Goal: Task Accomplishment & Management: Use online tool/utility

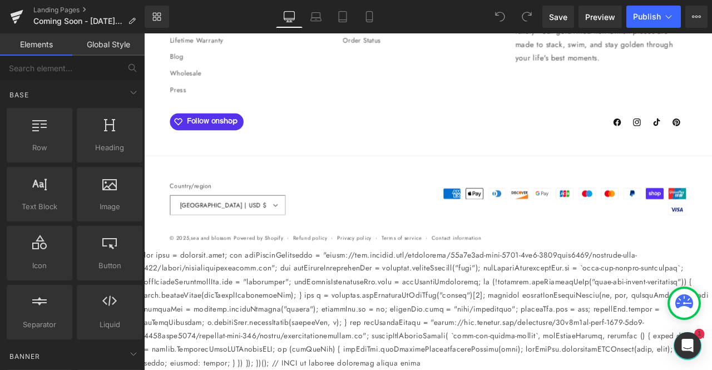
scroll to position [5950, 0]
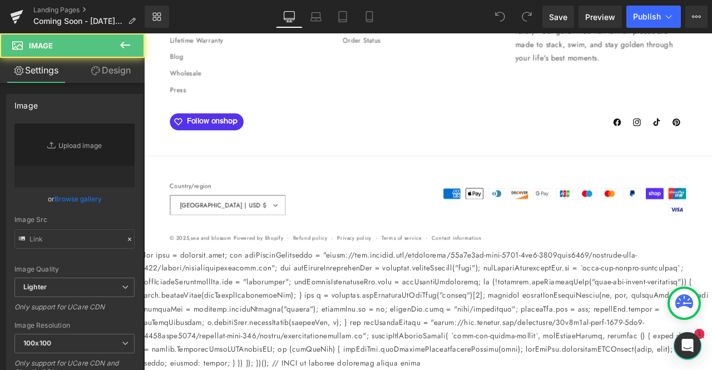
type input "[URL][DOMAIN_NAME]"
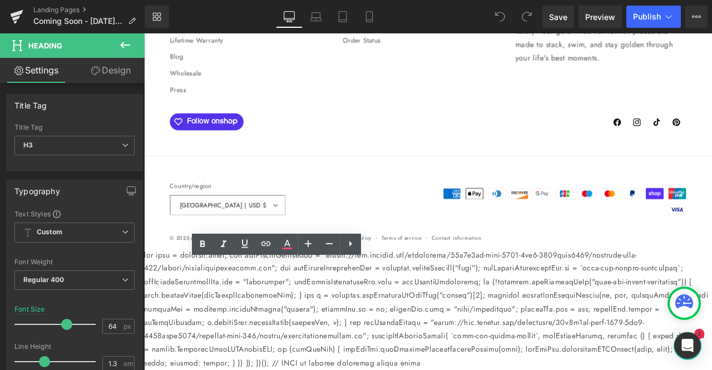
drag, startPoint x: 460, startPoint y: 370, endPoint x: 141, endPoint y: 314, distance: 324.0
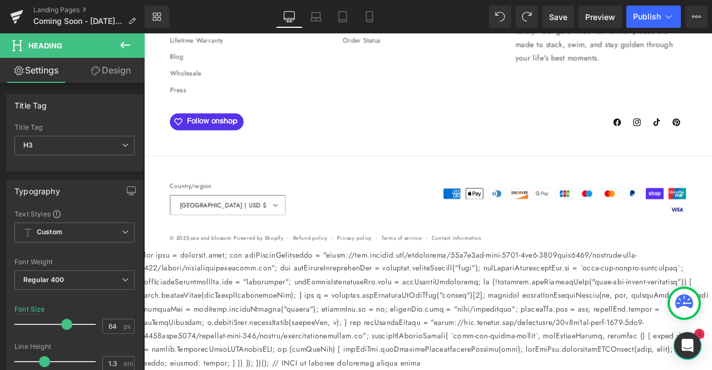
scroll to position [5955, 0]
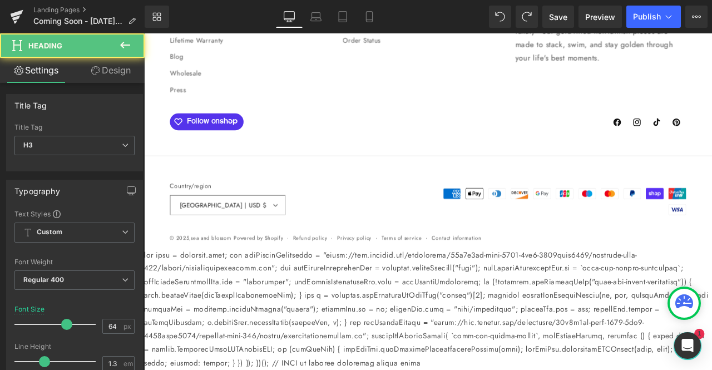
drag, startPoint x: 237, startPoint y: 317, endPoint x: 151, endPoint y: 310, distance: 87.0
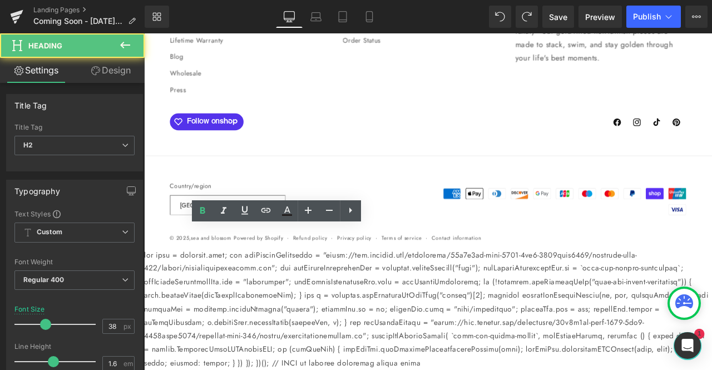
drag, startPoint x: 404, startPoint y: 280, endPoint x: 163, endPoint y: 294, distance: 241.1
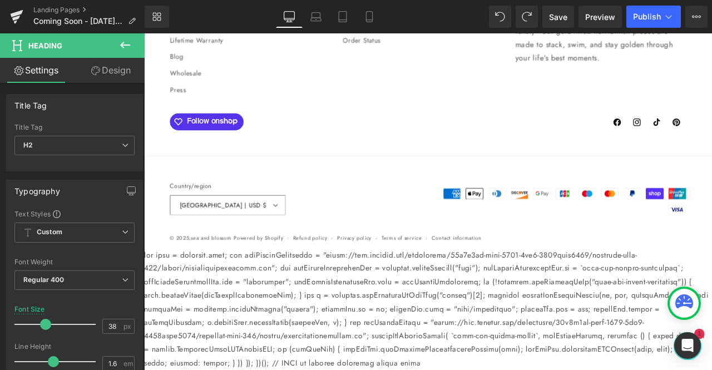
scroll to position [6041, 0]
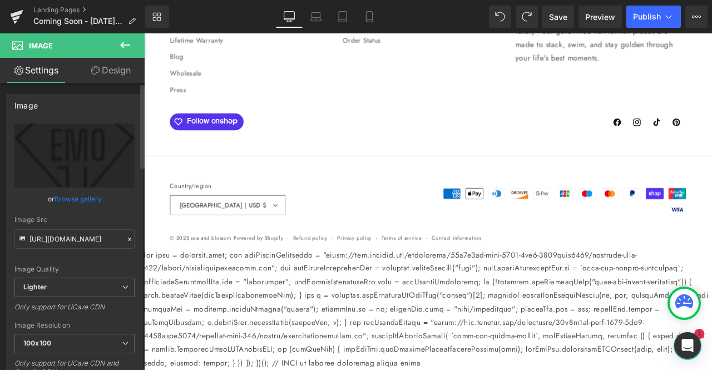
click at [62, 194] on link "Browse gallery" at bounding box center [77, 198] width 47 height 19
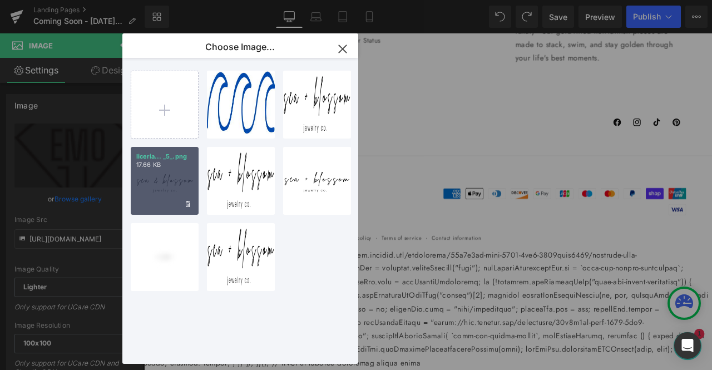
click at [182, 171] on div "liceria... _5_.png 17.66 KB" at bounding box center [165, 181] width 68 height 68
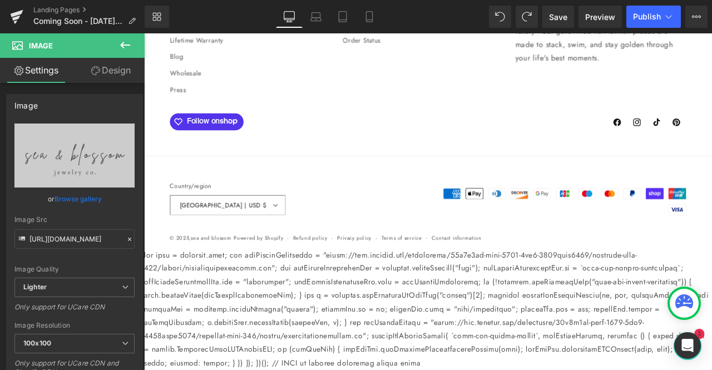
type input "[URL][DOMAIN_NAME]"
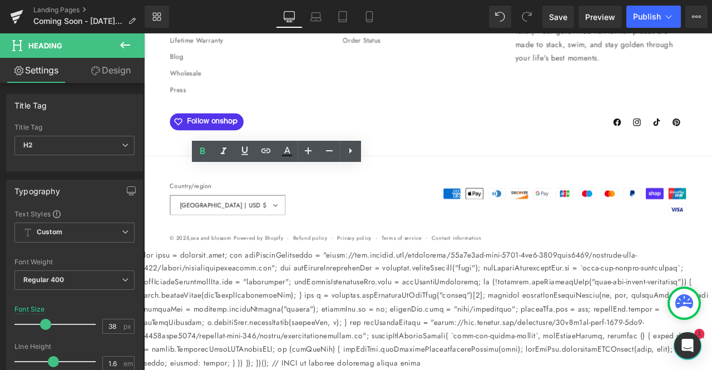
drag, startPoint x: 273, startPoint y: 256, endPoint x: 135, endPoint y: 201, distance: 148.5
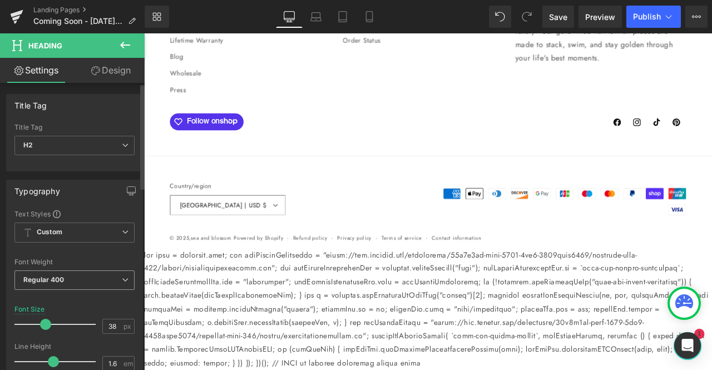
click at [103, 277] on span "Regular 400" at bounding box center [74, 279] width 120 height 19
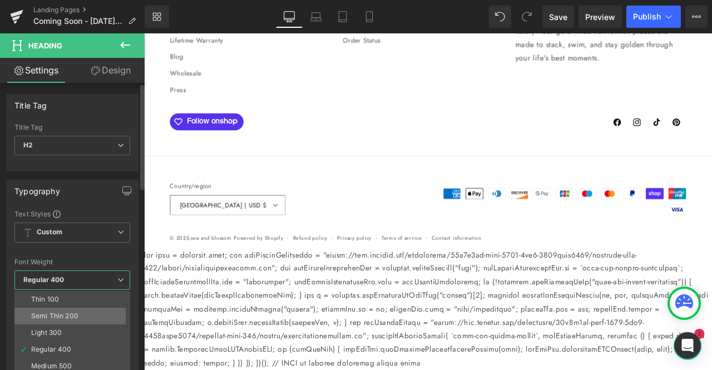
click at [68, 315] on div "Semi Thin 200" at bounding box center [54, 316] width 47 height 8
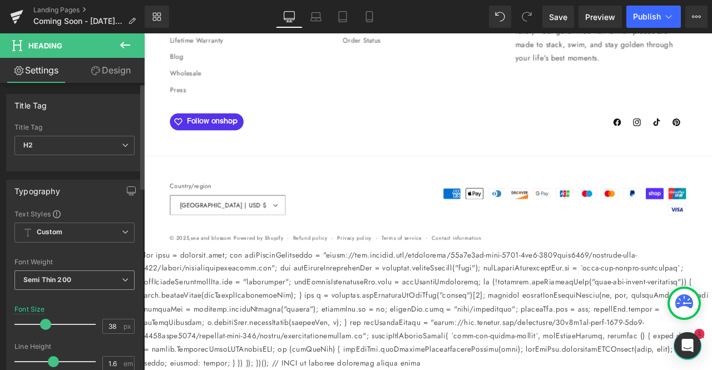
click at [64, 277] on b "Semi Thin 200" at bounding box center [47, 279] width 48 height 8
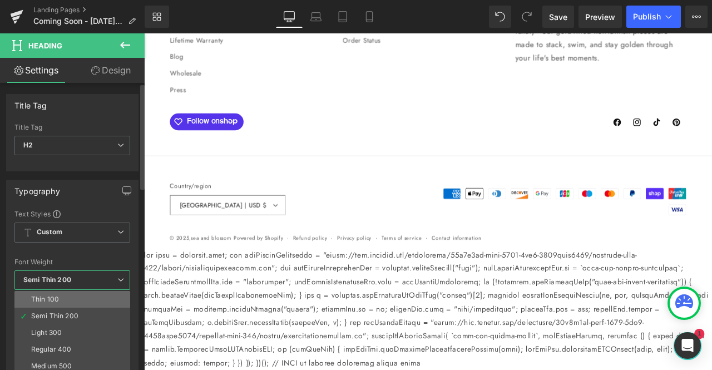
click at [56, 296] on div "Thin 100" at bounding box center [45, 299] width 28 height 8
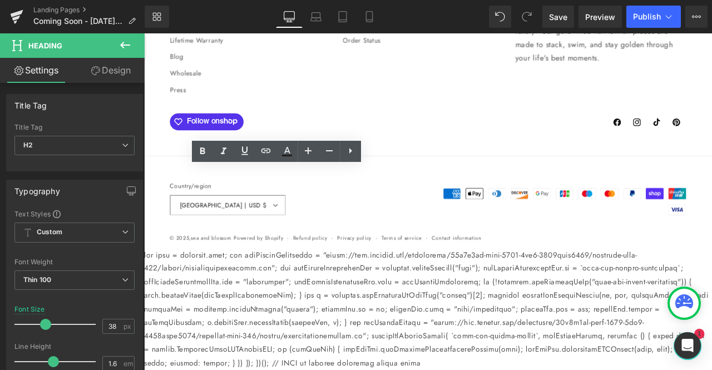
drag, startPoint x: 450, startPoint y: 207, endPoint x: 155, endPoint y: 203, distance: 295.3
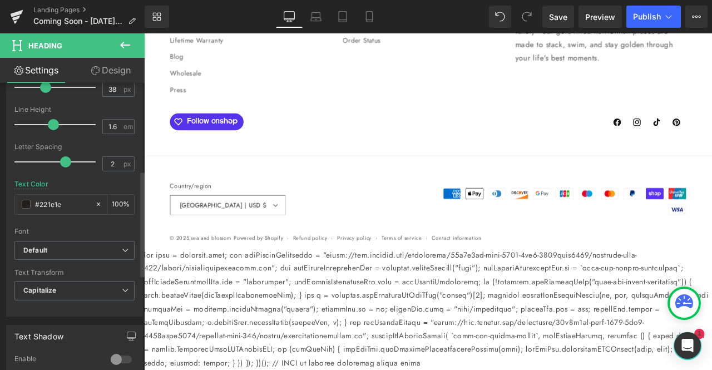
scroll to position [238, 0]
click at [70, 250] on b "Default" at bounding box center [72, 249] width 98 height 9
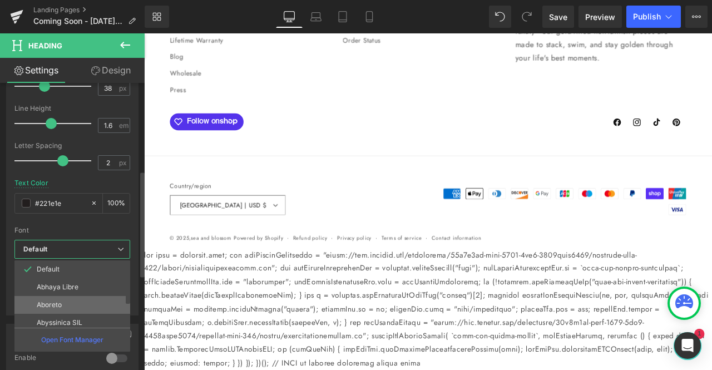
click at [58, 296] on li "Aboreto" at bounding box center [74, 305] width 121 height 18
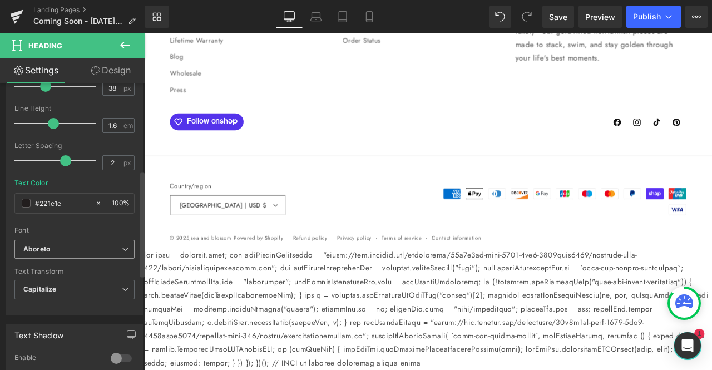
click at [63, 251] on b "Aboreto" at bounding box center [72, 249] width 98 height 9
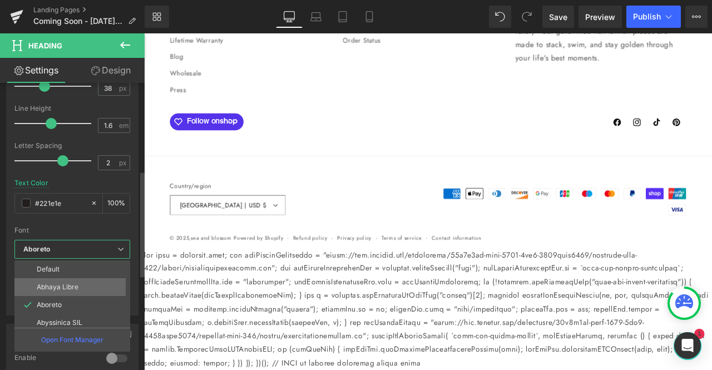
click at [61, 281] on li "Abhaya Libre" at bounding box center [74, 287] width 121 height 18
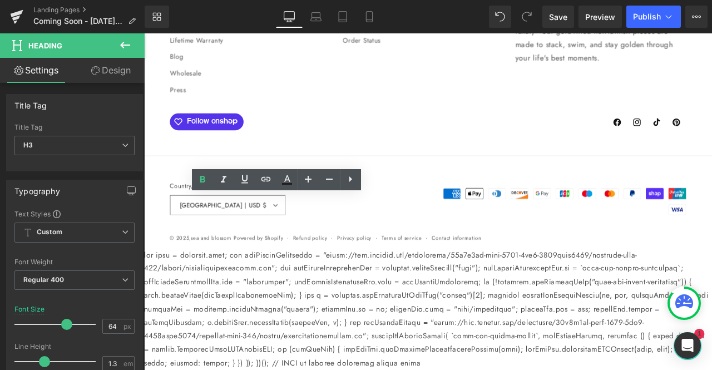
drag, startPoint x: 266, startPoint y: 344, endPoint x: 126, endPoint y: 193, distance: 205.8
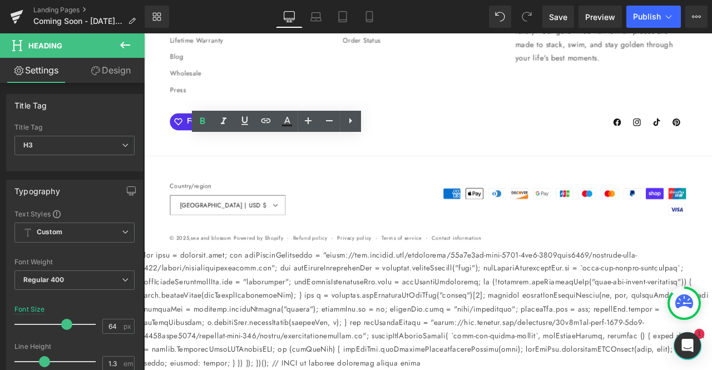
scroll to position [6115, 0]
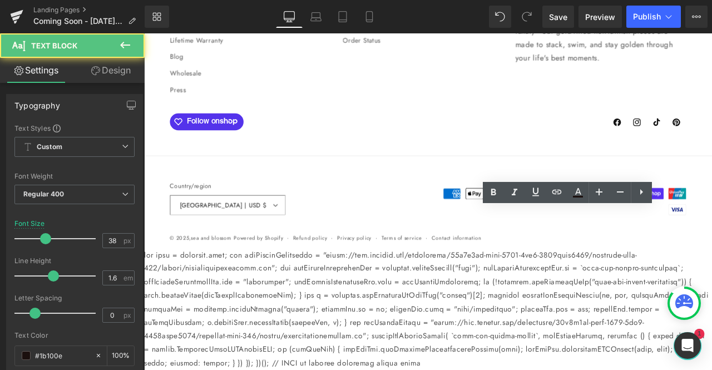
scroll to position [6164, 0]
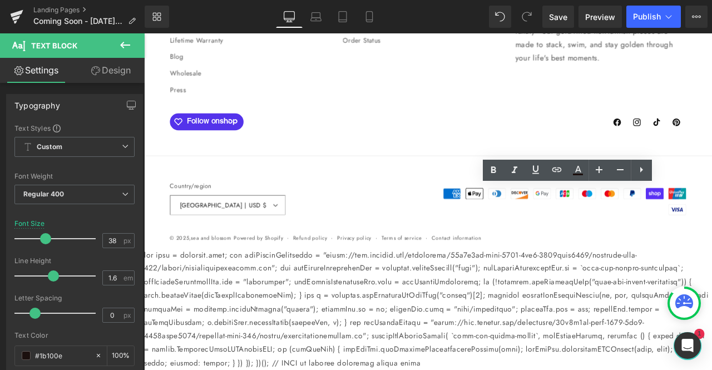
drag, startPoint x: 787, startPoint y: 262, endPoint x: 681, endPoint y: 225, distance: 113.1
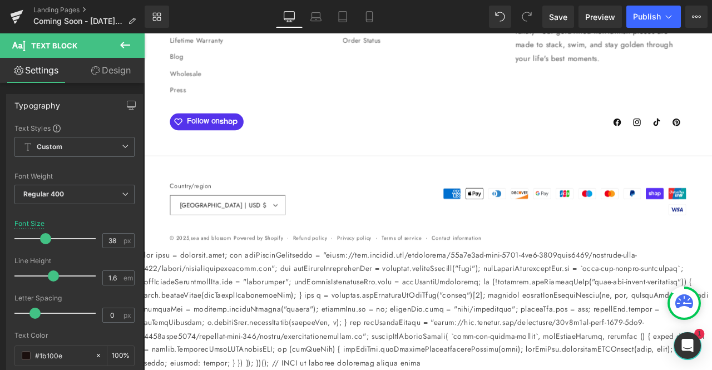
scroll to position [6082, 0]
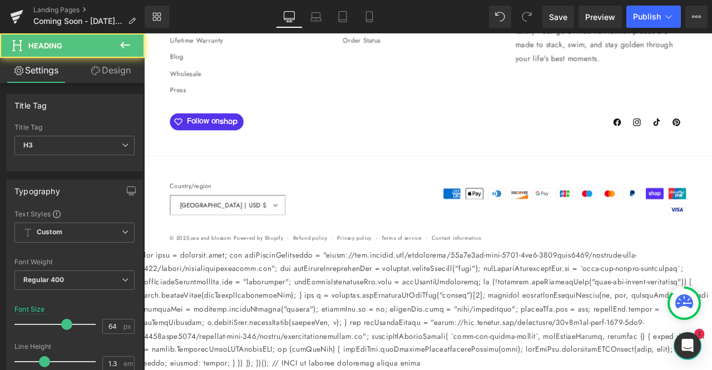
drag, startPoint x: 320, startPoint y: 295, endPoint x: 154, endPoint y: 189, distance: 197.0
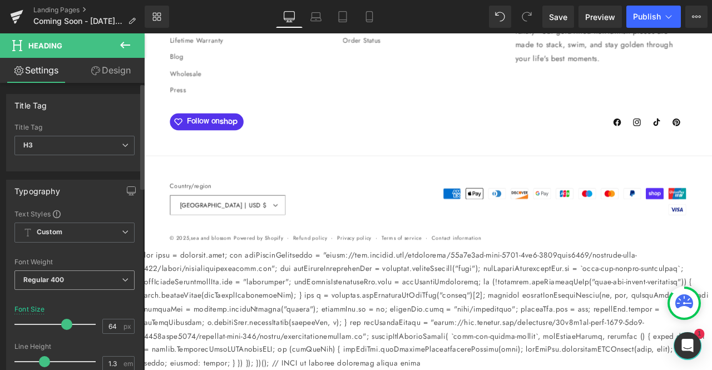
click at [78, 271] on span "Regular 400" at bounding box center [74, 279] width 120 height 19
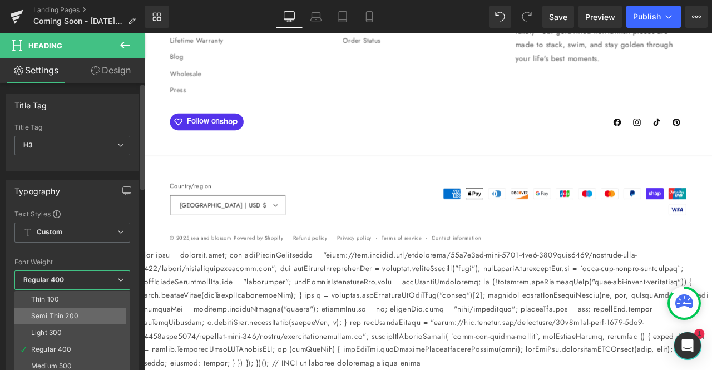
click at [71, 307] on li "Semi Thin 200" at bounding box center [74, 315] width 121 height 17
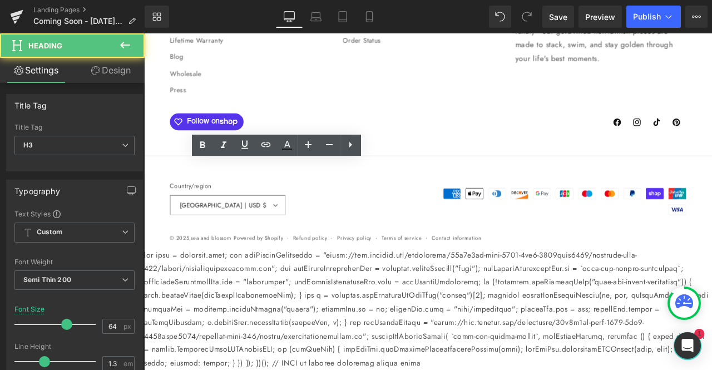
drag, startPoint x: 345, startPoint y: 294, endPoint x: 160, endPoint y: 212, distance: 202.4
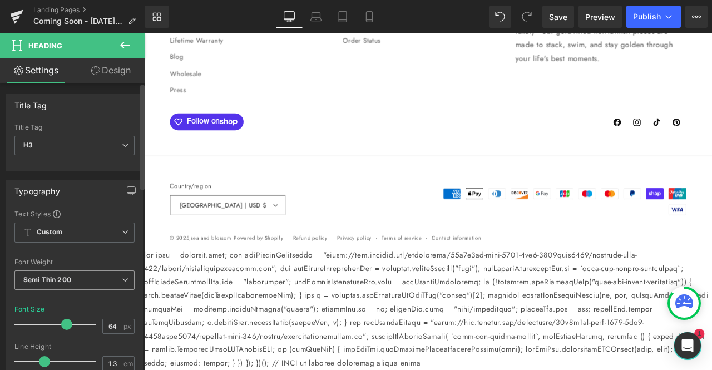
click at [90, 275] on span "Semi Thin 200" at bounding box center [74, 279] width 120 height 19
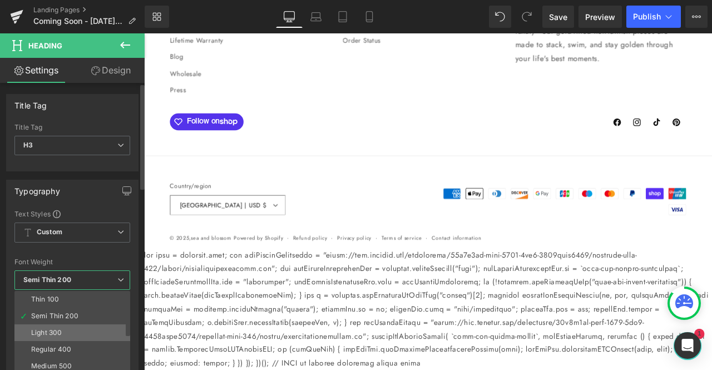
click at [71, 332] on li "Light 300" at bounding box center [74, 332] width 121 height 17
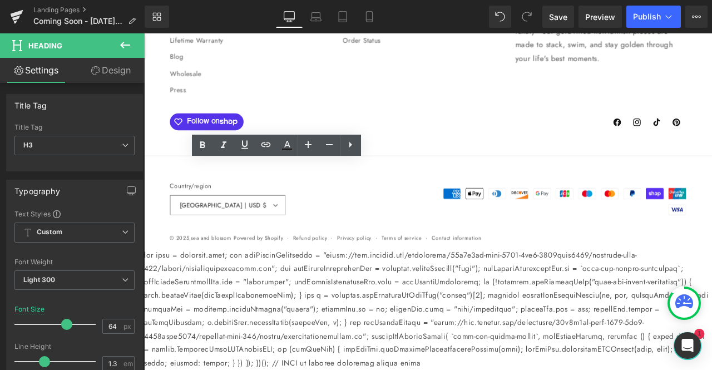
drag, startPoint x: 338, startPoint y: 291, endPoint x: 138, endPoint y: 199, distance: 219.7
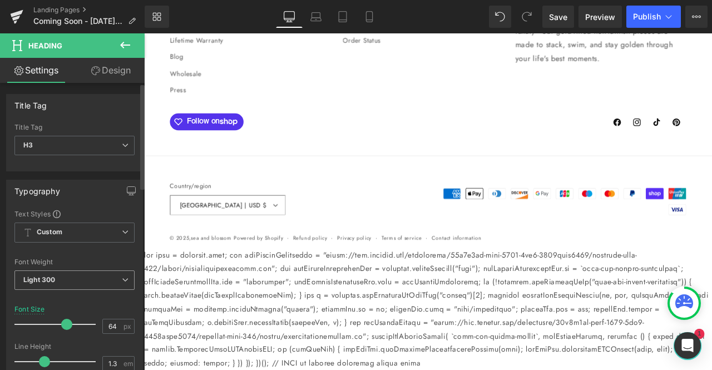
click at [63, 281] on span "Light 300" at bounding box center [74, 279] width 120 height 19
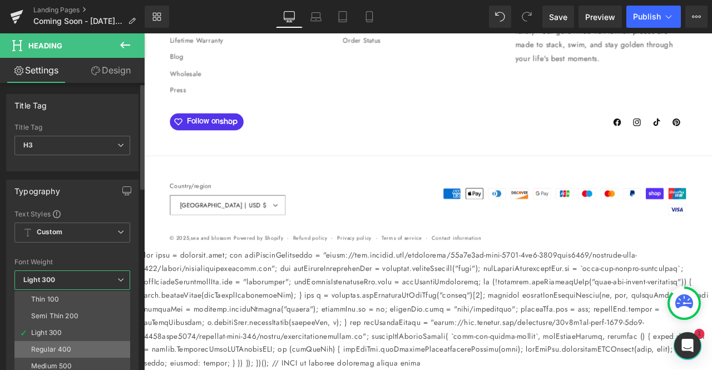
click at [61, 345] on div "Regular 400" at bounding box center [51, 349] width 41 height 8
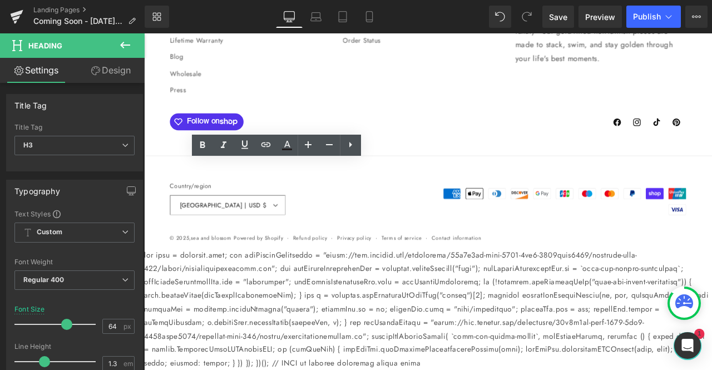
drag, startPoint x: 317, startPoint y: 302, endPoint x: 156, endPoint y: 212, distance: 184.2
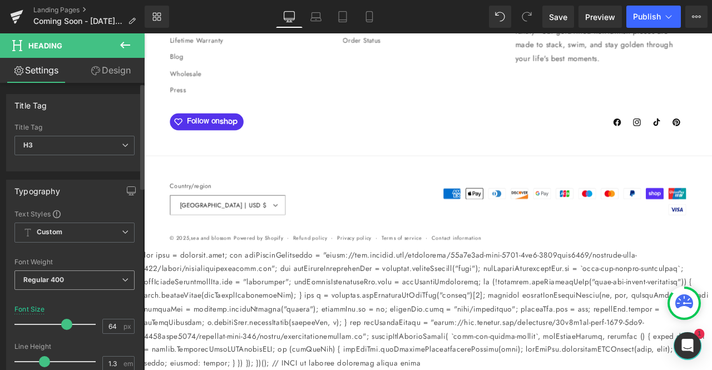
click at [102, 275] on span "Regular 400" at bounding box center [74, 279] width 120 height 19
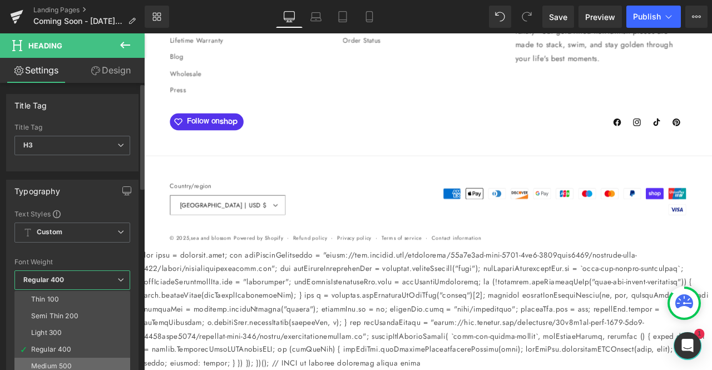
click at [94, 358] on li "Medium 500" at bounding box center [74, 366] width 121 height 17
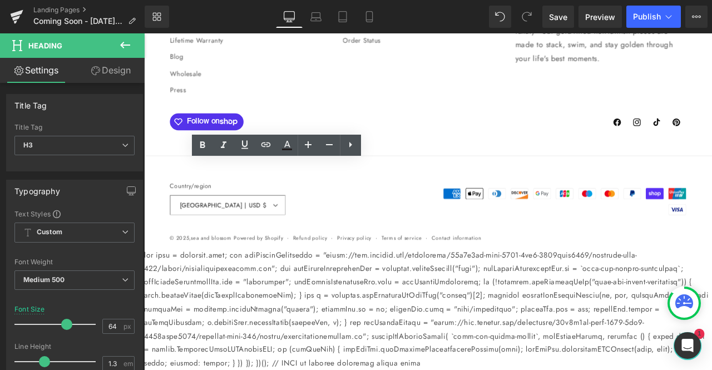
drag, startPoint x: 314, startPoint y: 296, endPoint x: 152, endPoint y: 206, distance: 185.2
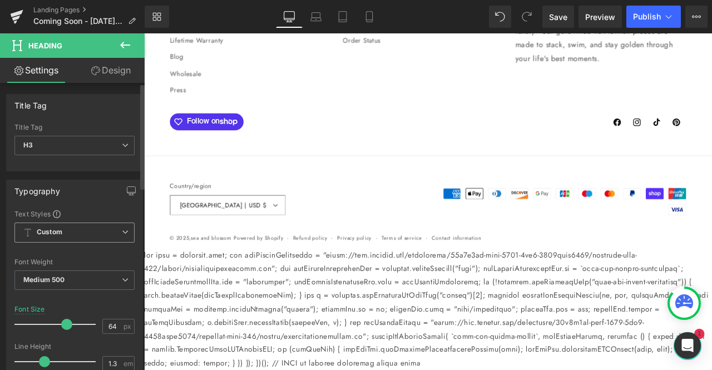
click at [71, 230] on span "Custom Setup Global Style" at bounding box center [74, 232] width 120 height 20
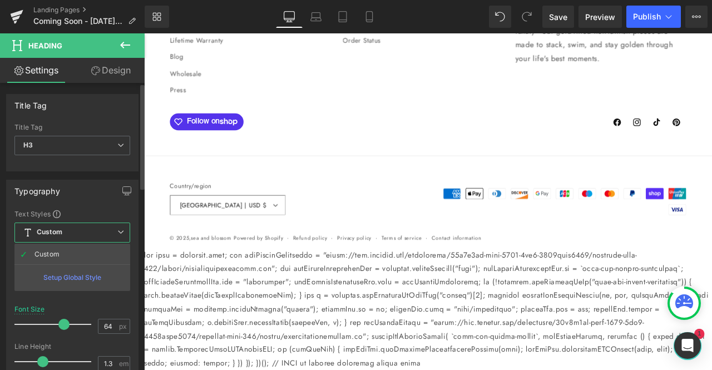
click at [70, 268] on div "Setup Global Style" at bounding box center [72, 277] width 116 height 26
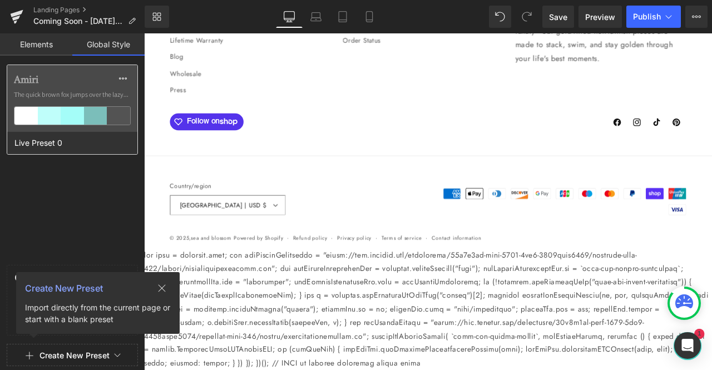
click at [33, 72] on div "[PERSON_NAME] The quick brown fox jumps over the lazy..." at bounding box center [72, 98] width 130 height 67
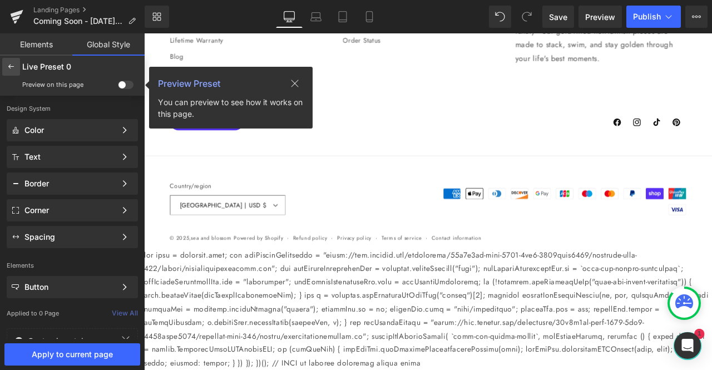
click at [10, 66] on icon at bounding box center [11, 66] width 9 height 9
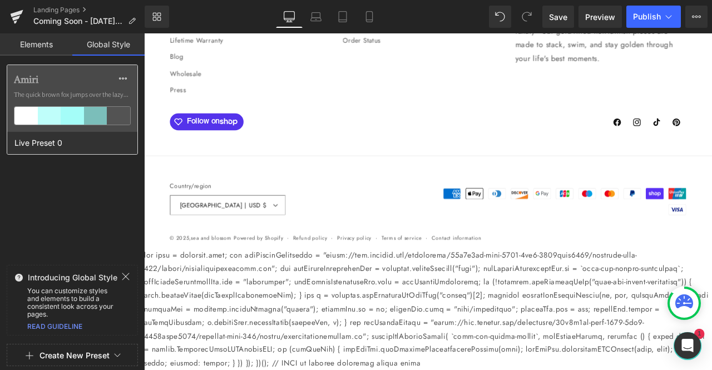
click at [101, 107] on div at bounding box center [95, 116] width 23 height 18
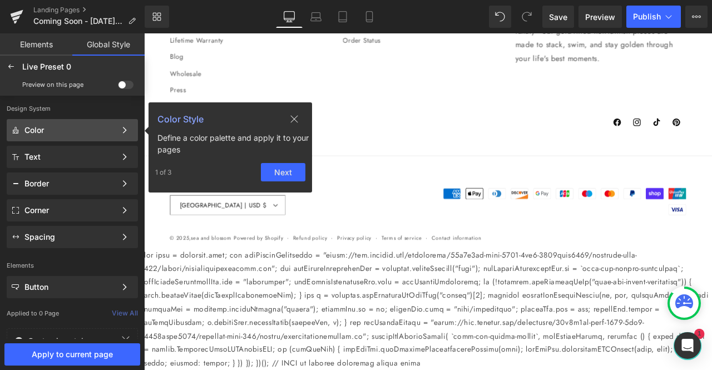
click at [283, 167] on button "Next" at bounding box center [283, 172] width 44 height 18
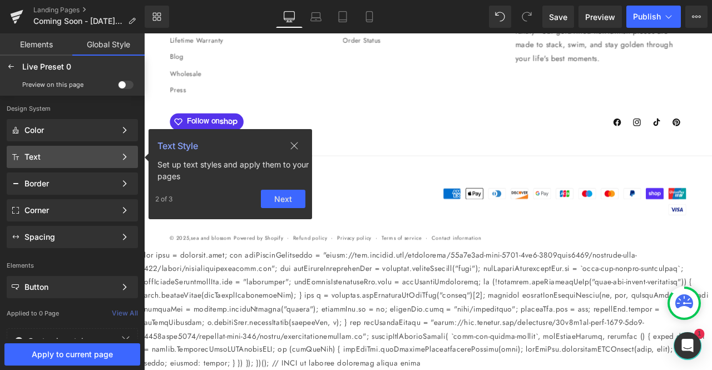
click at [282, 191] on button "Next" at bounding box center [283, 199] width 44 height 18
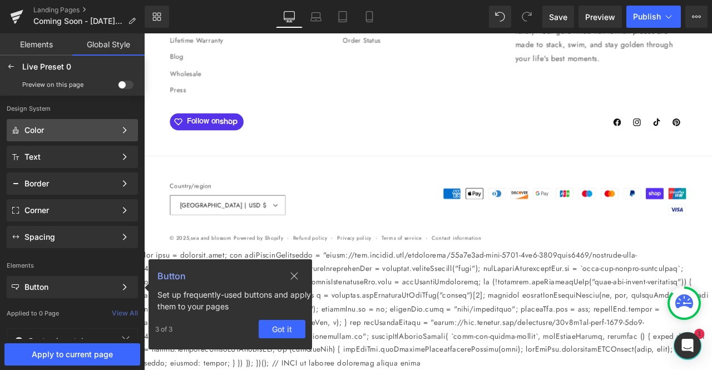
click at [115, 132] on div "Color" at bounding box center [69, 130] width 91 height 9
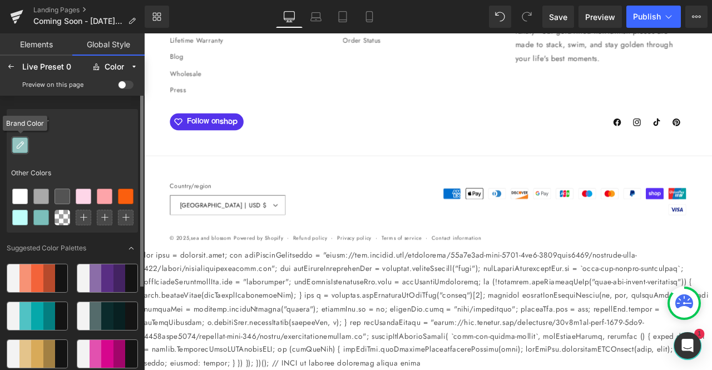
click at [23, 143] on icon at bounding box center [20, 145] width 9 height 9
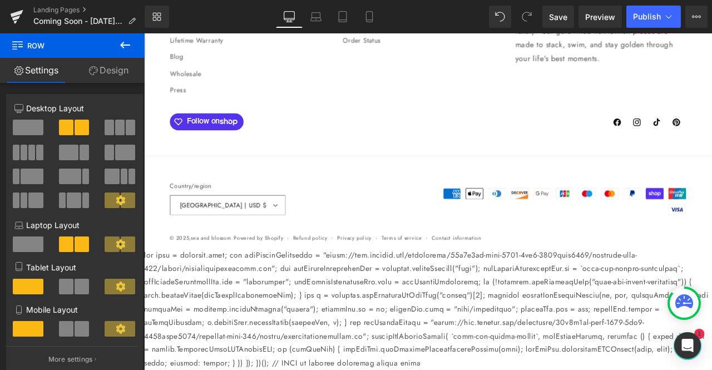
scroll to position [5913, 0]
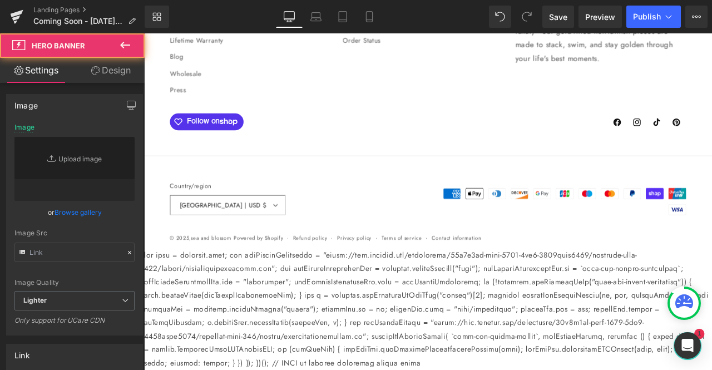
type input "[URL][DOMAIN_NAME]"
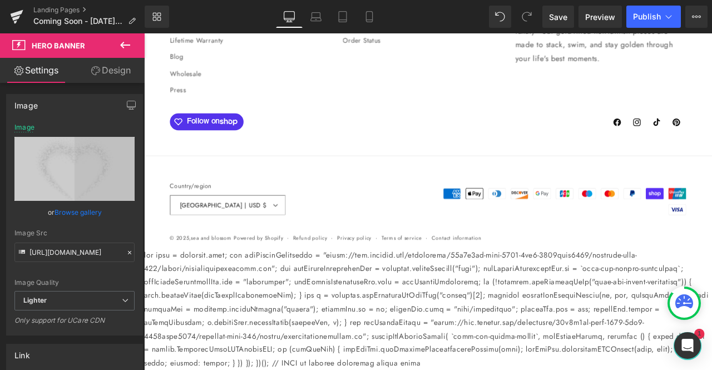
scroll to position [5977, 0]
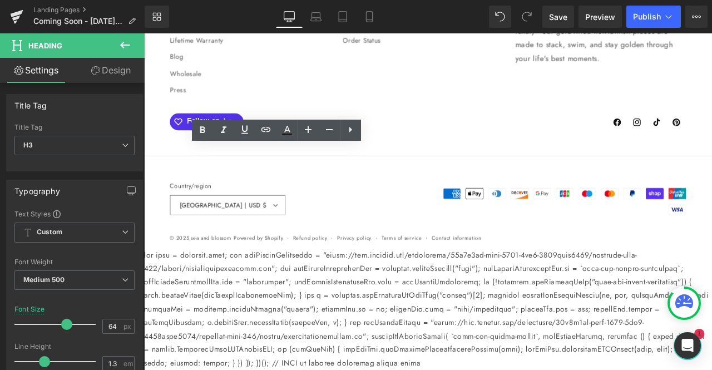
drag, startPoint x: 310, startPoint y: 276, endPoint x: 209, endPoint y: 264, distance: 102.4
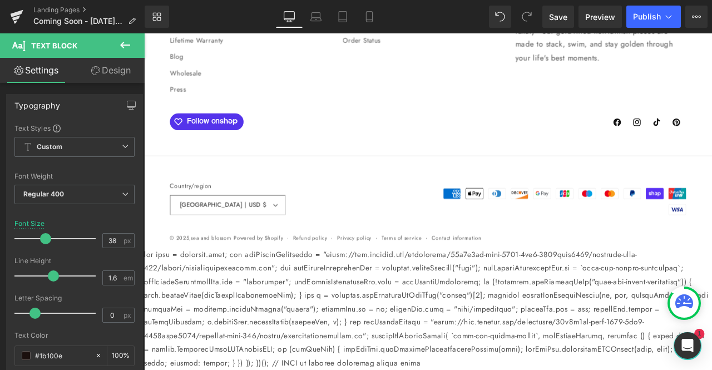
scroll to position [6325, 0]
drag, startPoint x: 742, startPoint y: 337, endPoint x: 522, endPoint y: 182, distance: 269.5
type input "23"
drag, startPoint x: 41, startPoint y: 235, endPoint x: 30, endPoint y: 237, distance: 11.3
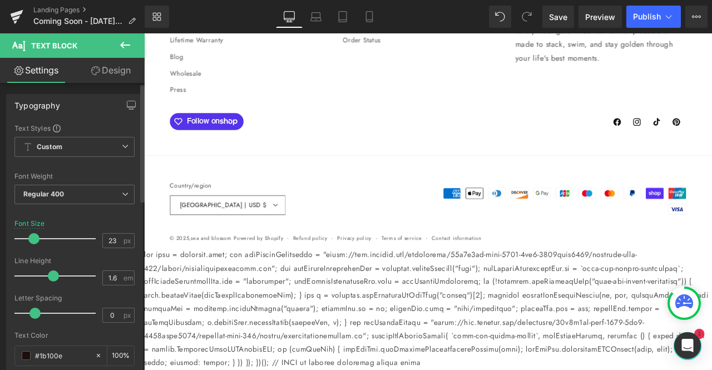
click at [30, 237] on span at bounding box center [33, 238] width 11 height 11
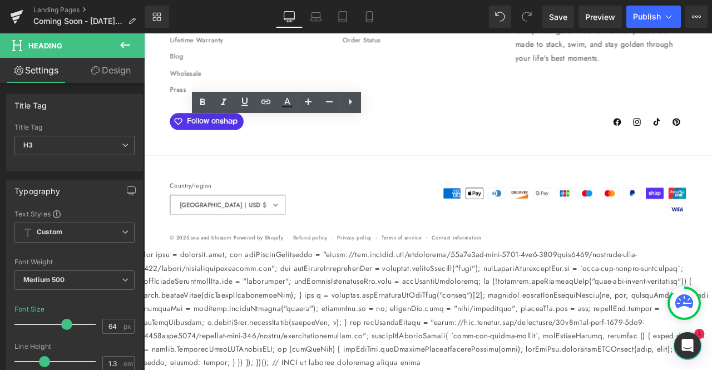
drag, startPoint x: 358, startPoint y: 242, endPoint x: 161, endPoint y: 166, distance: 210.9
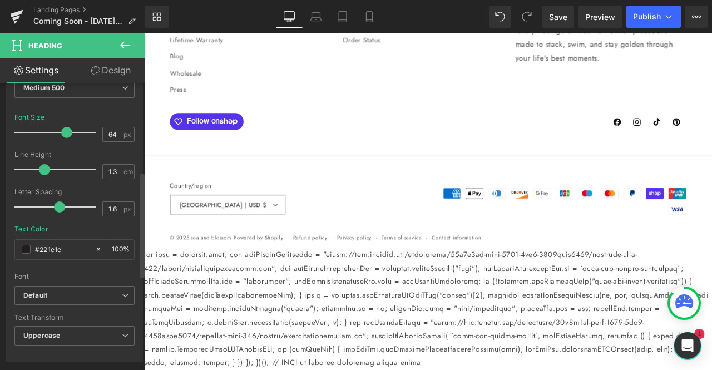
scroll to position [249, 0]
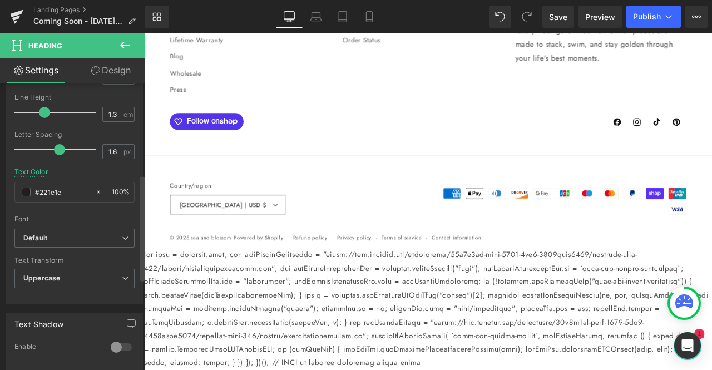
click at [108, 229] on span "Default" at bounding box center [74, 238] width 120 height 19
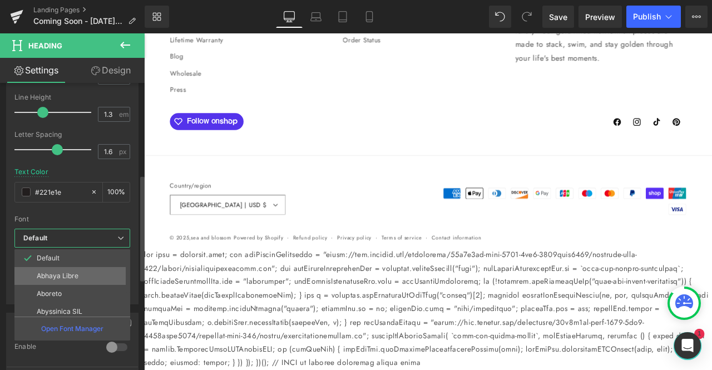
click at [74, 272] on p "Abhaya Libre" at bounding box center [58, 276] width 42 height 8
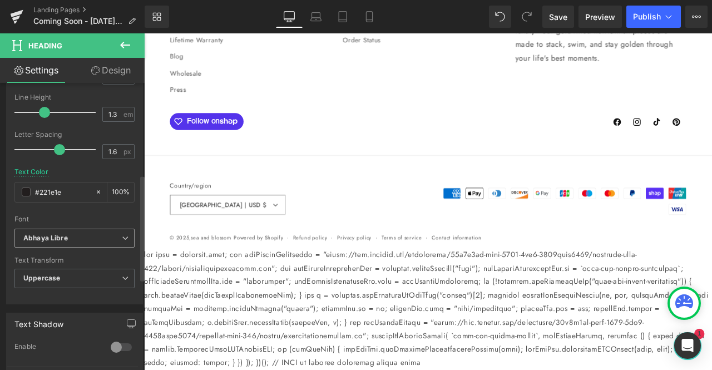
click at [102, 239] on b "Abhaya Libre" at bounding box center [72, 238] width 98 height 9
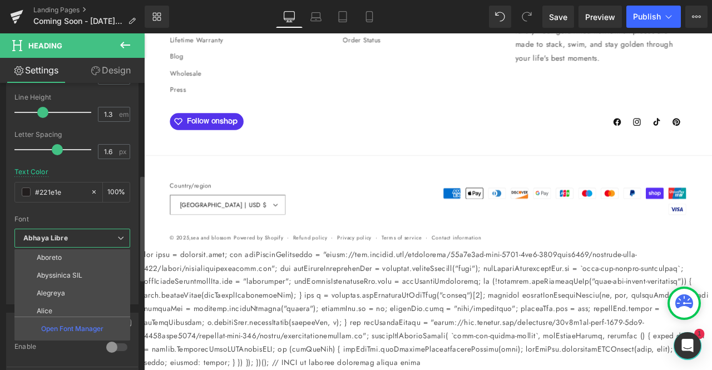
scroll to position [37, 0]
click at [81, 272] on p "Abyssinica SIL" at bounding box center [60, 275] width 46 height 8
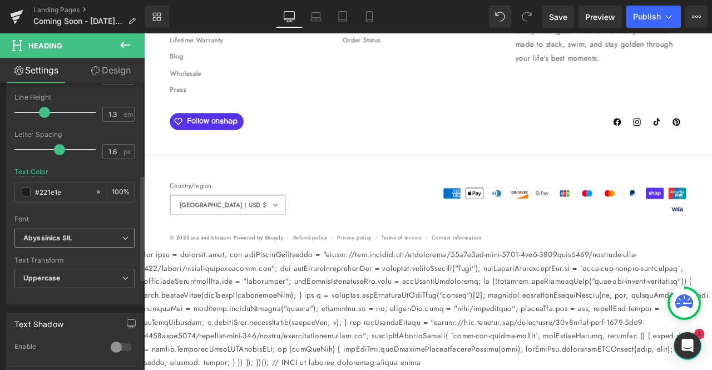
click at [100, 237] on b "Abyssinica SIL" at bounding box center [72, 238] width 98 height 9
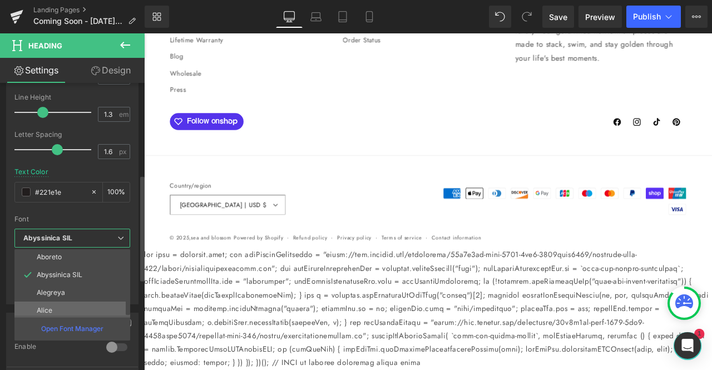
click at [47, 306] on p "Alice" at bounding box center [45, 310] width 16 height 8
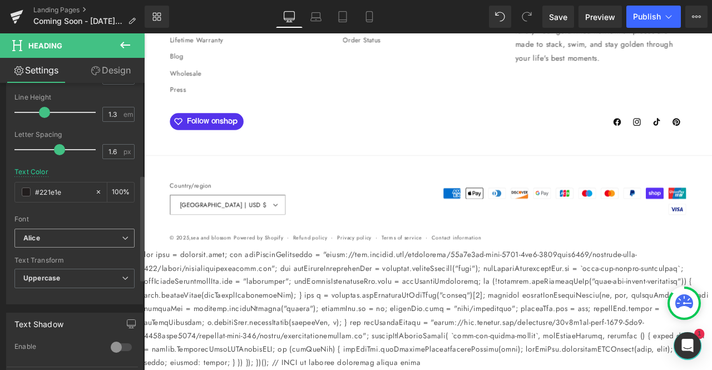
click at [77, 239] on b "Alice" at bounding box center [72, 238] width 98 height 9
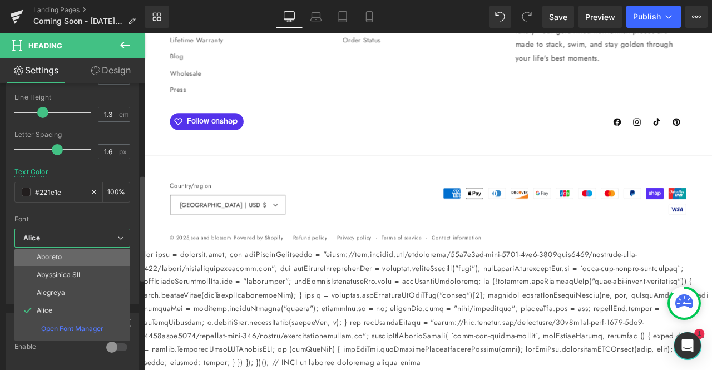
scroll to position [76, 0]
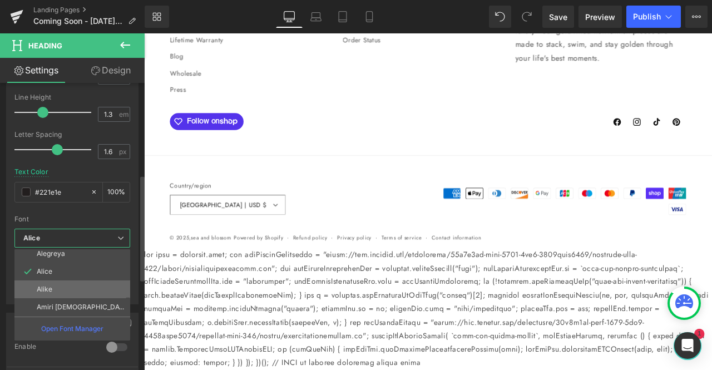
click at [55, 284] on li "Alike" at bounding box center [74, 289] width 121 height 18
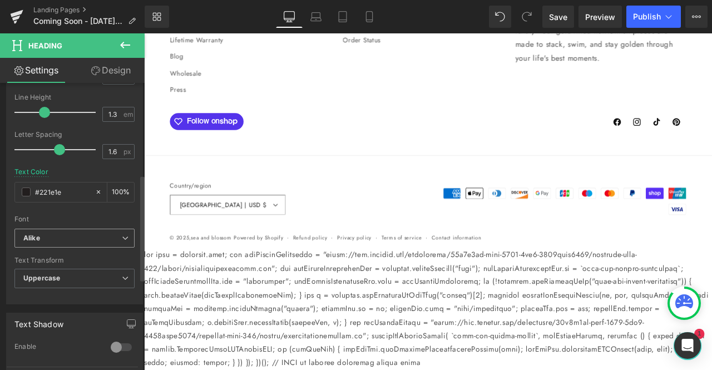
click at [88, 235] on b "Alike" at bounding box center [72, 238] width 98 height 9
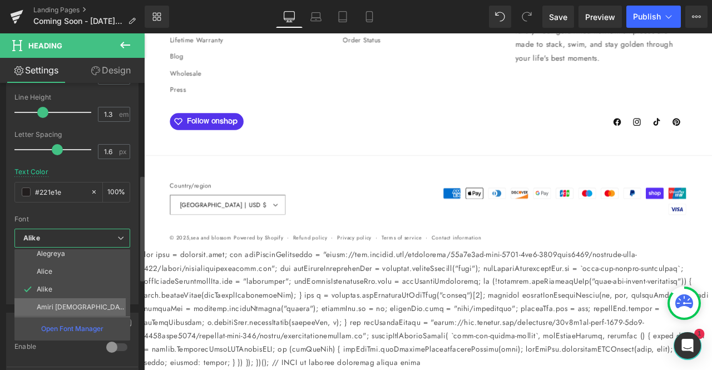
click at [73, 303] on p "Amiri [DEMOGRAPHIC_DATA]" at bounding box center [82, 307] width 90 height 8
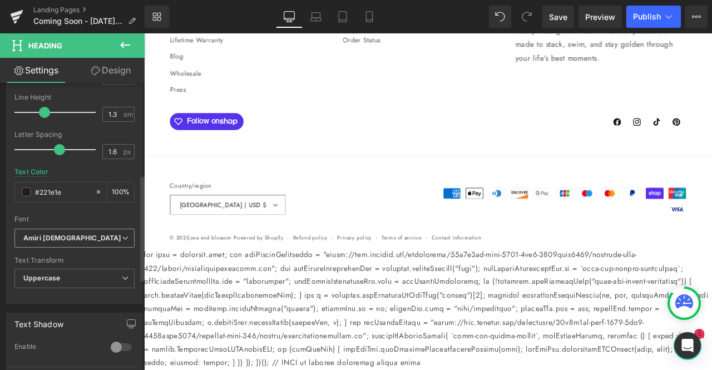
click at [93, 240] on b "Amiri [DEMOGRAPHIC_DATA]" at bounding box center [72, 238] width 98 height 9
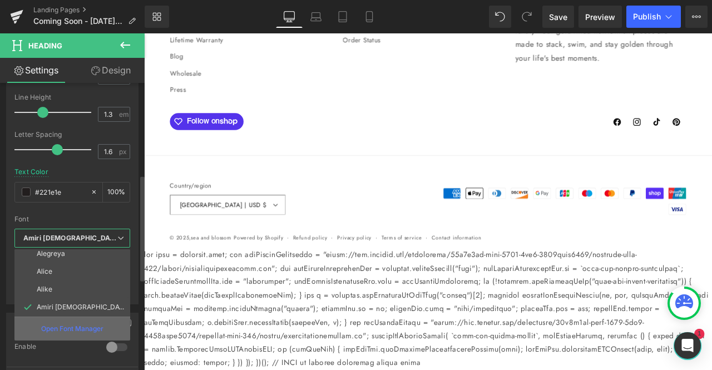
click at [72, 328] on p "Open Font Manager" at bounding box center [72, 329] width 62 height 10
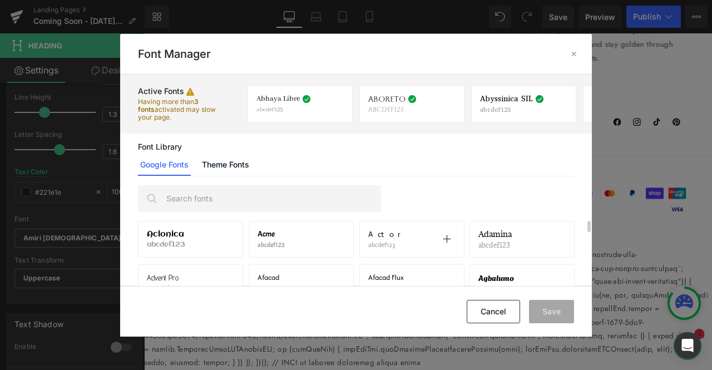
scroll to position [77, 0]
click at [449, 280] on icon at bounding box center [446, 282] width 9 height 9
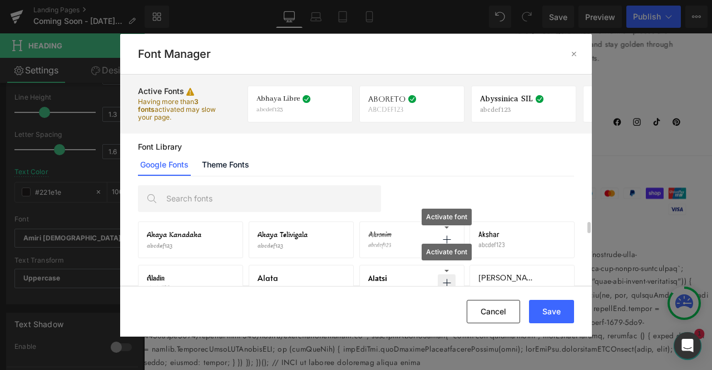
scroll to position [220, 0]
click at [334, 279] on icon at bounding box center [335, 282] width 9 height 9
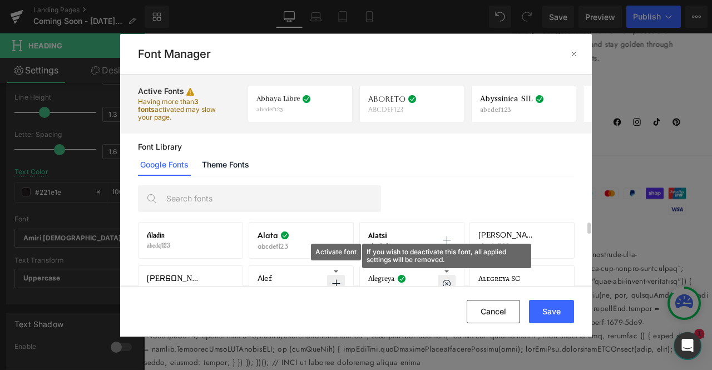
scroll to position [240, 0]
click at [558, 241] on icon at bounding box center [556, 239] width 9 height 9
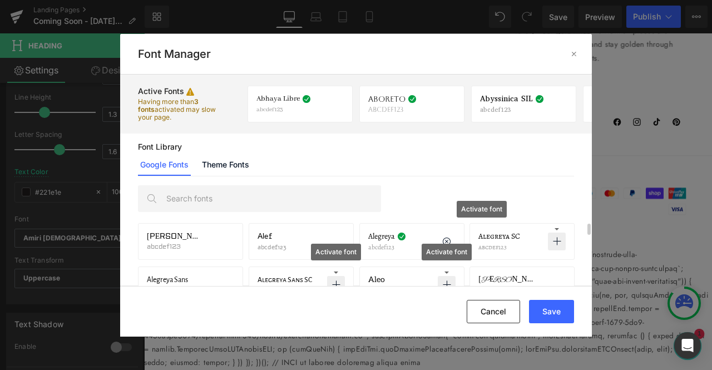
scroll to position [320, 0]
click at [543, 311] on button "Save" at bounding box center [551, 311] width 45 height 23
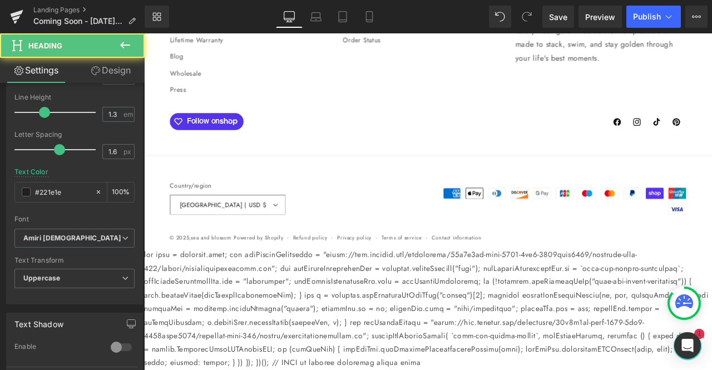
drag, startPoint x: 371, startPoint y: 260, endPoint x: 157, endPoint y: 170, distance: 232.5
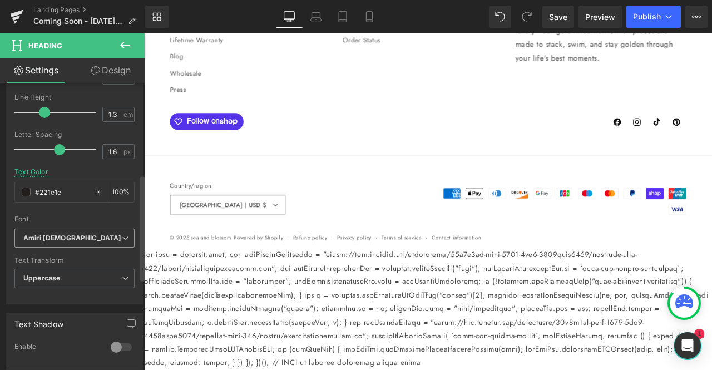
click at [63, 239] on b "Amiri [DEMOGRAPHIC_DATA]" at bounding box center [72, 238] width 98 height 9
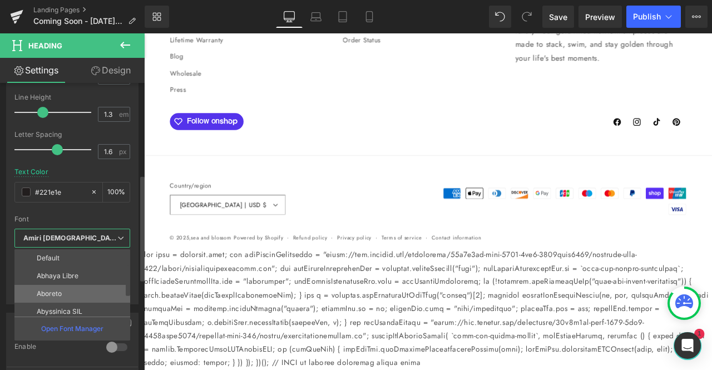
scroll to position [129, 0]
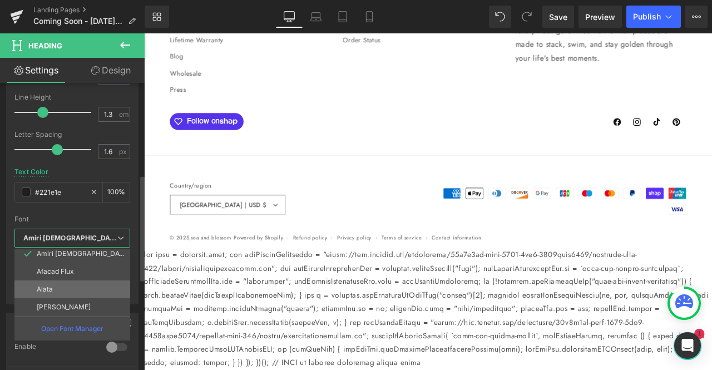
click at [55, 289] on li "Alata" at bounding box center [74, 289] width 121 height 18
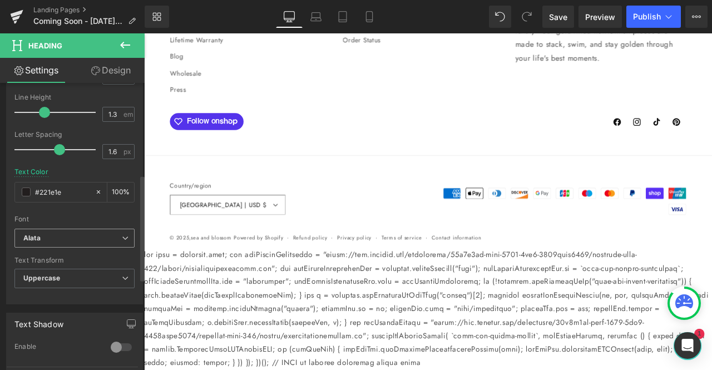
click at [90, 234] on b "Alata" at bounding box center [72, 238] width 98 height 9
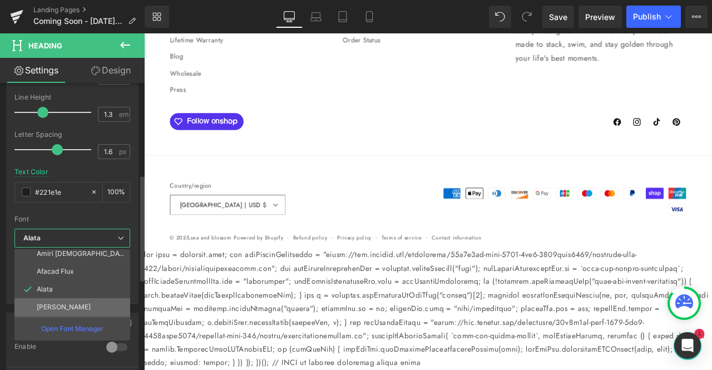
click at [65, 298] on li "[PERSON_NAME]" at bounding box center [74, 307] width 121 height 18
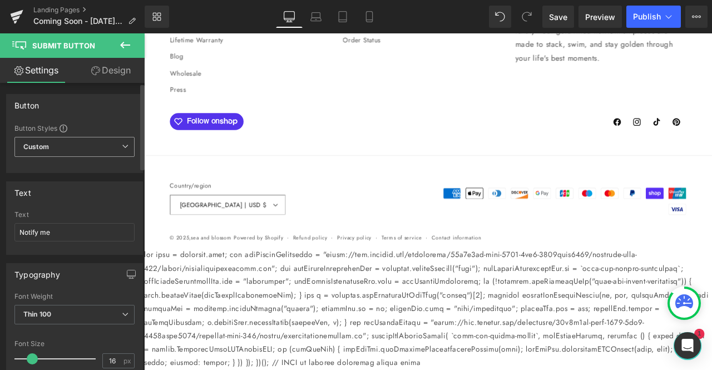
click at [70, 151] on span "Custom Setup Global Style" at bounding box center [74, 147] width 120 height 20
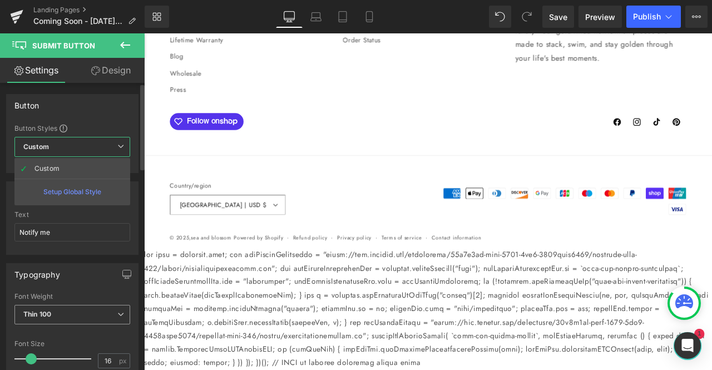
click at [63, 307] on span "Thin 100" at bounding box center [72, 314] width 116 height 19
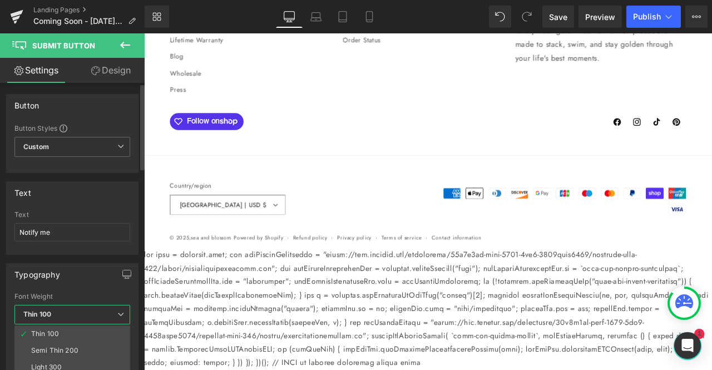
click at [98, 187] on div "Text" at bounding box center [72, 192] width 131 height 21
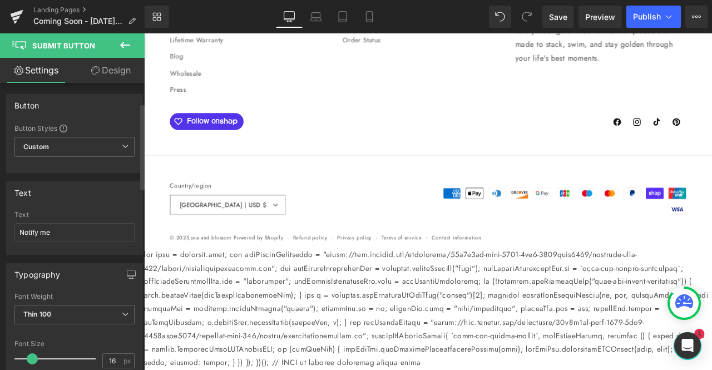
scroll to position [98, 0]
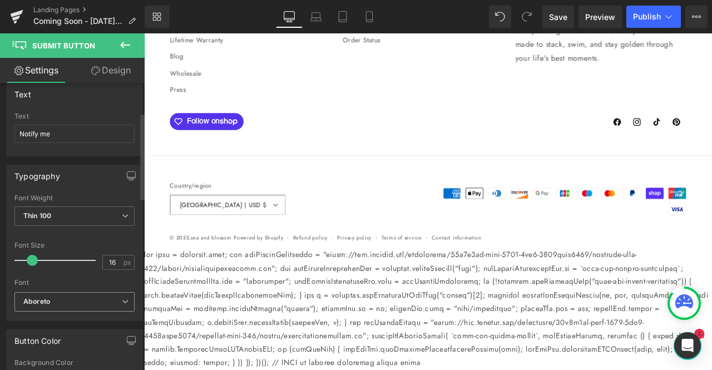
click at [110, 297] on b "Aboreto" at bounding box center [72, 301] width 98 height 9
click at [122, 298] on icon at bounding box center [125, 301] width 7 height 7
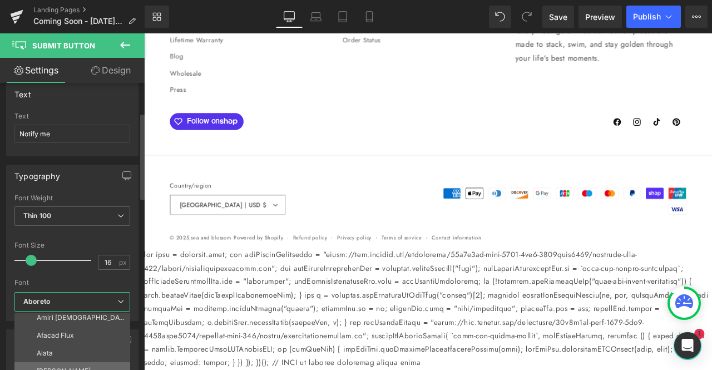
click at [66, 363] on li "[PERSON_NAME]" at bounding box center [74, 371] width 121 height 18
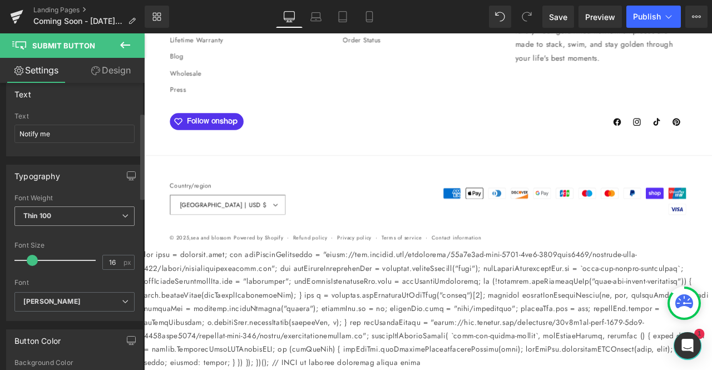
click at [85, 217] on span "Thin 100" at bounding box center [74, 215] width 120 height 19
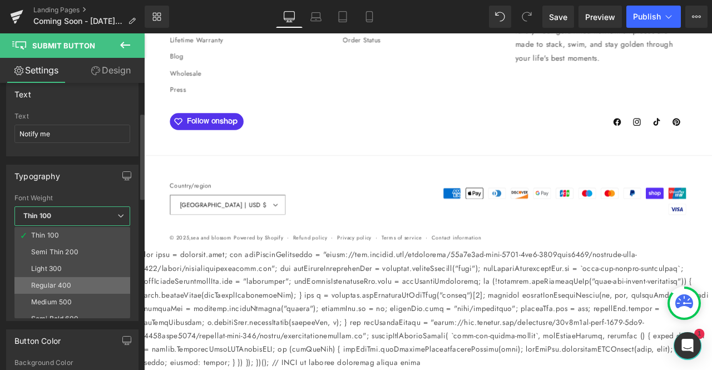
click at [70, 278] on li "Regular 400" at bounding box center [74, 285] width 121 height 17
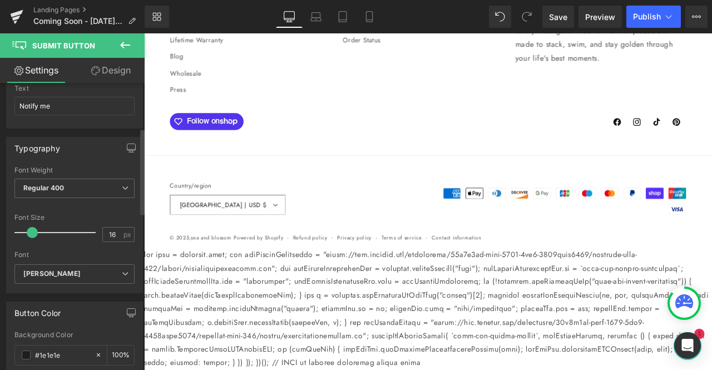
scroll to position [150, 0]
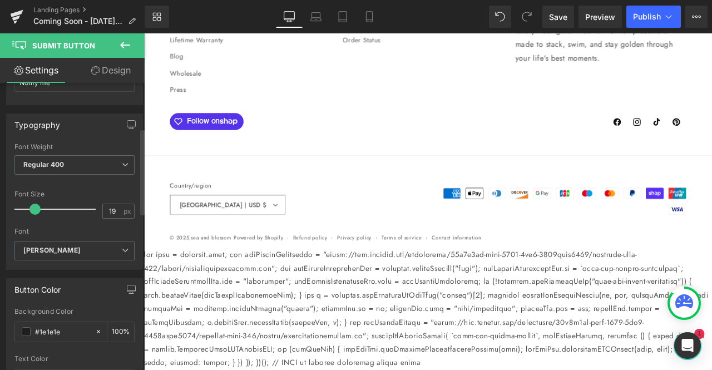
type input "18"
click at [36, 204] on span at bounding box center [33, 209] width 11 height 11
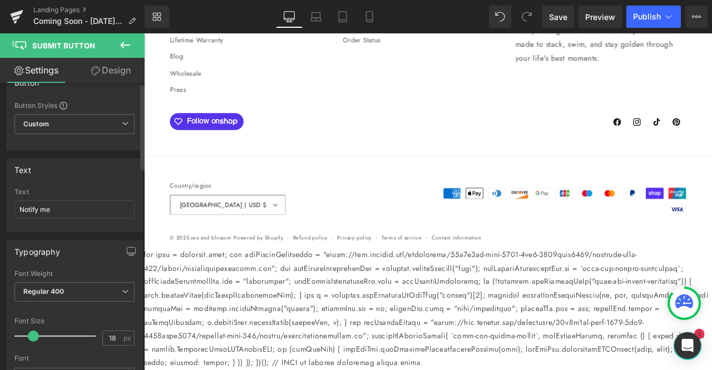
scroll to position [0, 0]
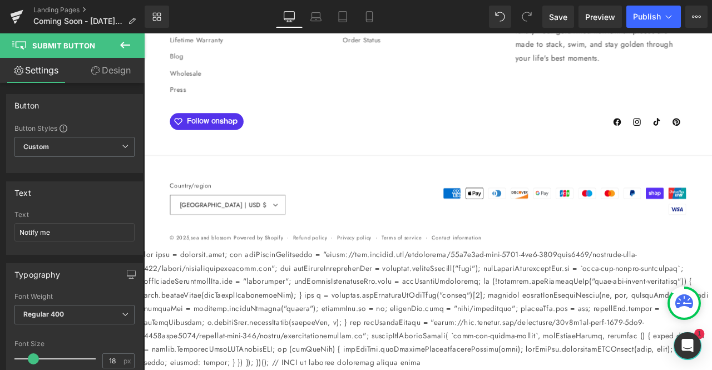
click at [112, 70] on link "Design" at bounding box center [111, 70] width 72 height 25
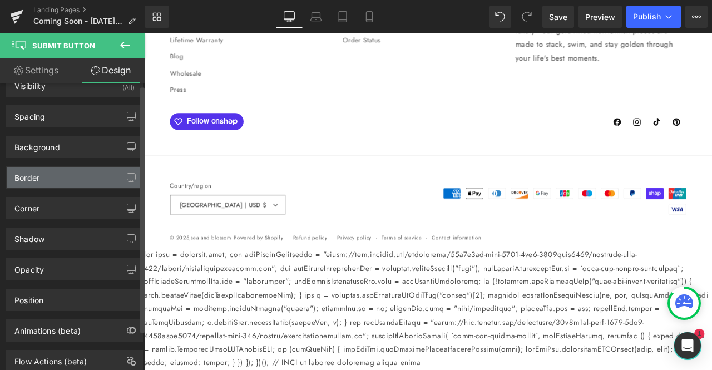
scroll to position [3, 0]
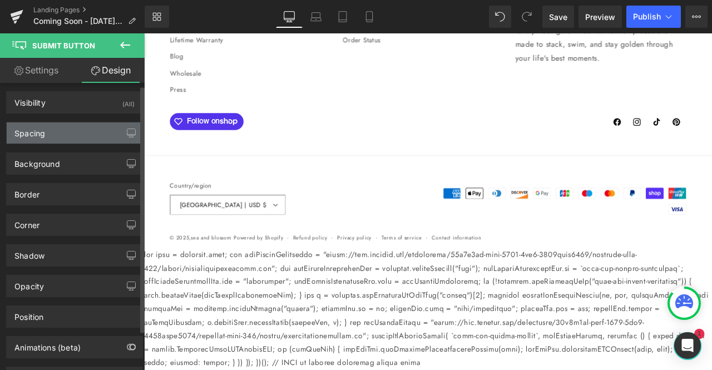
click at [95, 131] on div "Spacing" at bounding box center [75, 132] width 136 height 21
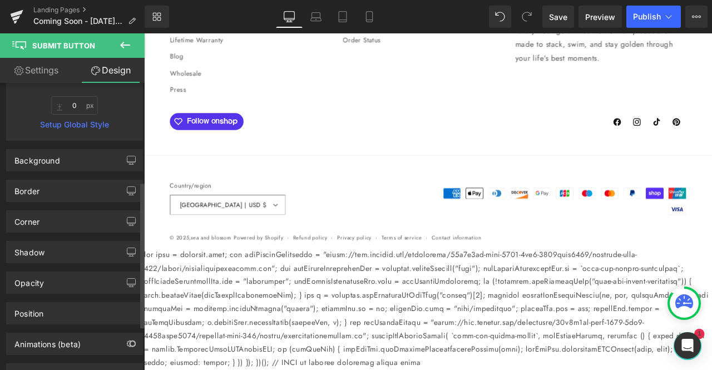
scroll to position [0, 0]
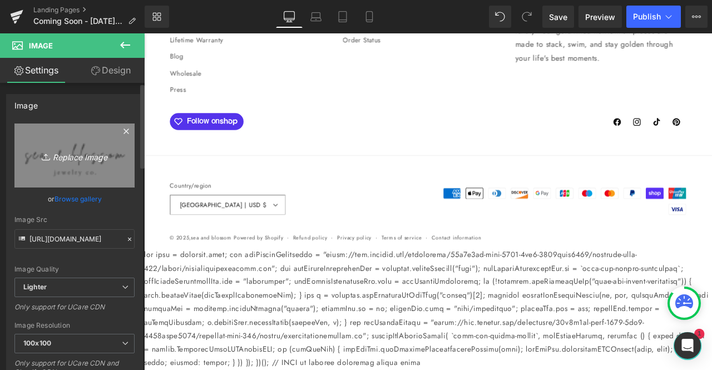
click at [49, 154] on icon at bounding box center [47, 156] width 11 height 11
click at [78, 155] on icon "Replace Image" at bounding box center [74, 155] width 89 height 14
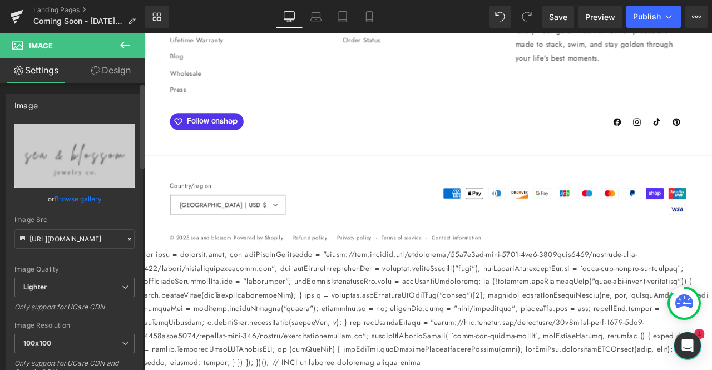
click at [80, 199] on link "Browse gallery" at bounding box center [77, 198] width 47 height 19
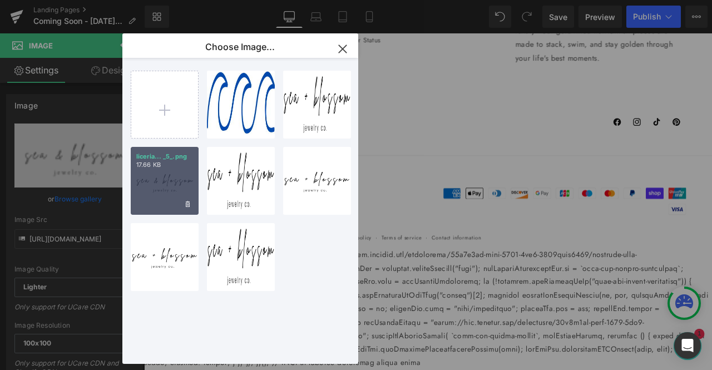
click at [166, 187] on div "liceria... _5_.png 17.66 KB" at bounding box center [165, 181] width 68 height 68
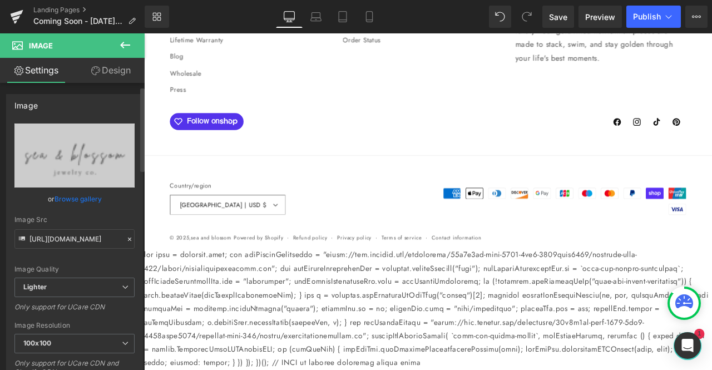
scroll to position [48, 0]
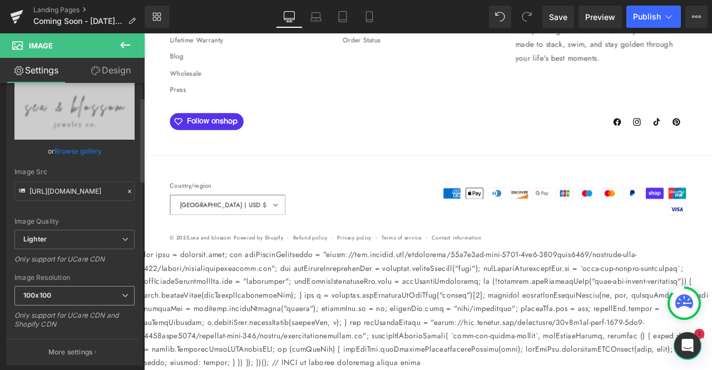
click at [82, 299] on span "100x100" at bounding box center [74, 295] width 120 height 19
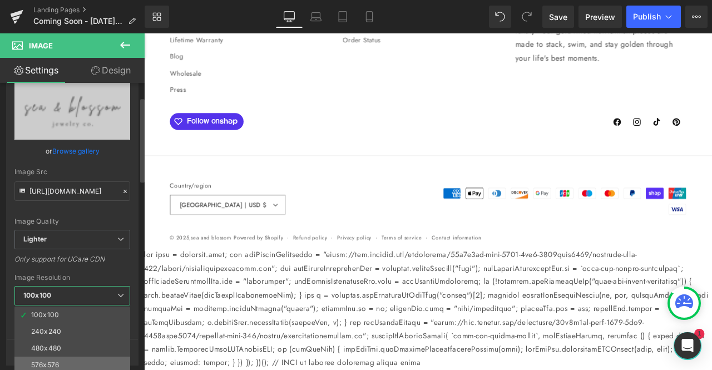
click at [67, 363] on li "576x576" at bounding box center [74, 364] width 121 height 17
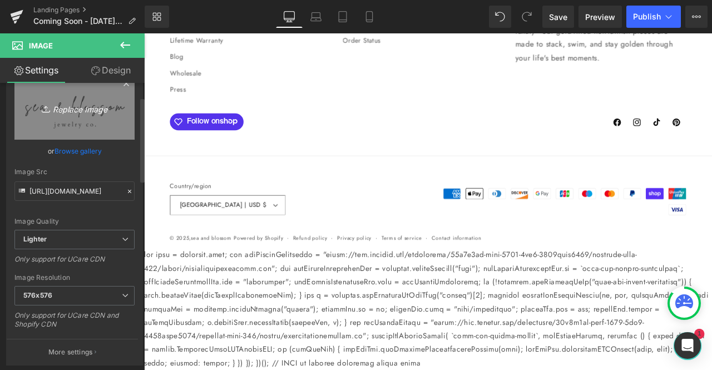
click at [69, 106] on icon "Replace Image" at bounding box center [74, 108] width 89 height 14
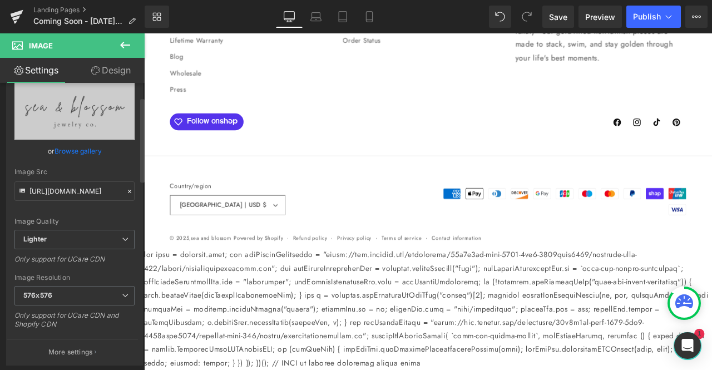
click at [73, 147] on link "Browse gallery" at bounding box center [77, 150] width 47 height 19
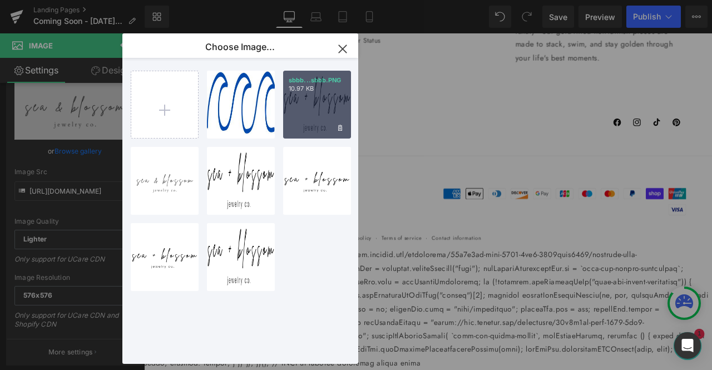
click at [325, 115] on div "sbbb...sbbb.PNG 10.97 KB" at bounding box center [317, 105] width 68 height 68
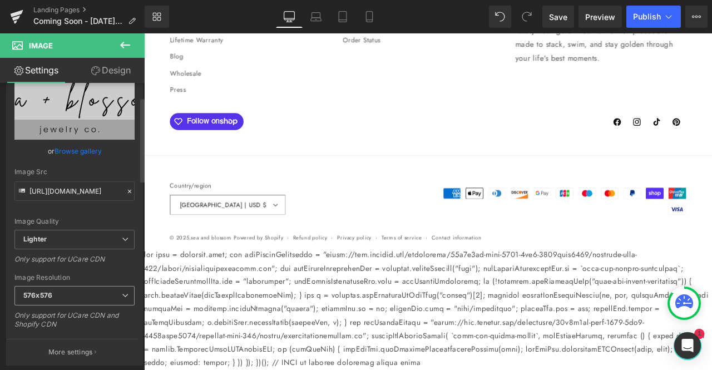
click at [108, 293] on span "576x576" at bounding box center [74, 295] width 120 height 19
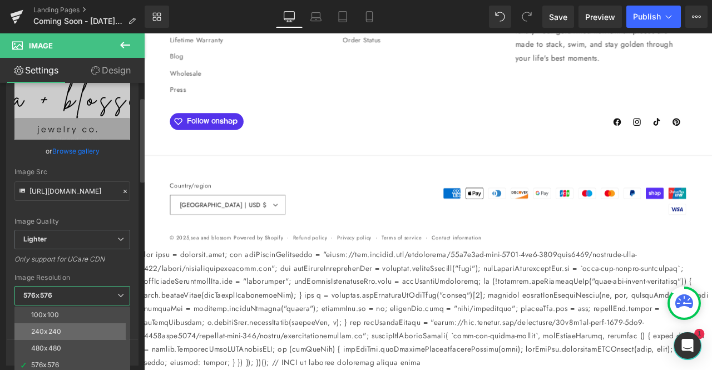
click at [71, 334] on li "240x240" at bounding box center [74, 331] width 121 height 17
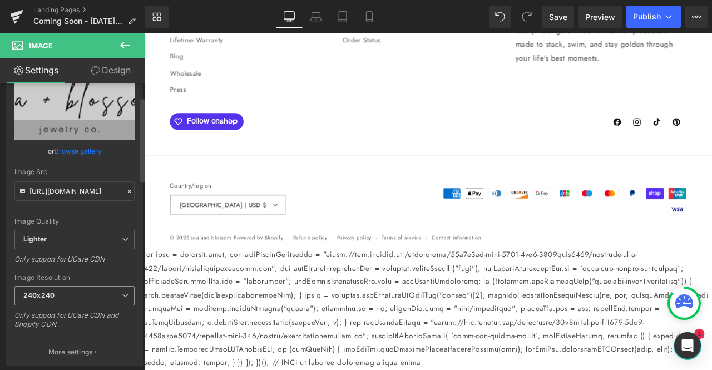
type input "[URL][DOMAIN_NAME]"
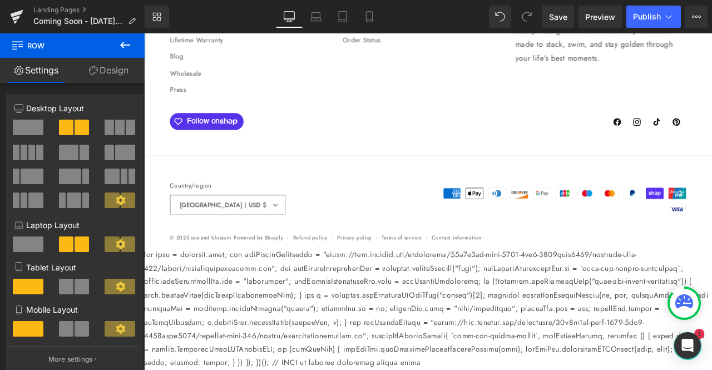
click at [112, 67] on link "Design" at bounding box center [108, 70] width 72 height 25
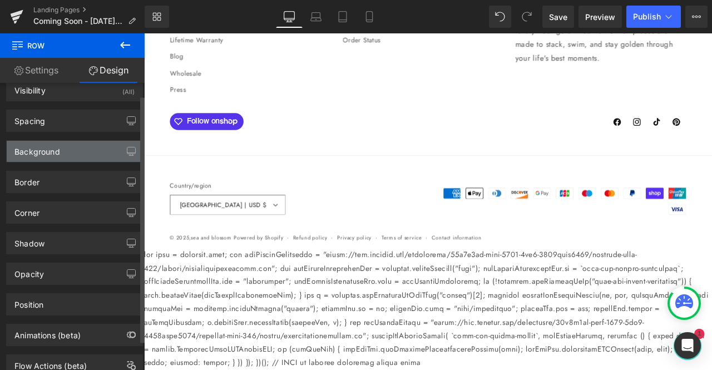
scroll to position [16, 0]
click at [85, 156] on div "Background" at bounding box center [75, 150] width 136 height 21
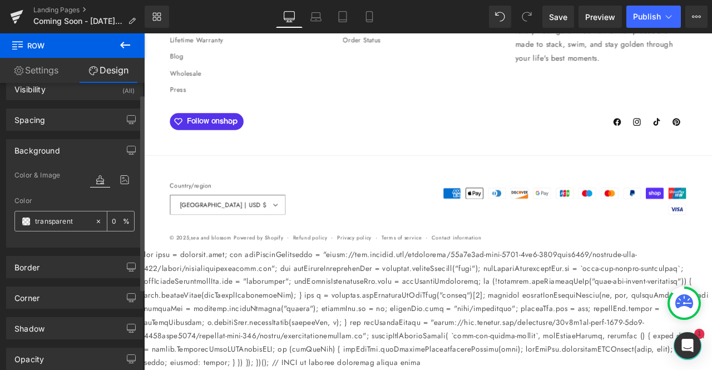
click at [33, 227] on div "transparent" at bounding box center [55, 220] width 80 height 19
click at [28, 219] on span at bounding box center [26, 221] width 9 height 9
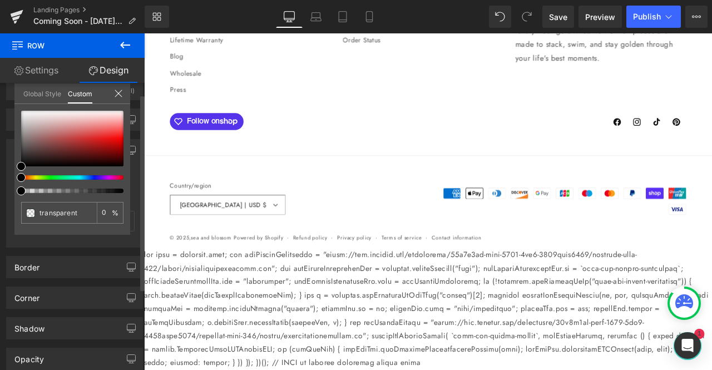
click at [81, 176] on div at bounding box center [68, 177] width 102 height 4
type input "#000000"
type input "100"
type input "#000000"
type input "100"
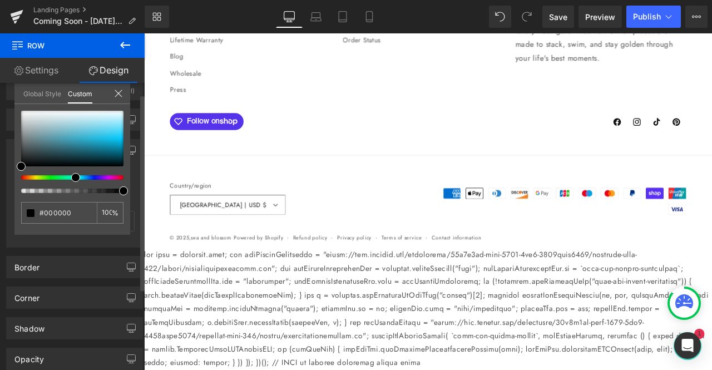
drag, startPoint x: 81, startPoint y: 176, endPoint x: 67, endPoint y: 176, distance: 13.9
click at [67, 176] on div at bounding box center [68, 177] width 102 height 4
click at [97, 113] on div at bounding box center [72, 139] width 102 height 56
type input "#e9f7fb"
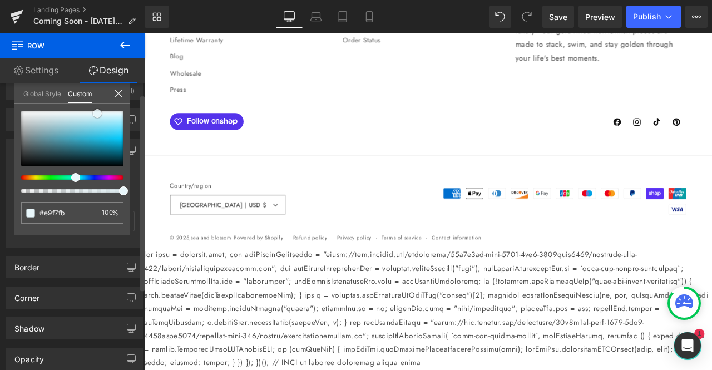
click at [87, 113] on div at bounding box center [72, 139] width 102 height 56
type input "#eef8fb"
click at [101, 113] on div at bounding box center [72, 139] width 102 height 56
type input "#edf8fc"
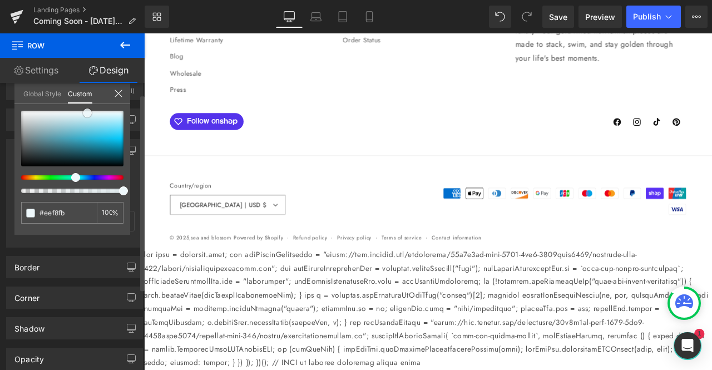
type input "#edf8fc"
click at [31, 178] on div at bounding box center [68, 177] width 102 height 4
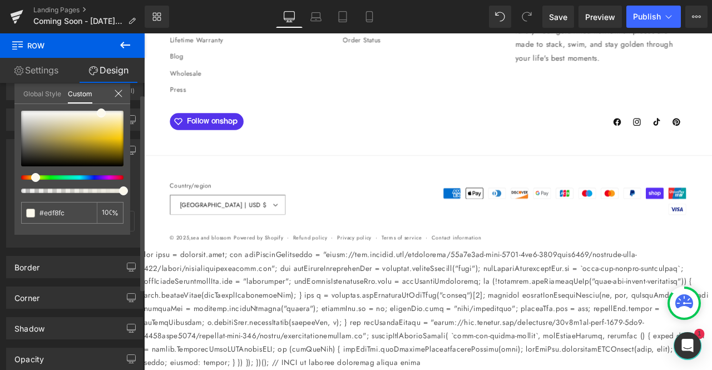
type input "#fcf9ed"
click at [55, 126] on div at bounding box center [72, 139] width 102 height 56
type input "#d0c7a4"
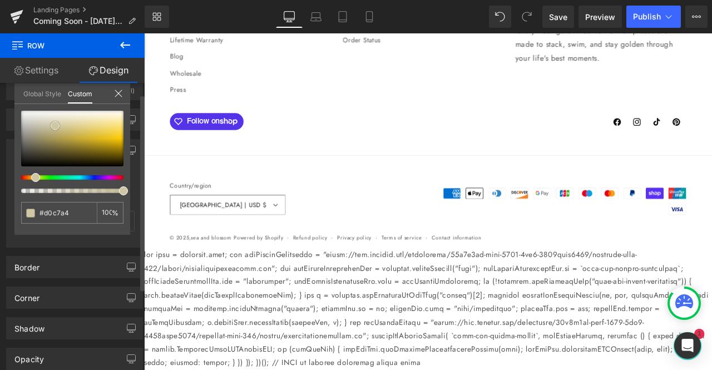
click at [59, 114] on div at bounding box center [72, 139] width 102 height 56
type input "#f5f2ea"
click at [51, 111] on div at bounding box center [72, 139] width 102 height 56
type input "#fdfcfb"
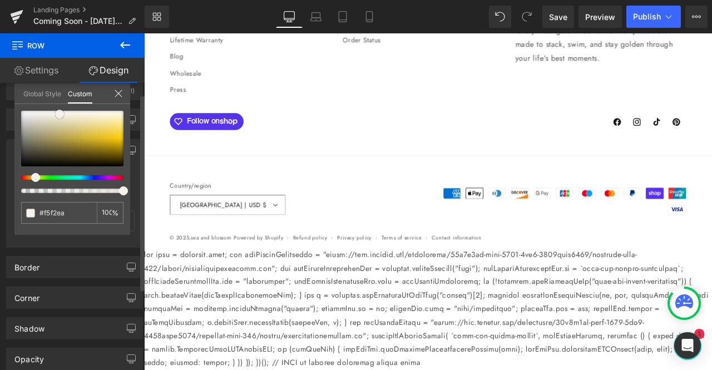
type input "#fdfcfb"
drag, startPoint x: 51, startPoint y: 111, endPoint x: 68, endPoint y: 111, distance: 17.2
click at [68, 111] on span at bounding box center [67, 111] width 9 height 9
type input "#fbf9f8"
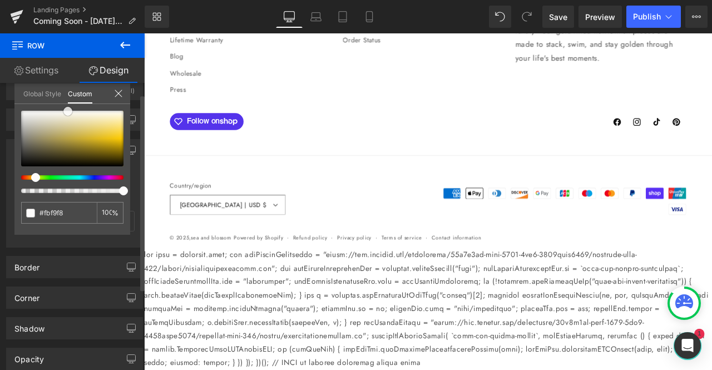
type input "#f3e8e1"
type input "#efdcd1"
type input "#ebd3c6"
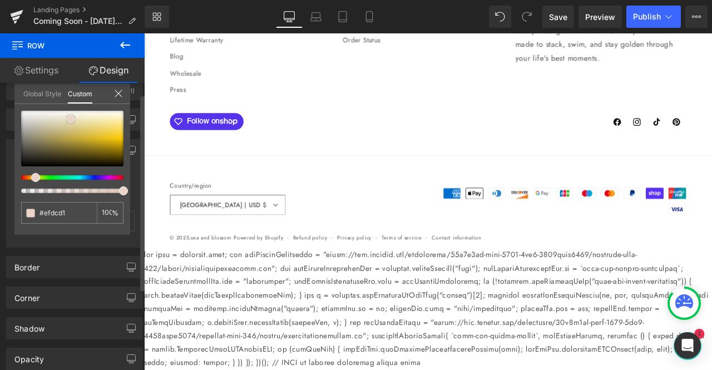
type input "#ebd3c6"
type input "#ecd6ca"
type input "#edd5c9"
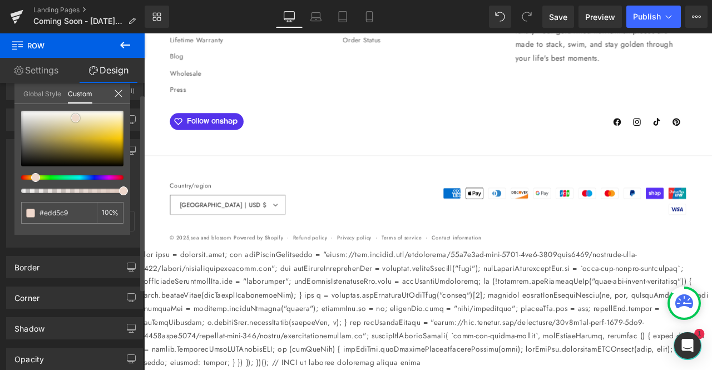
type input "#efd8cc"
type input "#f1dbcf"
type input "#f3e1d7"
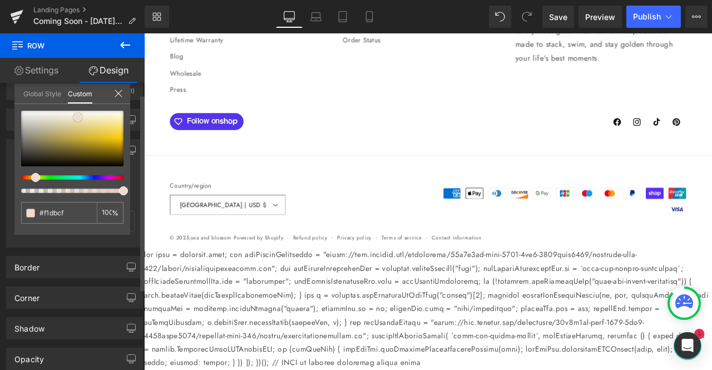
type input "#f3e1d7"
type input "#f4e1d6"
type input "#f5e4da"
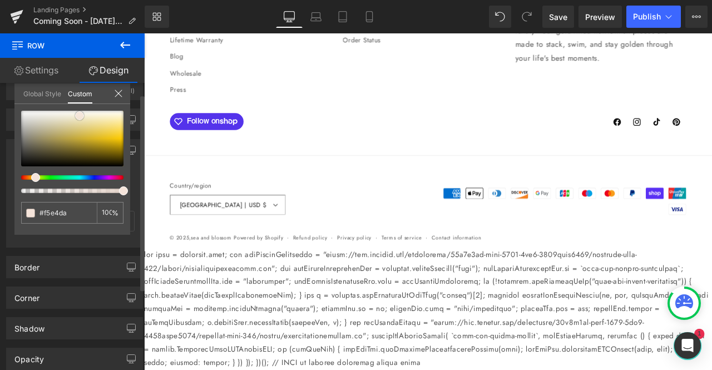
type input "#f6e7de"
drag, startPoint x: 68, startPoint y: 111, endPoint x: 81, endPoint y: 115, distance: 13.9
click at [81, 115] on span at bounding box center [80, 115] width 9 height 9
click div
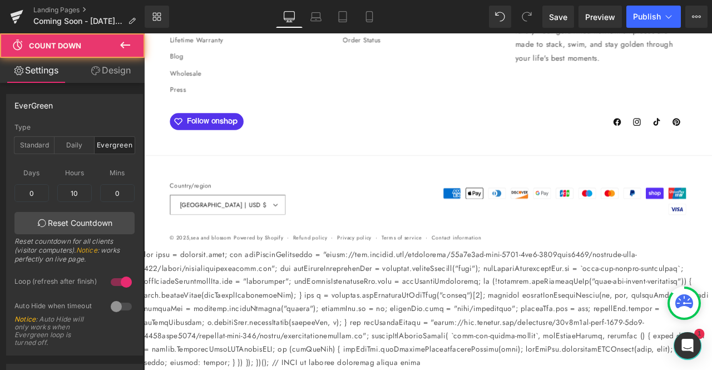
scroll to position [6176, 0]
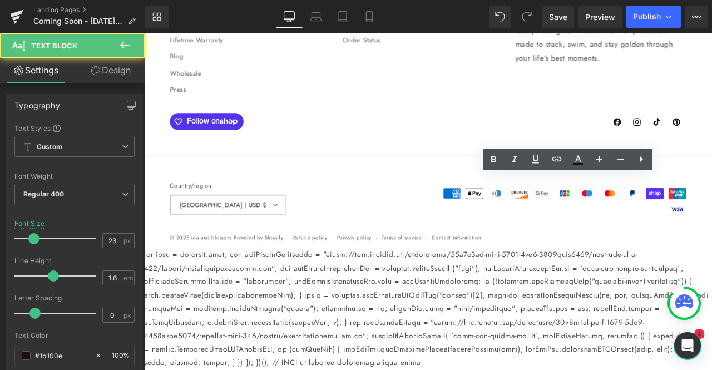
drag, startPoint x: 566, startPoint y: 307, endPoint x: 503, endPoint y: 213, distance: 113.4
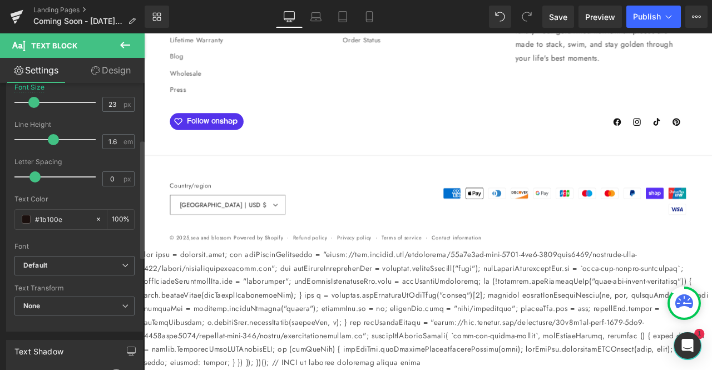
scroll to position [137, 0]
click at [86, 261] on b "Default" at bounding box center [72, 264] width 98 height 9
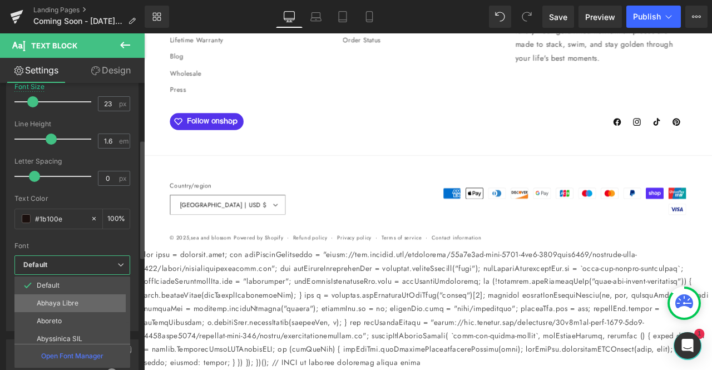
scroll to position [41, 0]
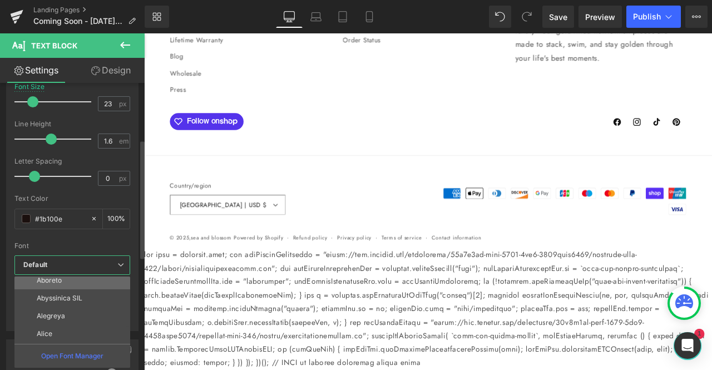
click at [65, 284] on li "Aboreto" at bounding box center [74, 280] width 121 height 18
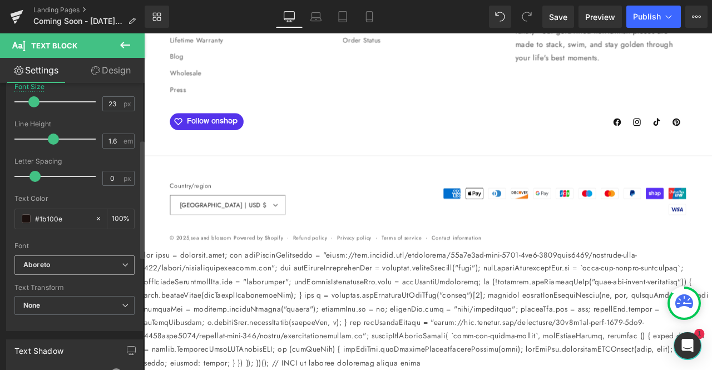
click at [82, 262] on b "Aboreto" at bounding box center [72, 264] width 98 height 9
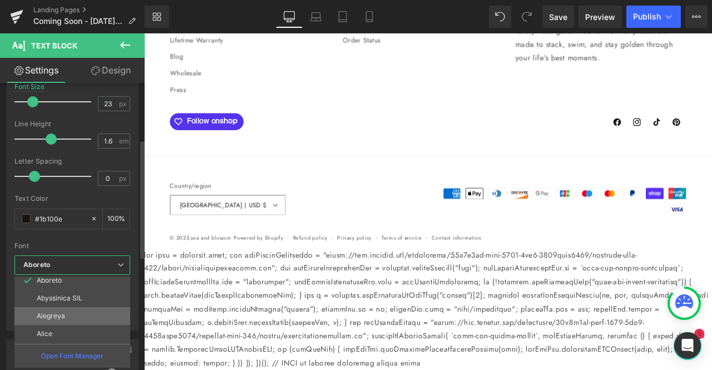
scroll to position [129, 0]
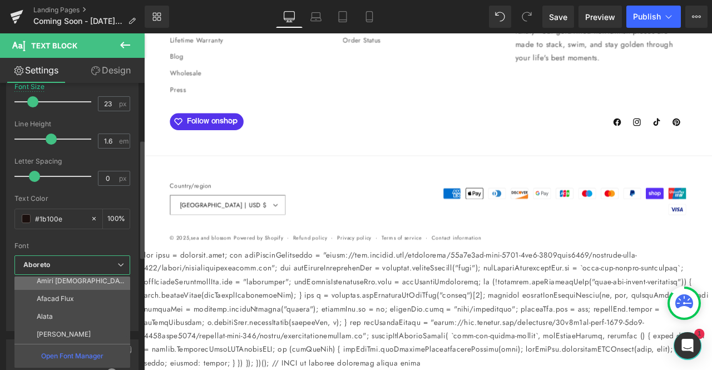
click at [60, 282] on p "Amiri [DEMOGRAPHIC_DATA]" at bounding box center [82, 281] width 90 height 8
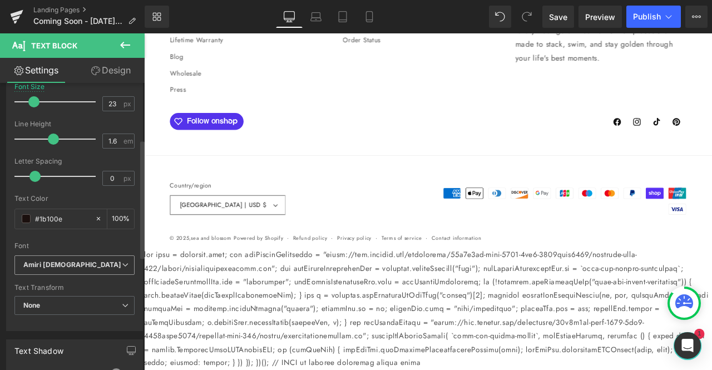
click at [72, 261] on b "Amiri [DEMOGRAPHIC_DATA]" at bounding box center [72, 264] width 98 height 9
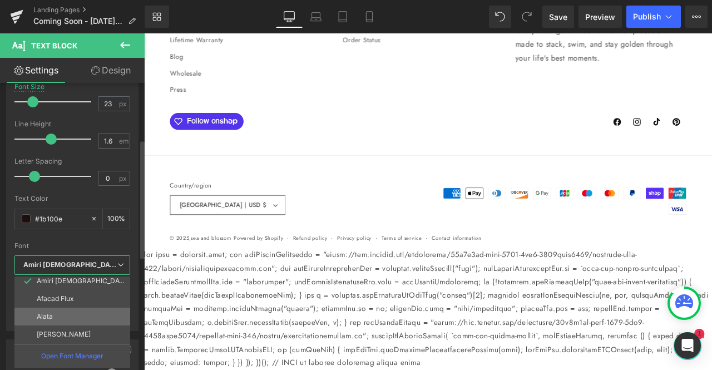
click at [48, 320] on li "Alata" at bounding box center [74, 316] width 121 height 18
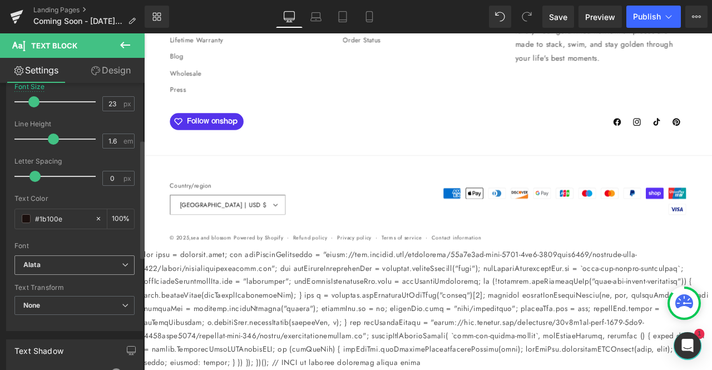
click at [73, 263] on b "Alata" at bounding box center [72, 264] width 98 height 9
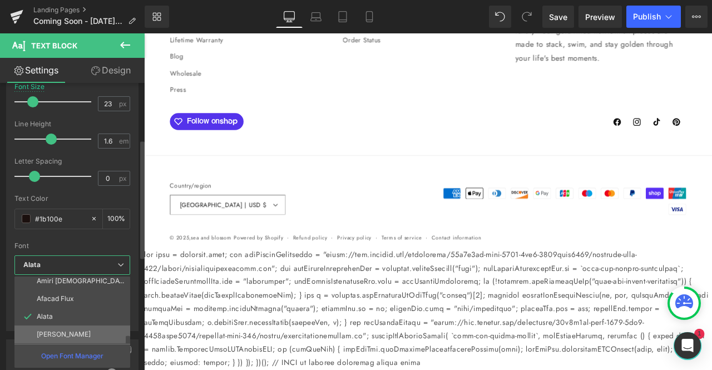
click at [65, 331] on p "[PERSON_NAME]" at bounding box center [64, 334] width 54 height 8
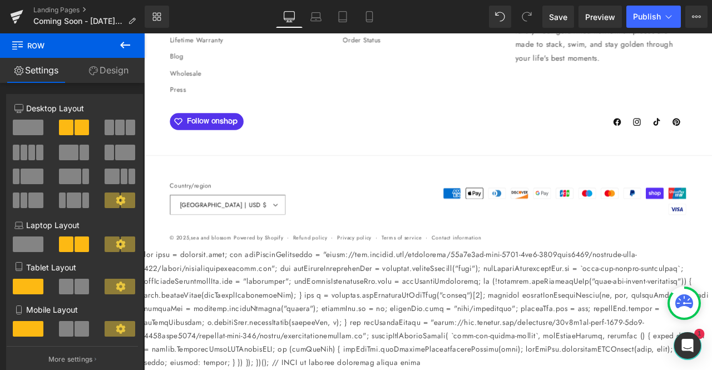
scroll to position [5912, 0]
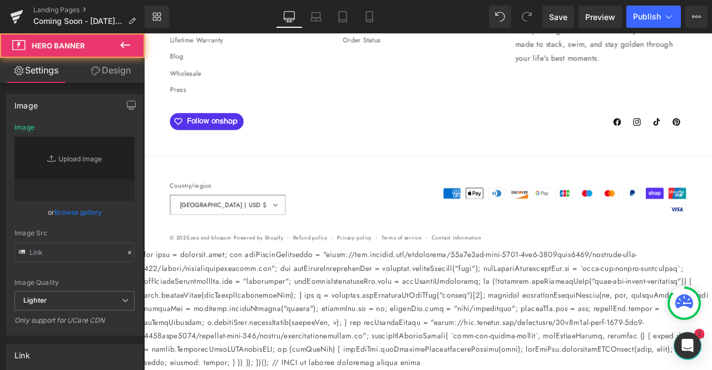
type input "[URL][DOMAIN_NAME]"
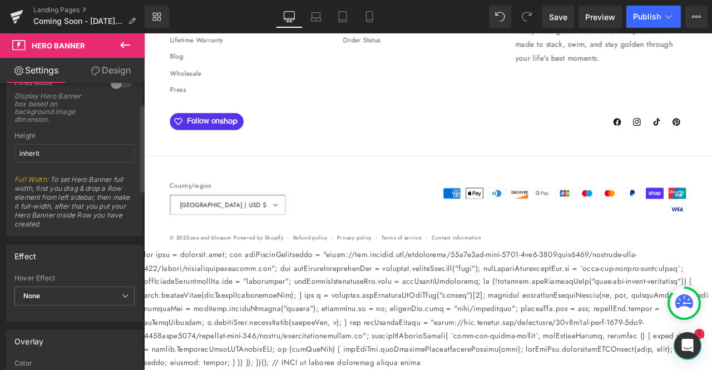
scroll to position [0, 0]
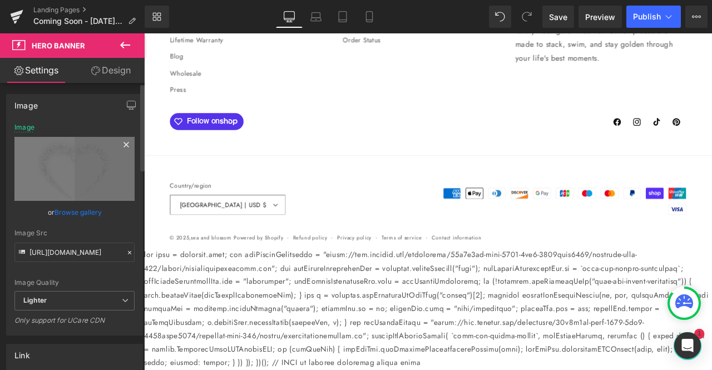
click at [123, 143] on icon at bounding box center [125, 144] width 5 height 5
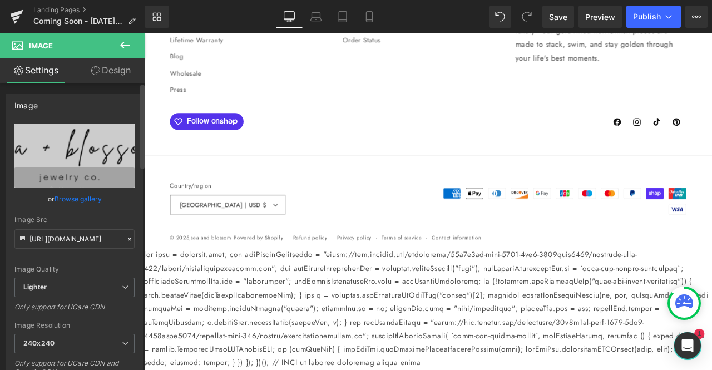
click at [58, 200] on link "Browse gallery" at bounding box center [77, 198] width 47 height 19
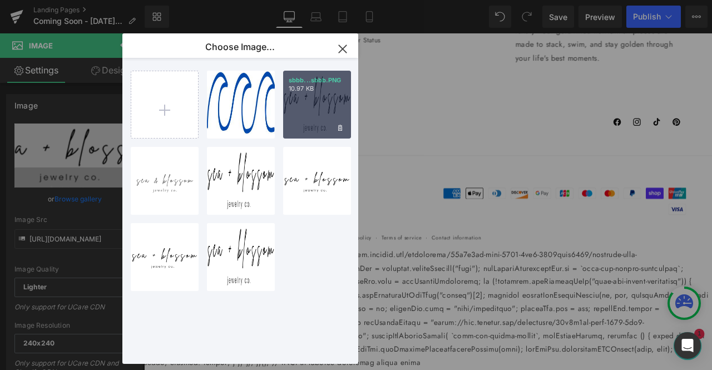
click at [314, 102] on div "sbbb...sbbb.PNG 10.97 KB" at bounding box center [317, 105] width 68 height 68
type input "[URL][DOMAIN_NAME]"
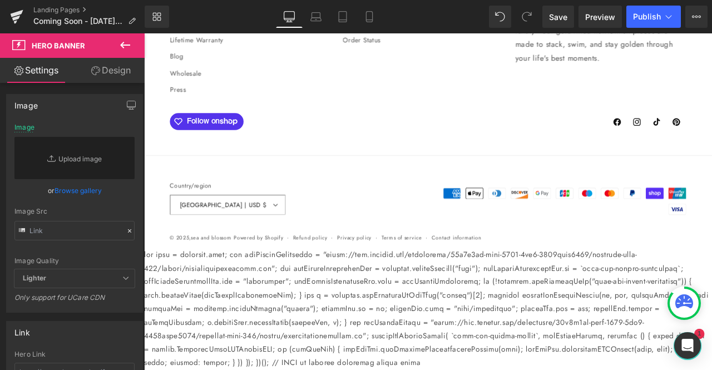
click at [81, 159] on link "Replace Image" at bounding box center [74, 158] width 120 height 42
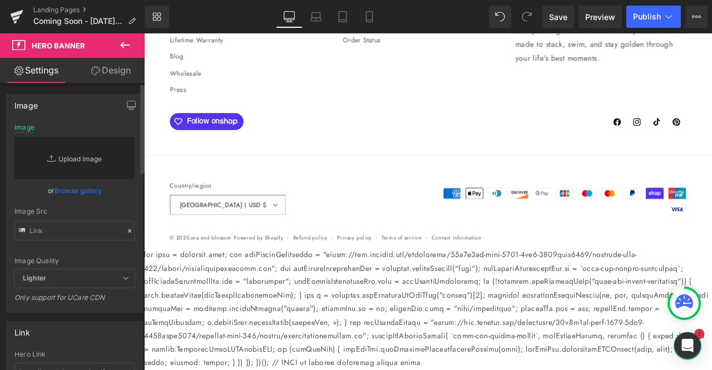
click at [81, 162] on link "Replace Image" at bounding box center [74, 158] width 120 height 42
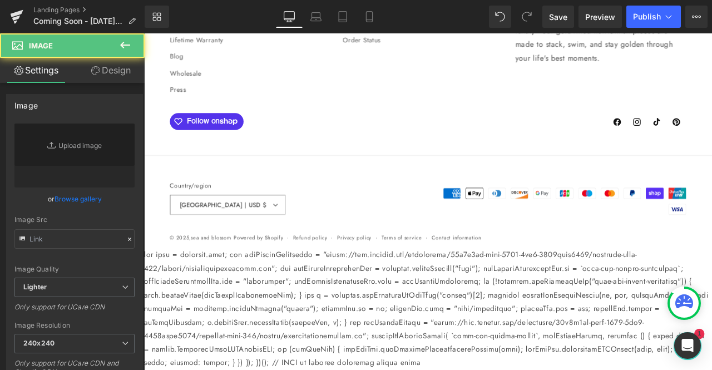
type input "[URL][DOMAIN_NAME]"
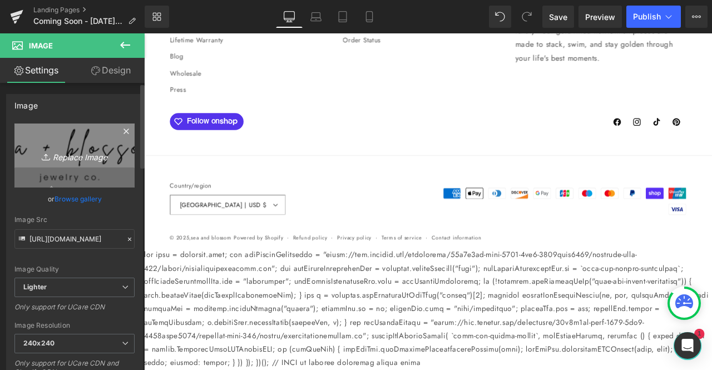
click at [71, 158] on icon "Replace Image" at bounding box center [74, 155] width 89 height 14
type input "C:\fakepath\transparent logo.png"
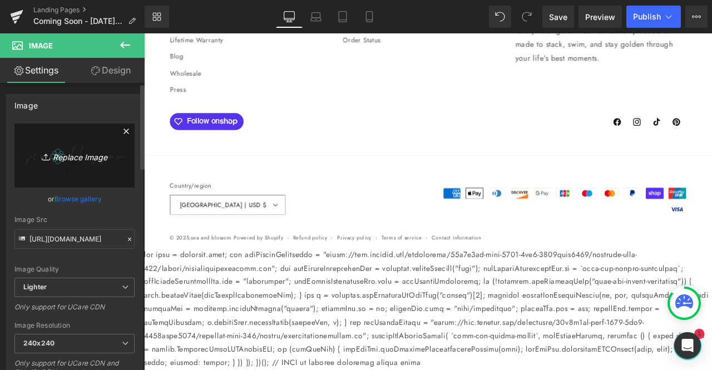
type input "[URL][DOMAIN_NAME]"
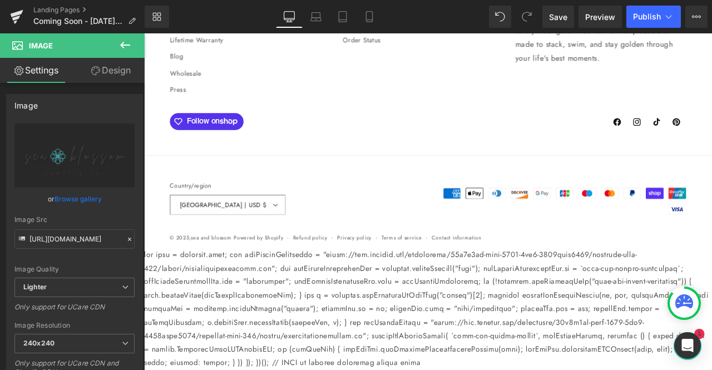
drag, startPoint x: 236, startPoint y: 292, endPoint x: 237, endPoint y: 255, distance: 37.3
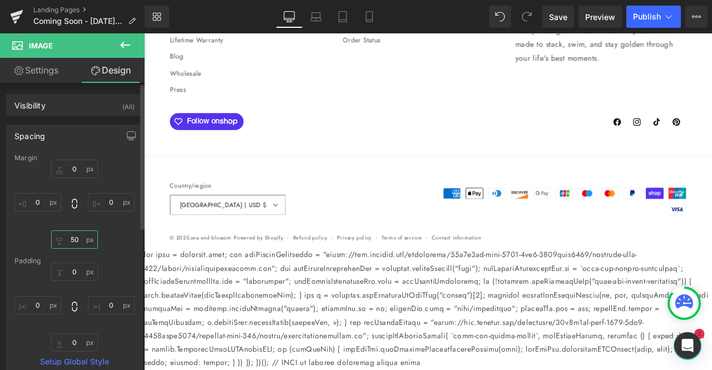
click at [77, 238] on input "50" at bounding box center [74, 239] width 47 height 18
click at [78, 243] on input "50" at bounding box center [74, 239] width 47 height 18
type input "5"
type input "0"
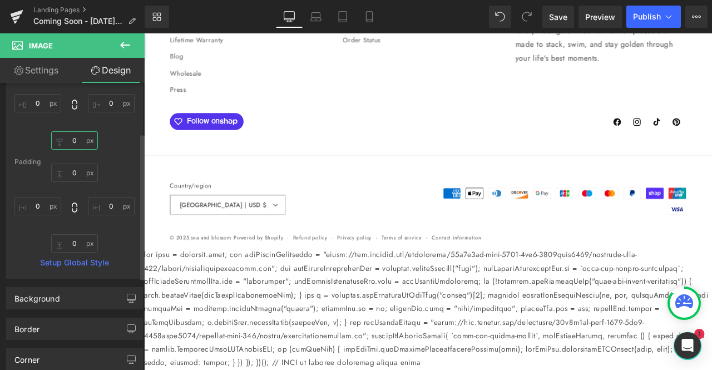
scroll to position [0, 0]
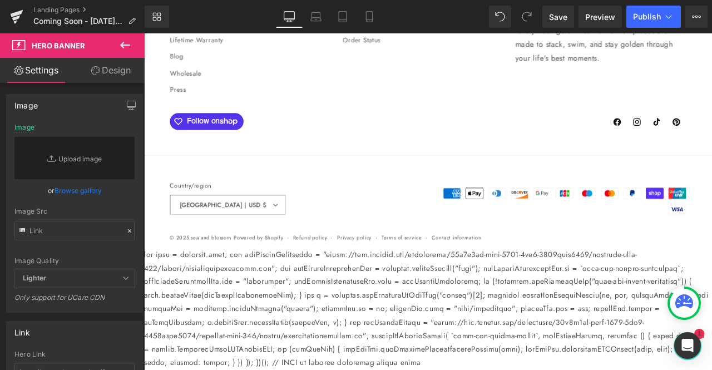
click at [77, 155] on link "Replace Image" at bounding box center [74, 158] width 120 height 42
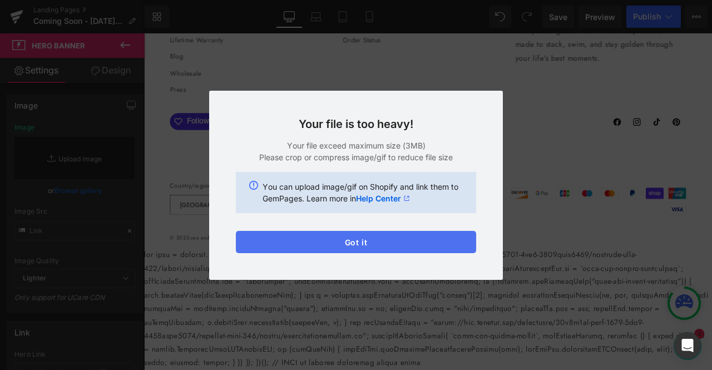
click at [408, 242] on button "Got it" at bounding box center [356, 242] width 240 height 22
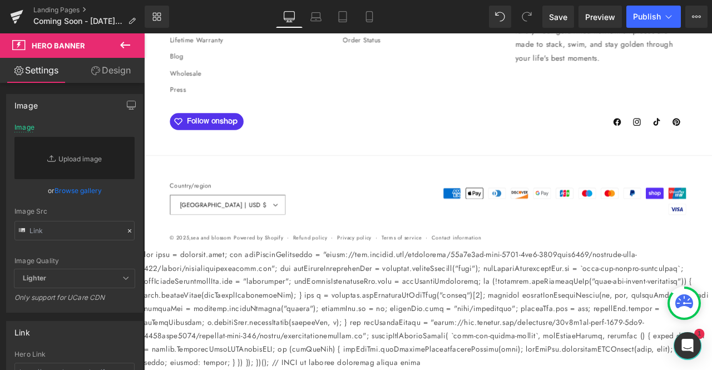
scroll to position [6270, 0]
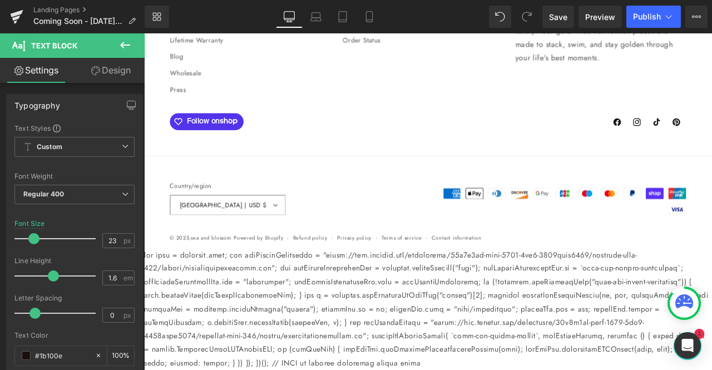
drag, startPoint x: 585, startPoint y: 239, endPoint x: 523, endPoint y: 239, distance: 62.3
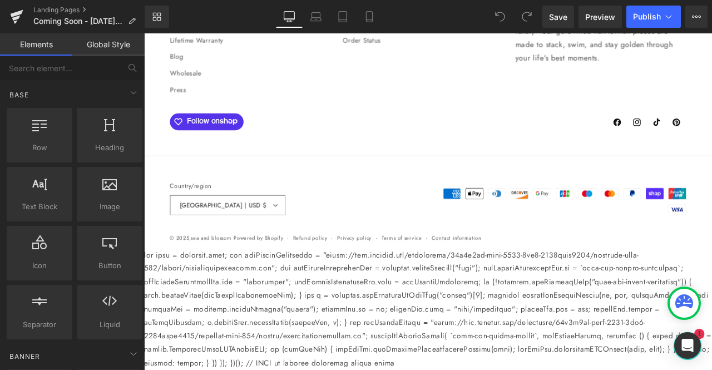
scroll to position [6079, 0]
click at [85, 18] on span "Coming Soon - [DATE] 00:43:09" at bounding box center [78, 21] width 90 height 9
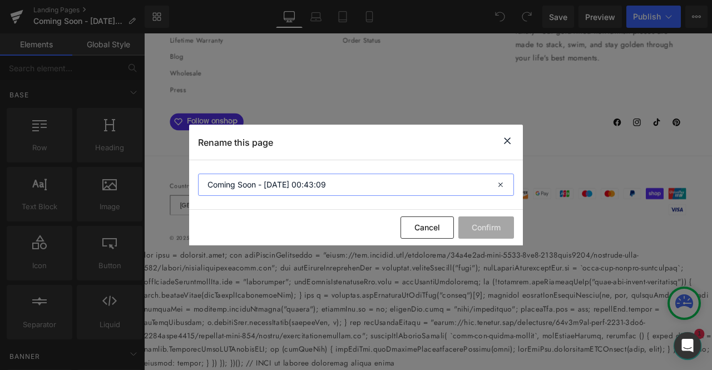
drag, startPoint x: 341, startPoint y: 186, endPoint x: 163, endPoint y: 160, distance: 180.5
click at [163, 160] on div "Rename this page Coming Soon - Aug 11, 00:43:09 Cancel Confirm" at bounding box center [356, 185] width 712 height 370
type input "Miami Swim Week Launch - 8.12"
click at [478, 228] on button "Confirm" at bounding box center [486, 227] width 56 height 22
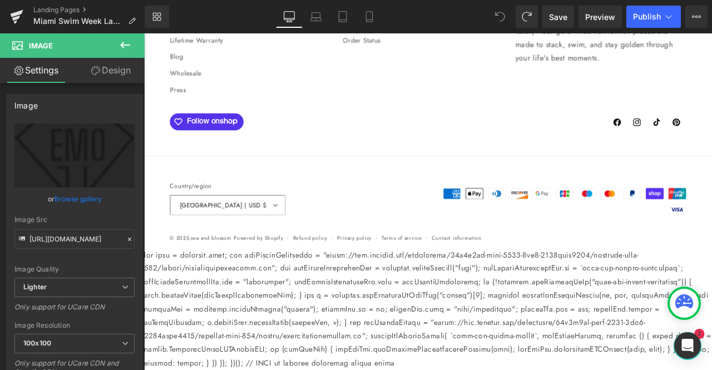
click at [122, 51] on icon at bounding box center [124, 44] width 13 height 13
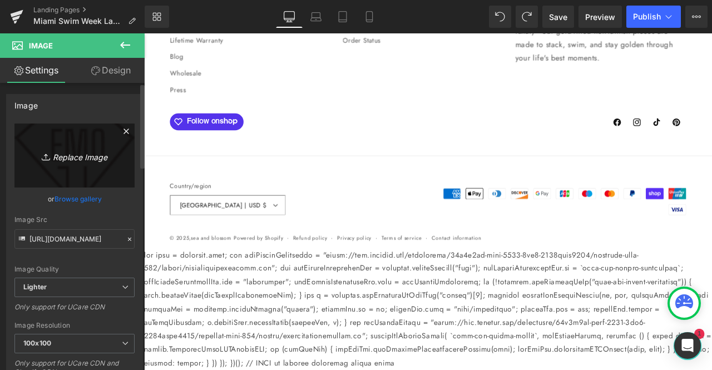
click at [68, 152] on icon "Replace Image" at bounding box center [74, 155] width 89 height 14
type input "C:\fakepath\transparent logo.png"
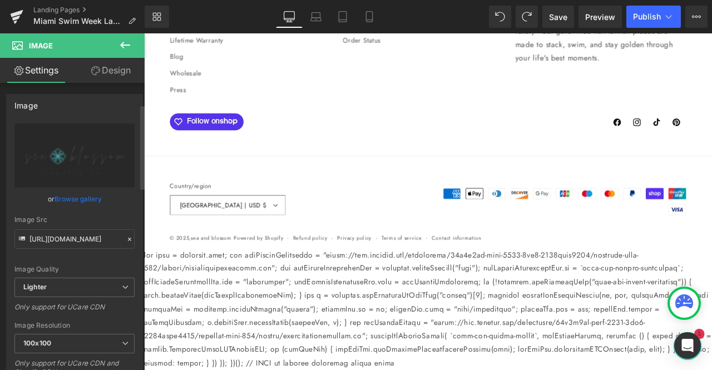
scroll to position [181, 0]
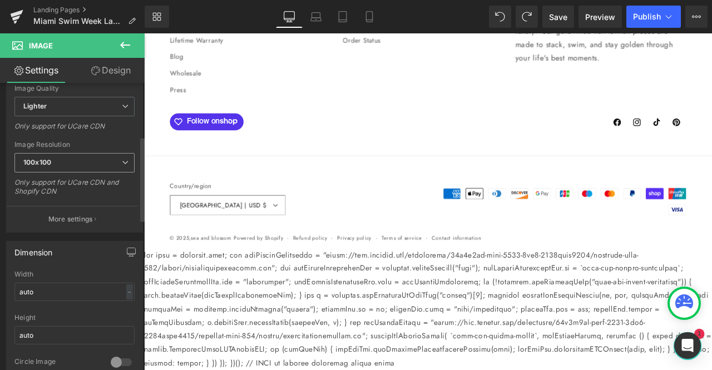
click at [88, 164] on span "100x100" at bounding box center [74, 162] width 120 height 19
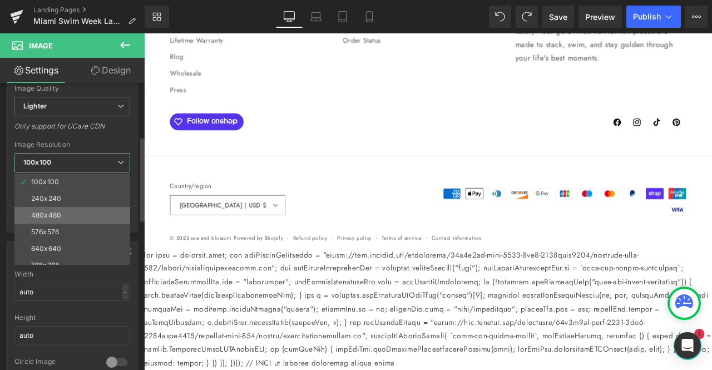
click at [63, 210] on li "480x480" at bounding box center [74, 215] width 121 height 17
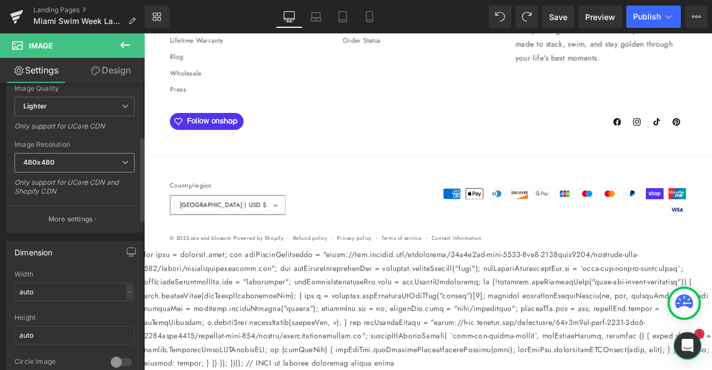
click at [59, 158] on span "480x480" at bounding box center [74, 162] width 120 height 19
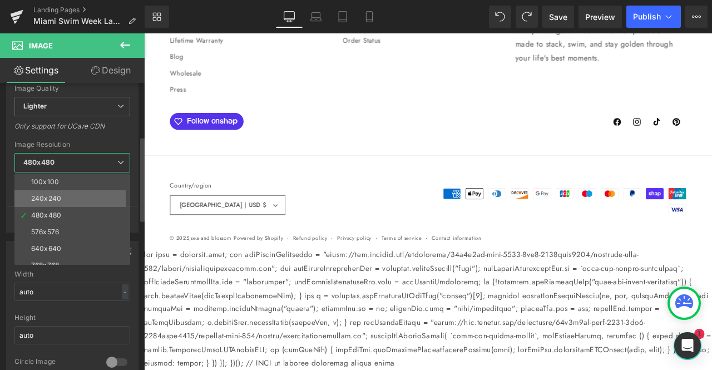
click at [48, 197] on div "240x240" at bounding box center [46, 199] width 30 height 8
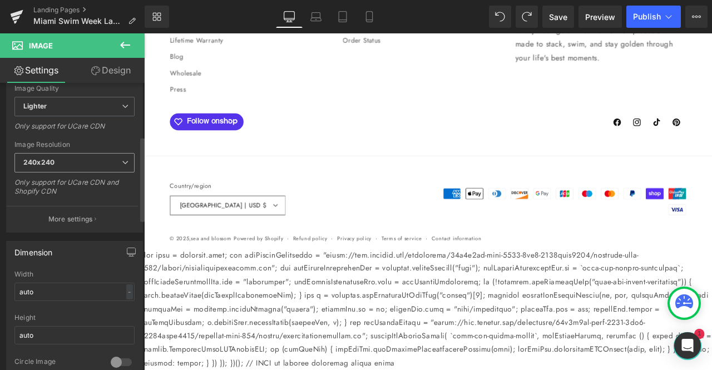
type input "https://ucarecdn.com/a9c48cb4-0c76-4727-8b8c-783498eab266/-/format/auto/-/previ…"
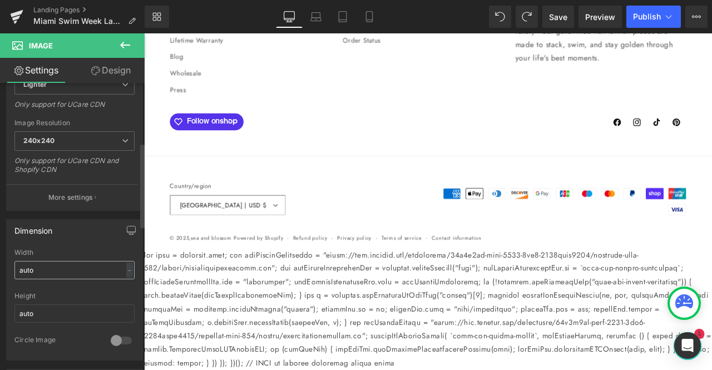
scroll to position [141, 0]
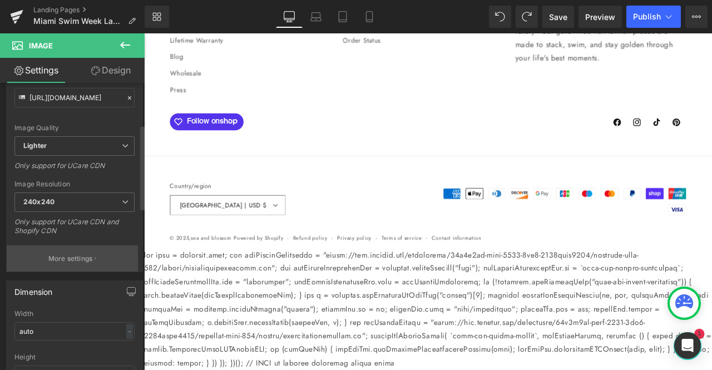
click at [90, 256] on p "More settings" at bounding box center [70, 259] width 44 height 10
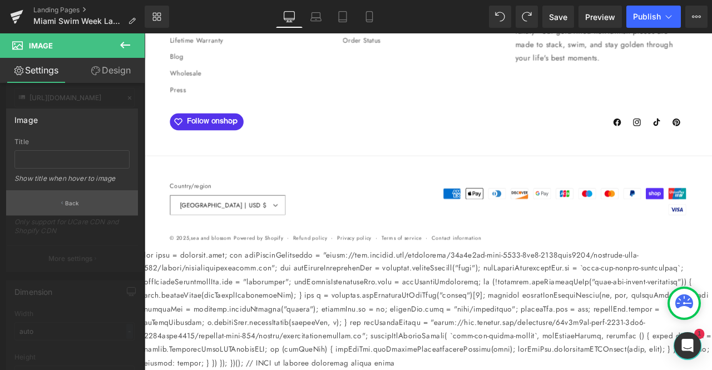
click at [67, 199] on p "Back" at bounding box center [72, 203] width 14 height 8
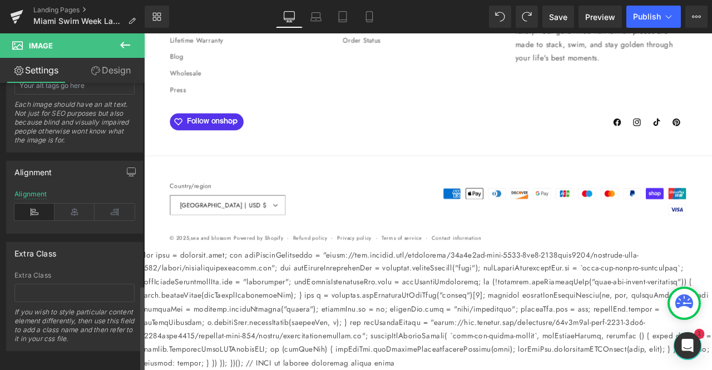
scroll to position [690, 0]
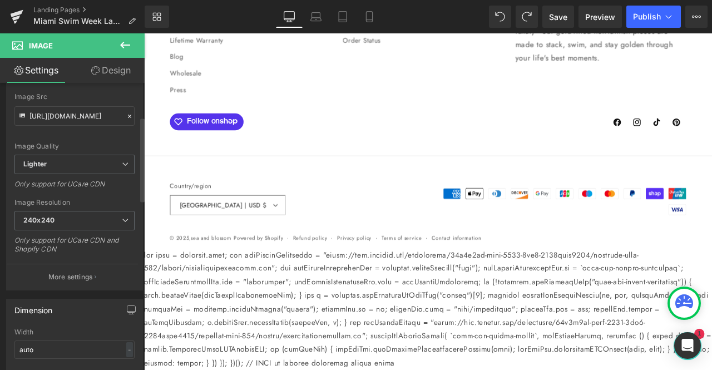
scroll to position [114, 0]
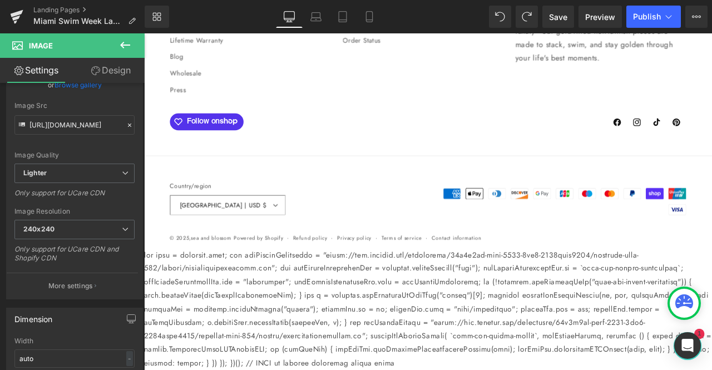
click at [127, 72] on link "Design" at bounding box center [111, 70] width 72 height 25
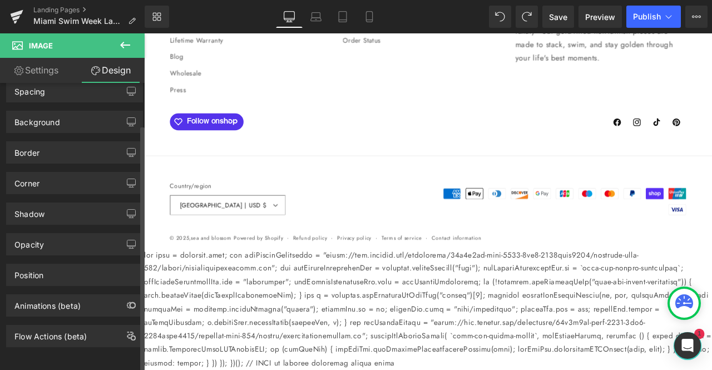
scroll to position [0, 0]
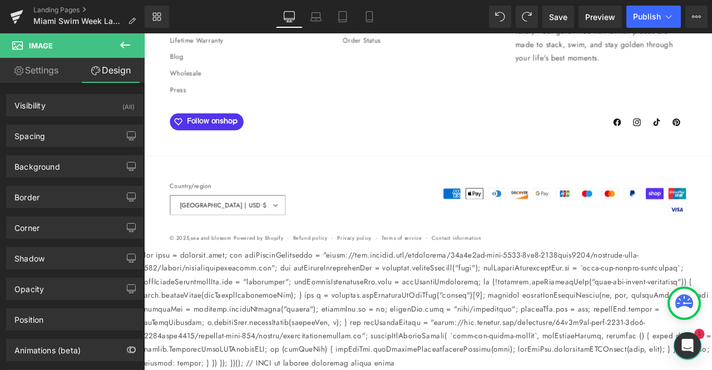
click at [48, 71] on link "Settings" at bounding box center [36, 70] width 72 height 25
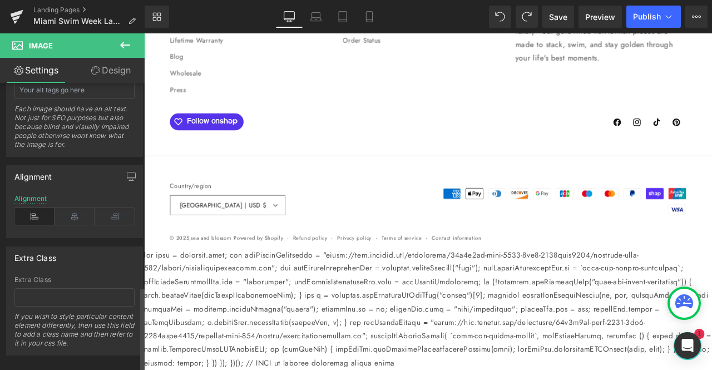
scroll to position [692, 0]
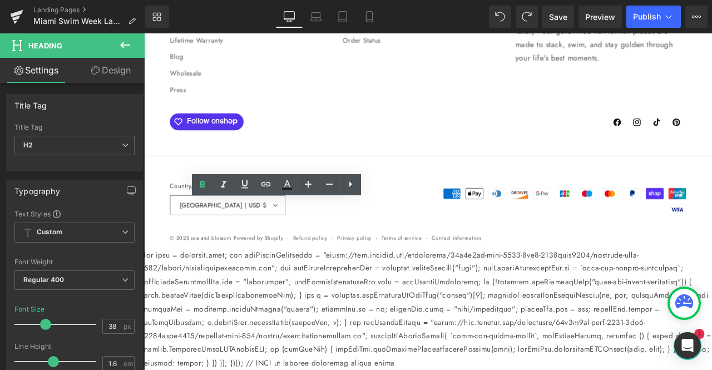
drag, startPoint x: 409, startPoint y: 246, endPoint x: 156, endPoint y: 245, distance: 252.4
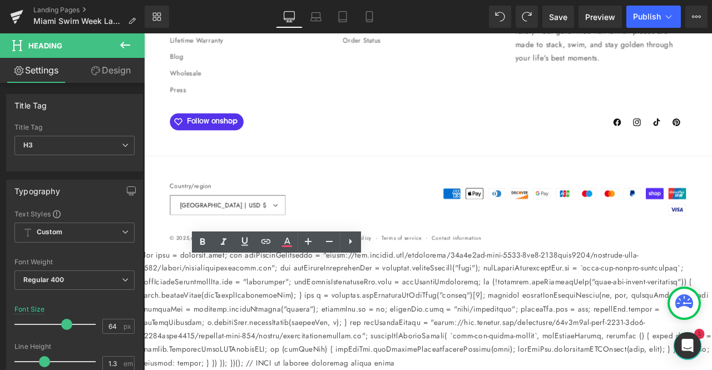
drag, startPoint x: 461, startPoint y: 370, endPoint x: 148, endPoint y: 331, distance: 314.8
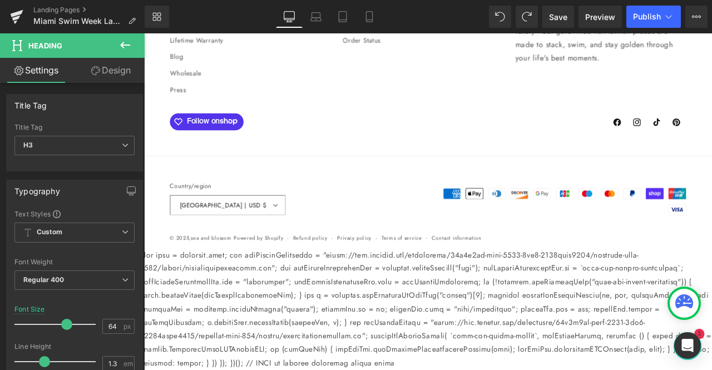
scroll to position [6082, 0]
drag, startPoint x: 236, startPoint y: 280, endPoint x: 155, endPoint y: 279, distance: 80.6
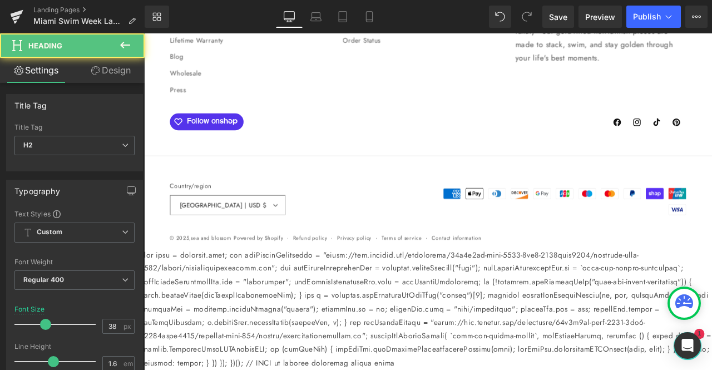
drag, startPoint x: 285, startPoint y: 275, endPoint x: 165, endPoint y: 250, distance: 123.2
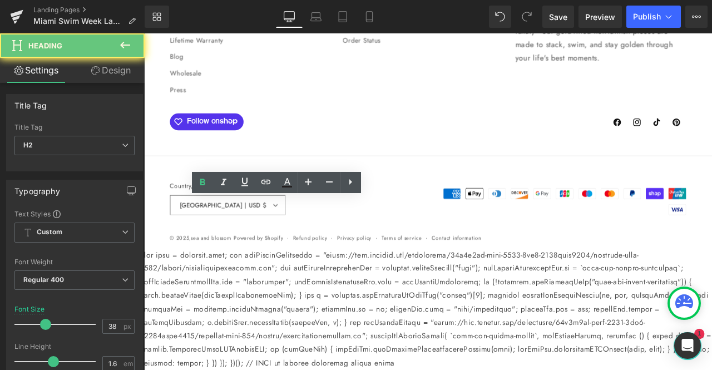
drag, startPoint x: 235, startPoint y: 275, endPoint x: 251, endPoint y: 249, distance: 31.0
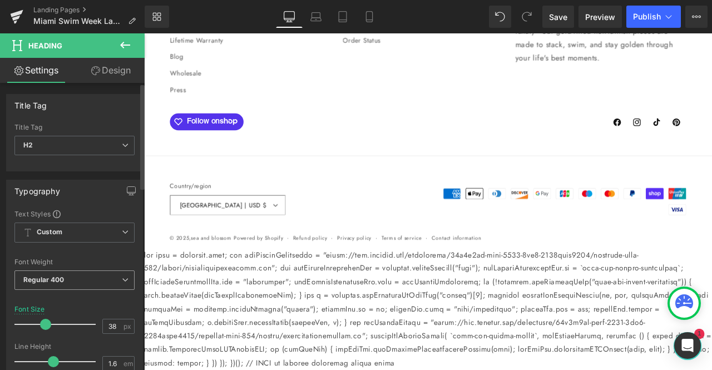
click at [82, 275] on span "Regular 400" at bounding box center [74, 279] width 120 height 19
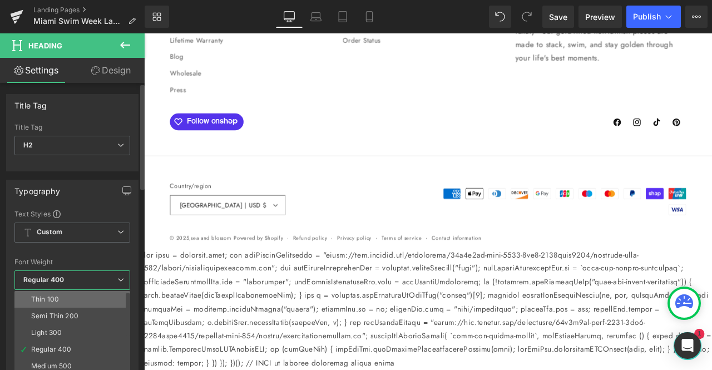
click at [75, 294] on li "Thin 100" at bounding box center [74, 299] width 121 height 17
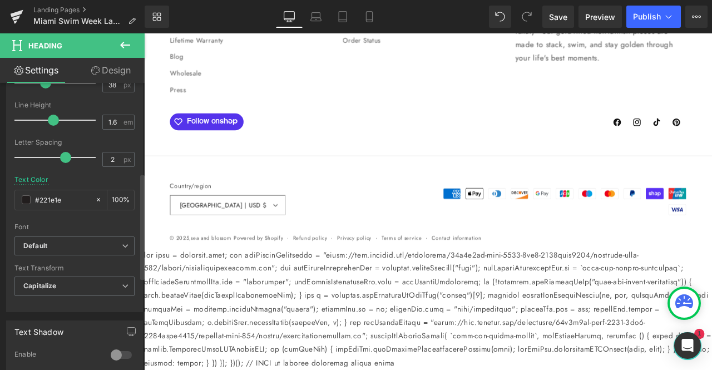
scroll to position [245, 0]
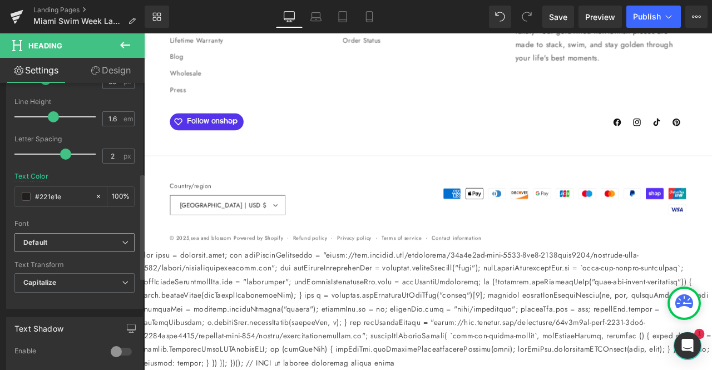
click at [85, 240] on b "Default" at bounding box center [72, 242] width 98 height 9
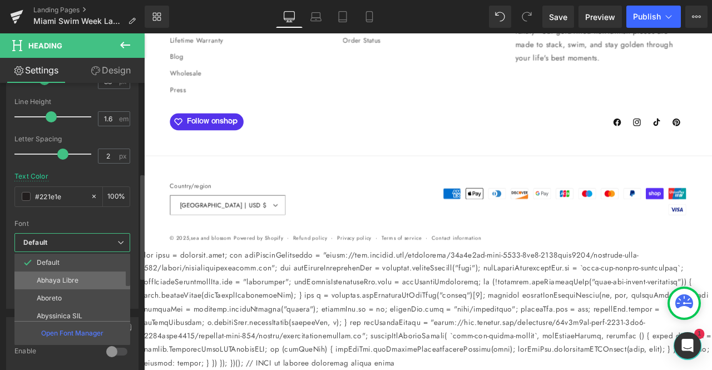
click at [70, 286] on li "Abhaya Libre" at bounding box center [74, 280] width 121 height 18
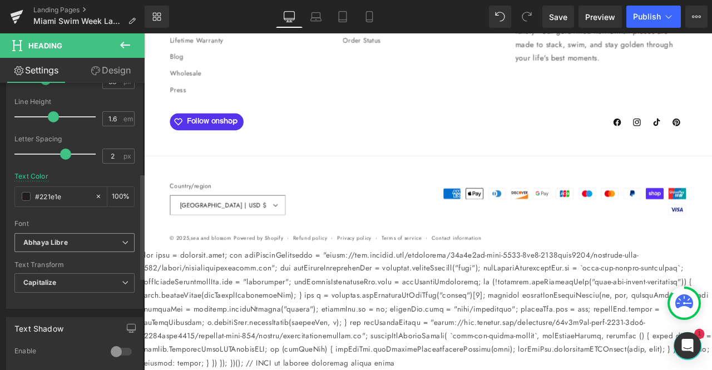
click at [95, 246] on span "Abhaya Libre" at bounding box center [74, 242] width 120 height 19
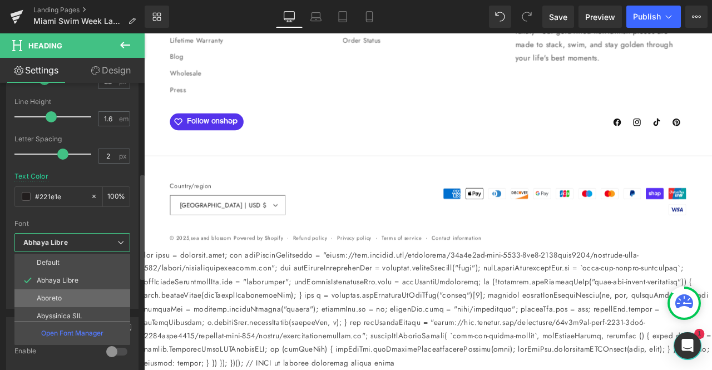
click at [76, 293] on li "Aboreto" at bounding box center [74, 298] width 121 height 18
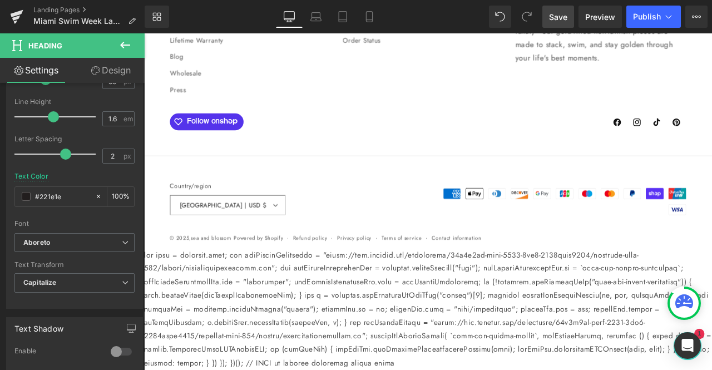
click at [553, 16] on span "Save" at bounding box center [558, 17] width 18 height 12
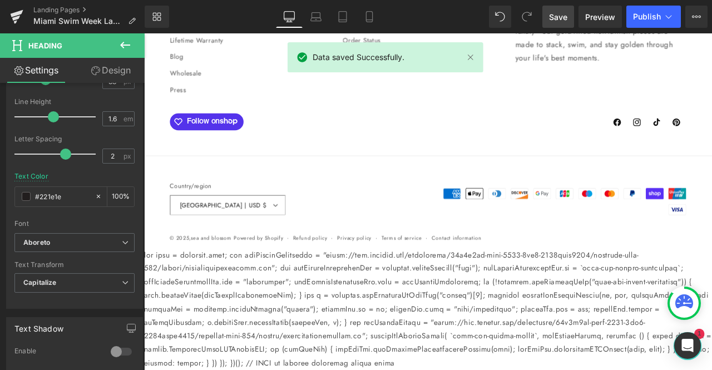
scroll to position [6150, 0]
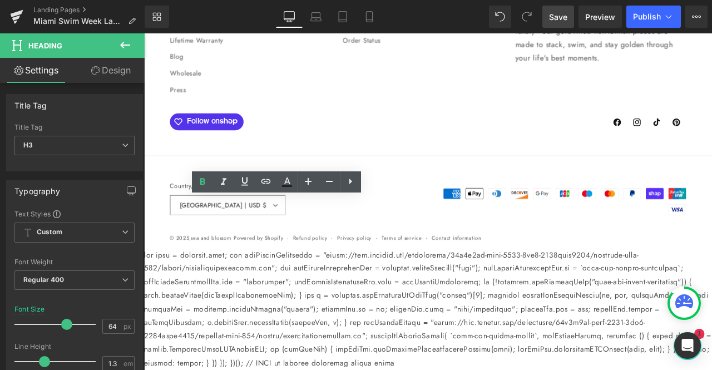
drag, startPoint x: 454, startPoint y: 340, endPoint x: 150, endPoint y: 250, distance: 317.2
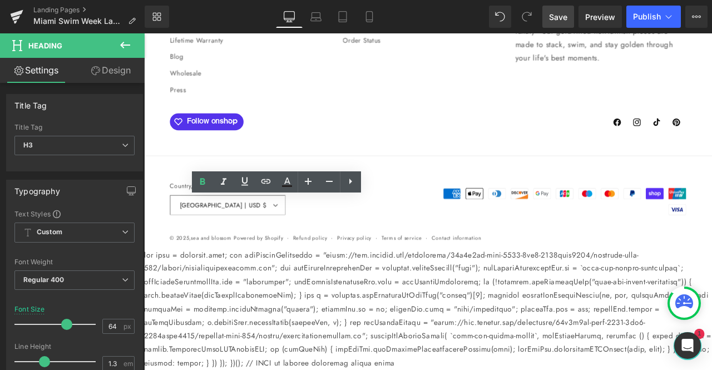
drag, startPoint x: 466, startPoint y: 343, endPoint x: 155, endPoint y: 250, distance: 324.2
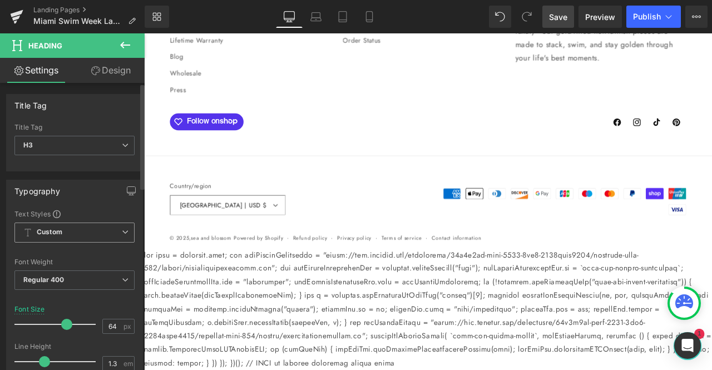
click at [91, 231] on span "Custom Setup Global Style" at bounding box center [74, 232] width 120 height 20
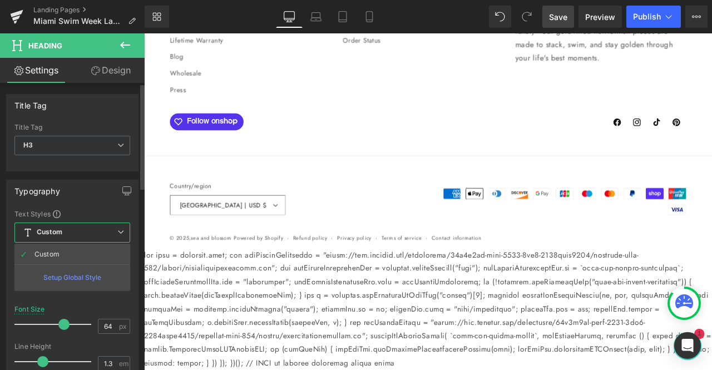
click at [92, 210] on div "Text Styles" at bounding box center [72, 213] width 116 height 9
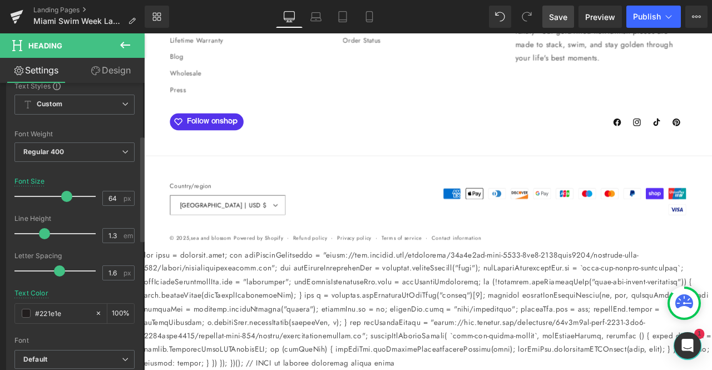
scroll to position [146, 0]
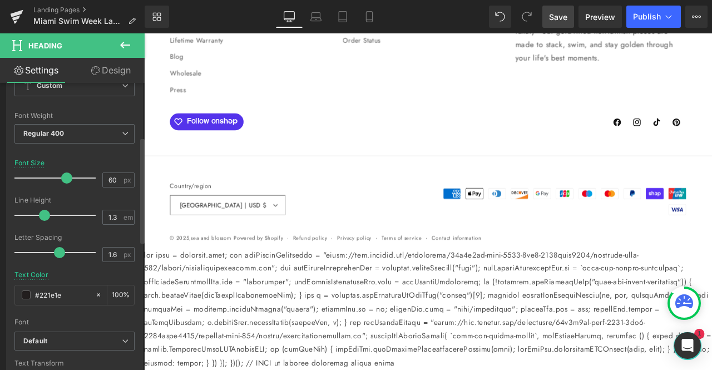
type input "59"
click at [61, 176] on span at bounding box center [62, 177] width 11 height 11
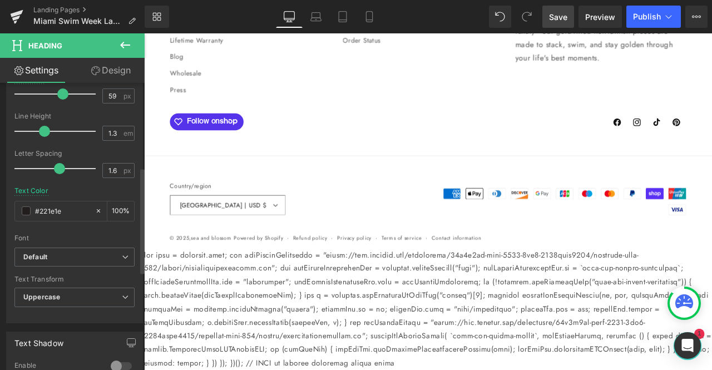
scroll to position [231, 0]
click at [96, 252] on b "Default" at bounding box center [72, 256] width 98 height 9
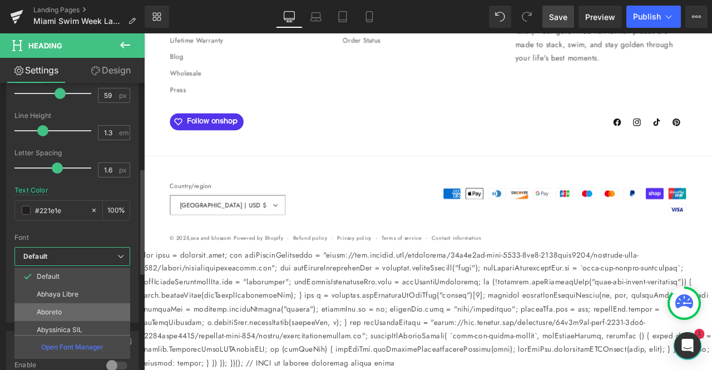
scroll to position [129, 0]
click at [77, 302] on li "Alata" at bounding box center [74, 308] width 121 height 18
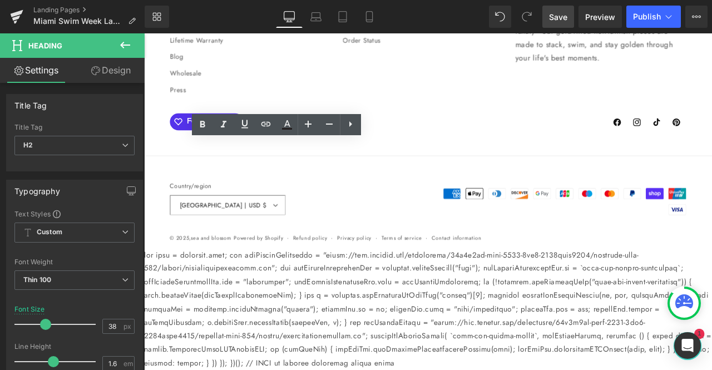
drag, startPoint x: 316, startPoint y: 212, endPoint x: 147, endPoint y: 160, distance: 177.3
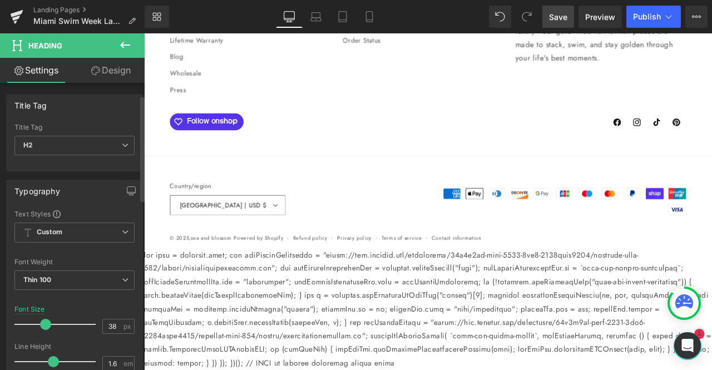
scroll to position [34, 0]
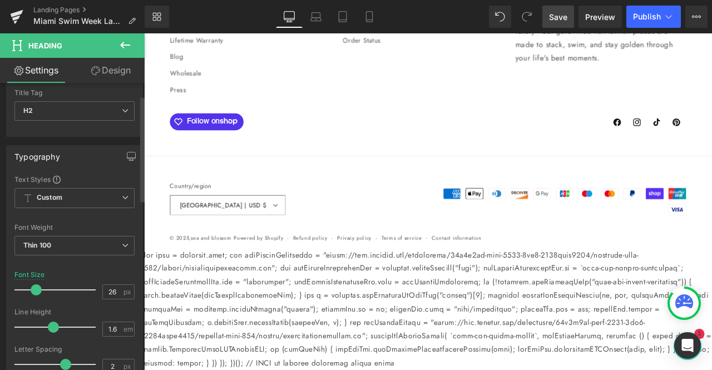
type input "25"
drag, startPoint x: 41, startPoint y: 286, endPoint x: 31, endPoint y: 286, distance: 10.0
click at [31, 286] on span at bounding box center [34, 289] width 11 height 11
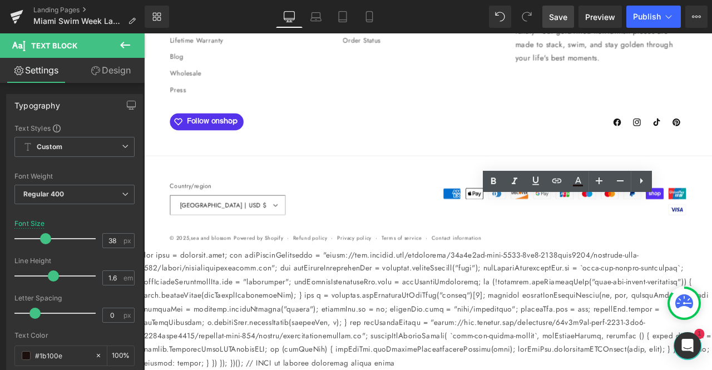
drag, startPoint x: 781, startPoint y: 271, endPoint x: 524, endPoint y: 215, distance: 263.1
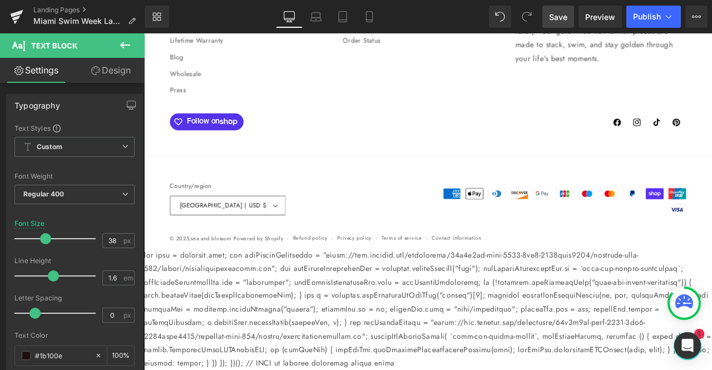
scroll to position [6443, 0]
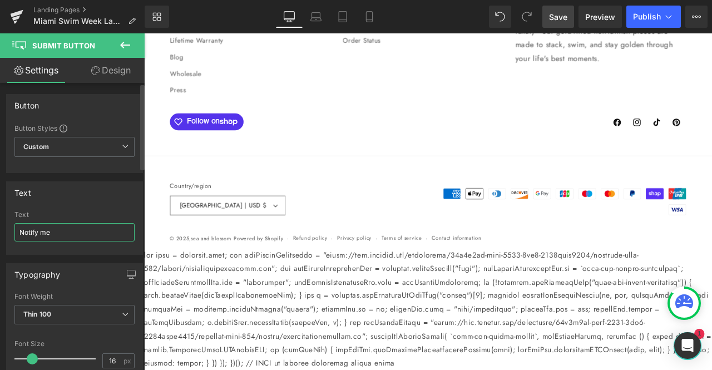
drag, startPoint x: 63, startPoint y: 230, endPoint x: 0, endPoint y: 229, distance: 63.4
click at [0, 229] on div "Text Notify me Text Notify me" at bounding box center [75, 214] width 150 height 82
type input "Y"
type input "get access"
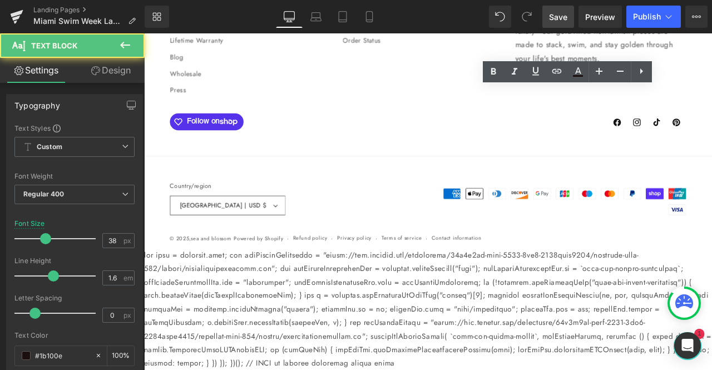
scroll to position [6417, 0]
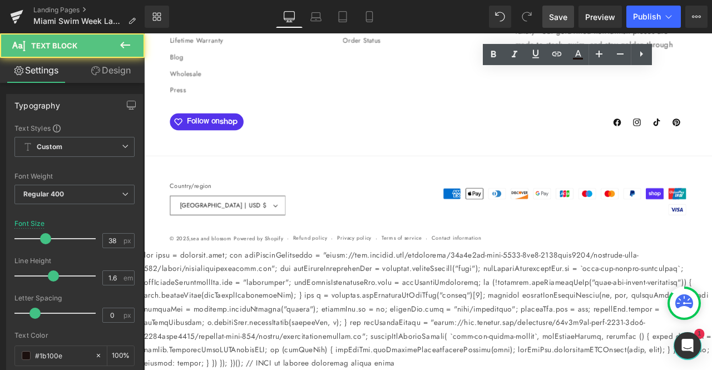
drag, startPoint x: 774, startPoint y: 285, endPoint x: 506, endPoint y: 37, distance: 365.1
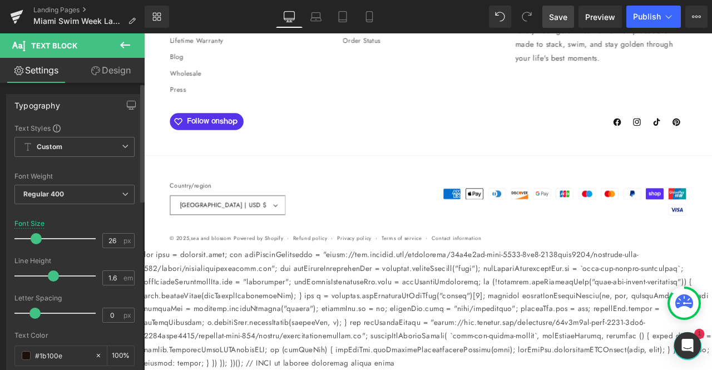
type input "25"
drag, startPoint x: 44, startPoint y: 239, endPoint x: 34, endPoint y: 237, distance: 10.1
click at [34, 237] on span at bounding box center [34, 238] width 11 height 11
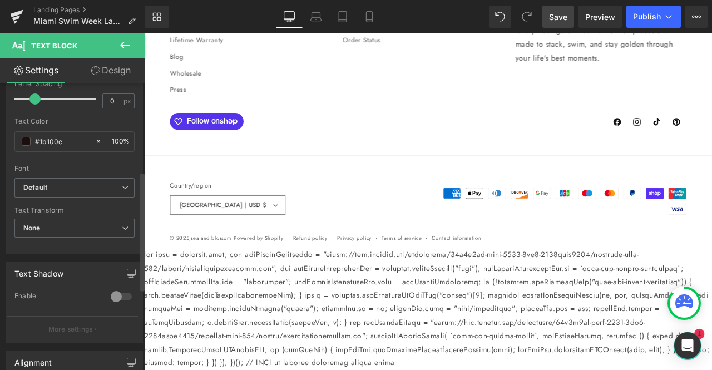
scroll to position [215, 0]
click at [80, 189] on b "Default" at bounding box center [72, 186] width 98 height 9
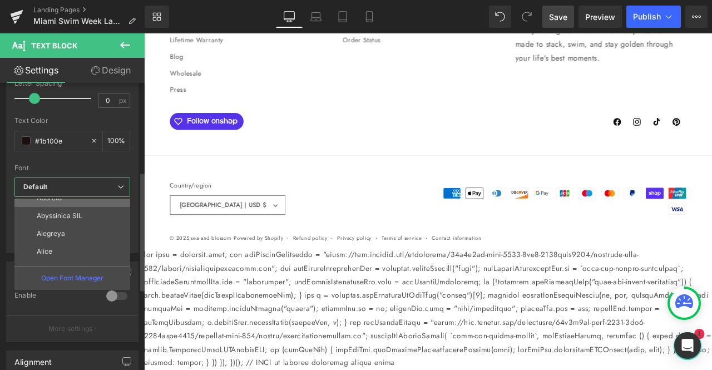
scroll to position [47, 0]
click at [66, 220] on li "Abyssinica SIL" at bounding box center [74, 214] width 121 height 18
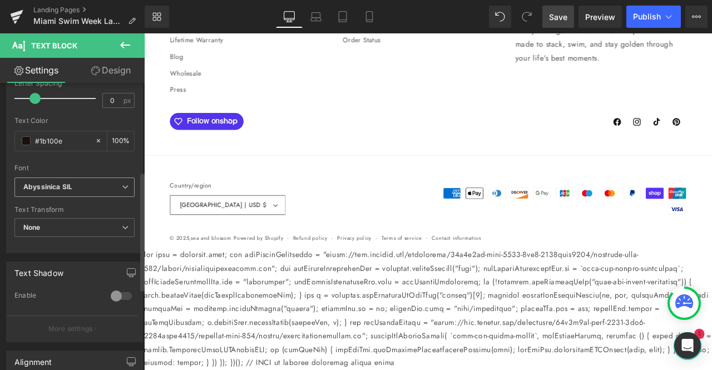
click at [79, 187] on b "Abyssinica SIL" at bounding box center [72, 186] width 98 height 9
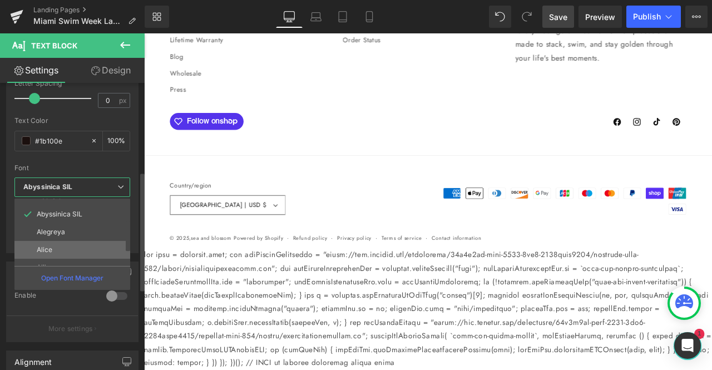
click at [62, 245] on li "Alice" at bounding box center [74, 250] width 121 height 18
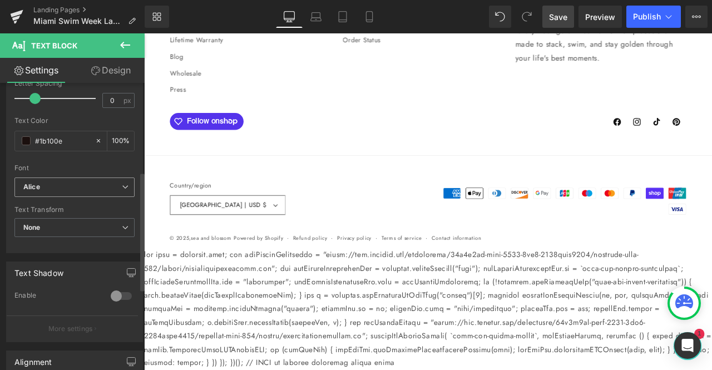
click at [74, 187] on b "Alice" at bounding box center [72, 186] width 98 height 9
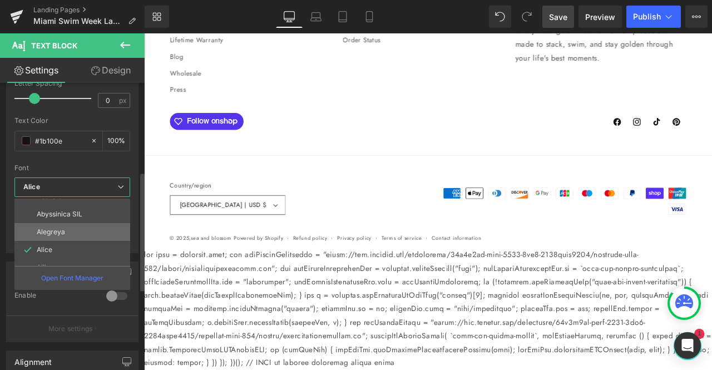
scroll to position [129, 0]
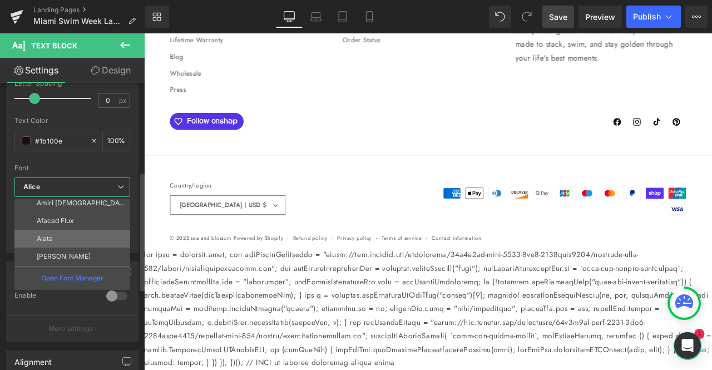
click at [65, 232] on li "Alata" at bounding box center [74, 239] width 121 height 18
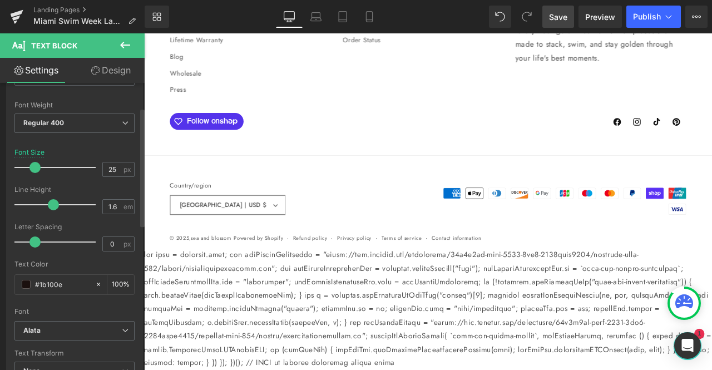
scroll to position [29, 0]
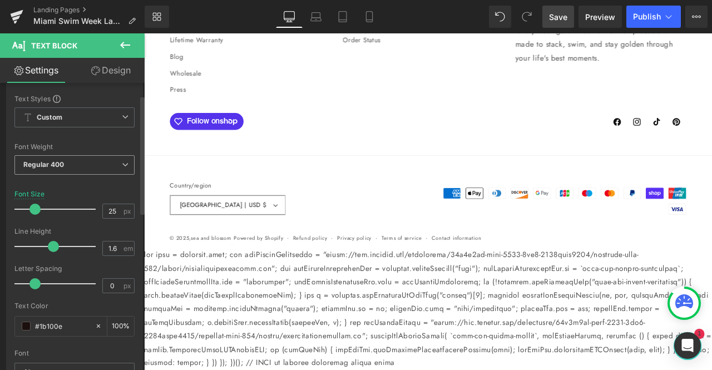
click at [79, 162] on span "Regular 400" at bounding box center [74, 164] width 120 height 19
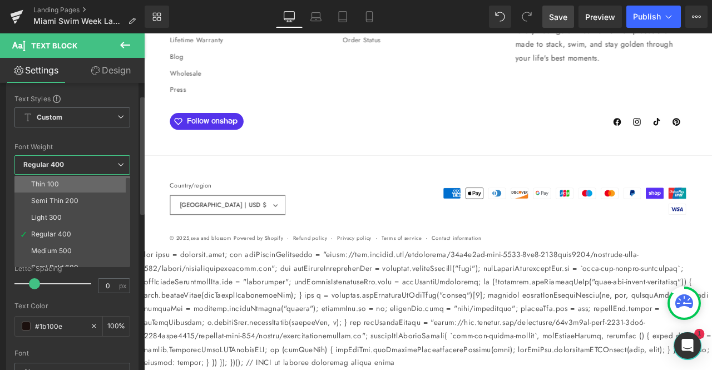
click at [75, 180] on li "Thin 100" at bounding box center [74, 184] width 121 height 17
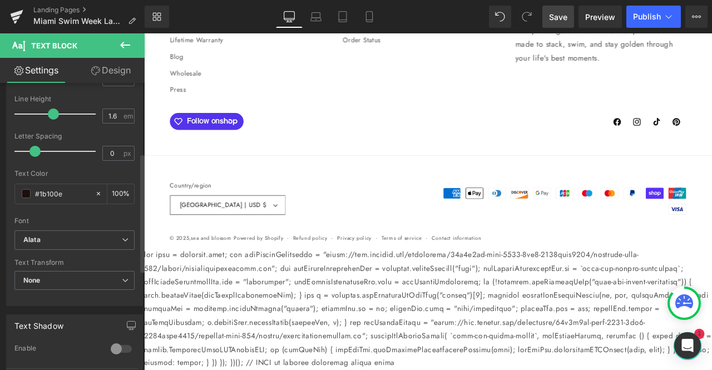
scroll to position [172, 0]
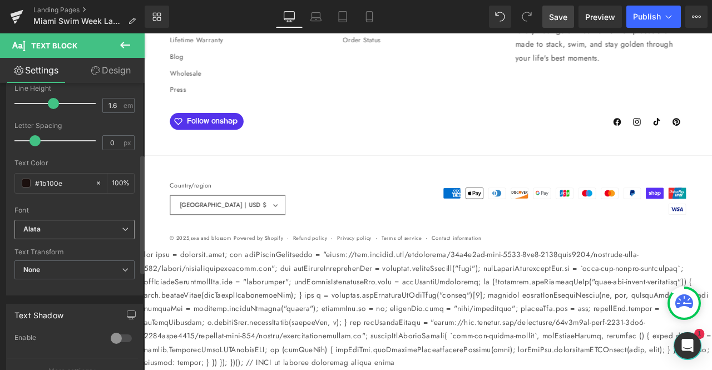
click at [91, 235] on span "Alata" at bounding box center [74, 229] width 120 height 19
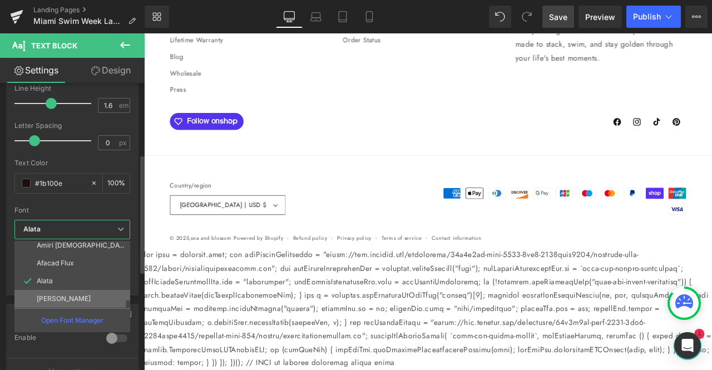
click at [75, 292] on li "[PERSON_NAME]" at bounding box center [74, 299] width 121 height 18
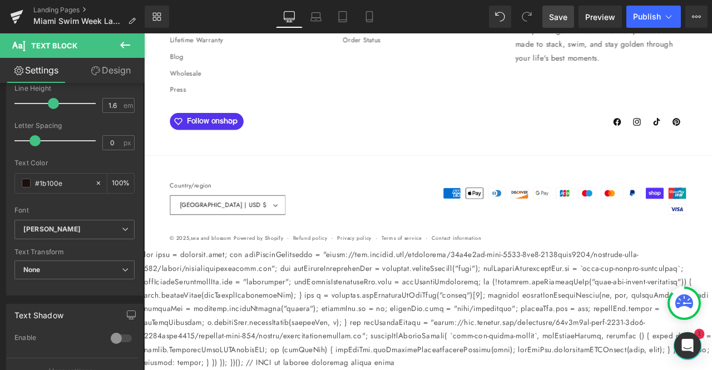
scroll to position [6162, 0]
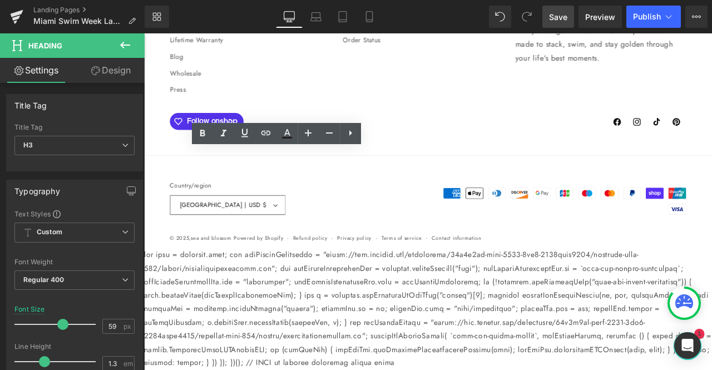
drag, startPoint x: 406, startPoint y: 275, endPoint x: 153, endPoint y: 203, distance: 262.4
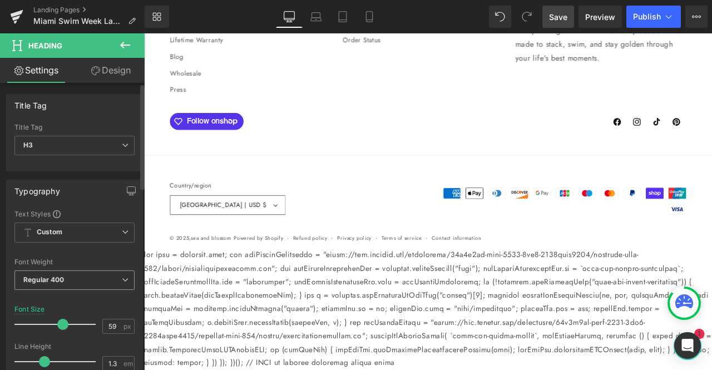
click at [94, 279] on span "Regular 400" at bounding box center [74, 279] width 120 height 19
click at [93, 256] on div "Font Default Abhaya Libre Aboreto Abyssinica SIL Alegreya Alice Alike Amiri Qur…" at bounding box center [74, 343] width 120 height 269
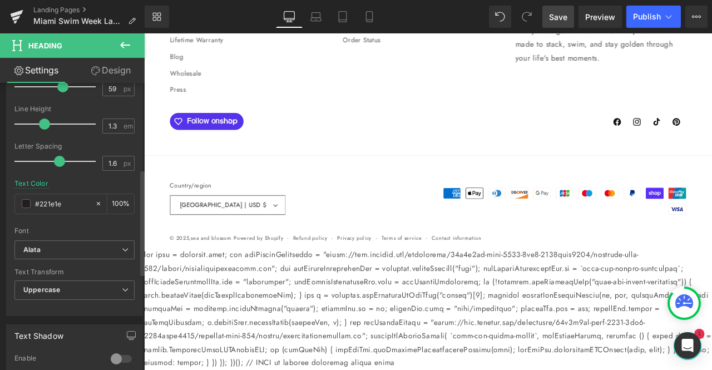
scroll to position [238, 0]
click at [81, 245] on b "Alata" at bounding box center [72, 249] width 98 height 9
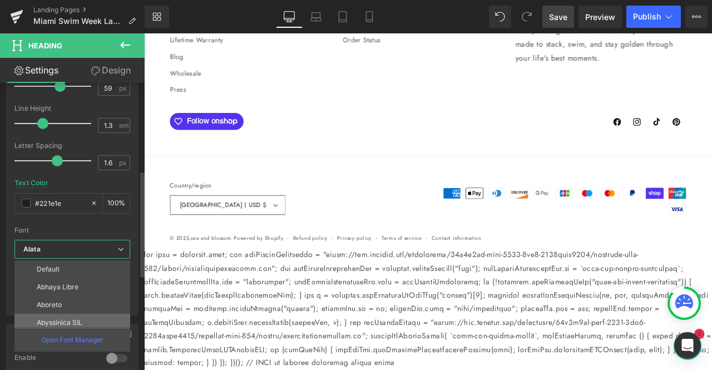
scroll to position [129, 0]
click at [70, 314] on p "[PERSON_NAME]" at bounding box center [64, 318] width 54 height 8
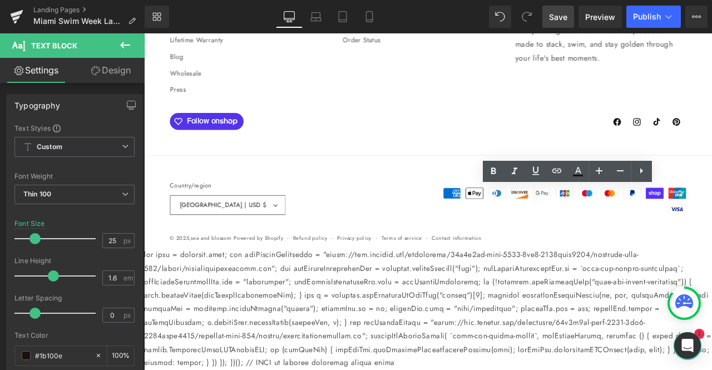
drag, startPoint x: 687, startPoint y: 361, endPoint x: 509, endPoint y: 233, distance: 219.4
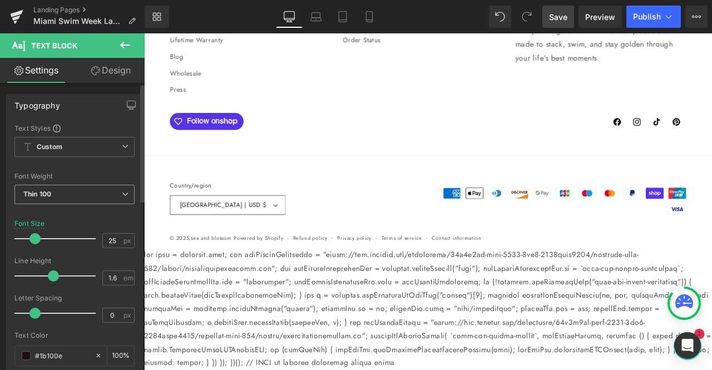
click at [83, 194] on span "Thin 100" at bounding box center [74, 194] width 120 height 19
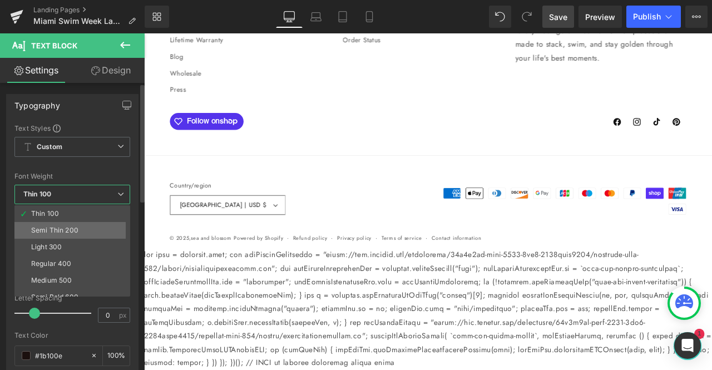
click at [65, 226] on div "Semi Thin 200" at bounding box center [54, 230] width 47 height 8
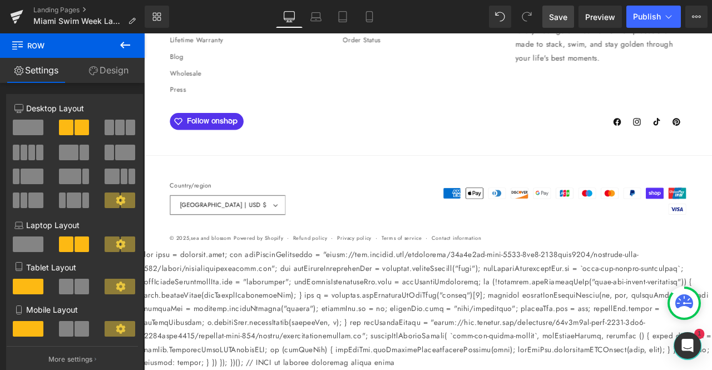
scroll to position [5974, 0]
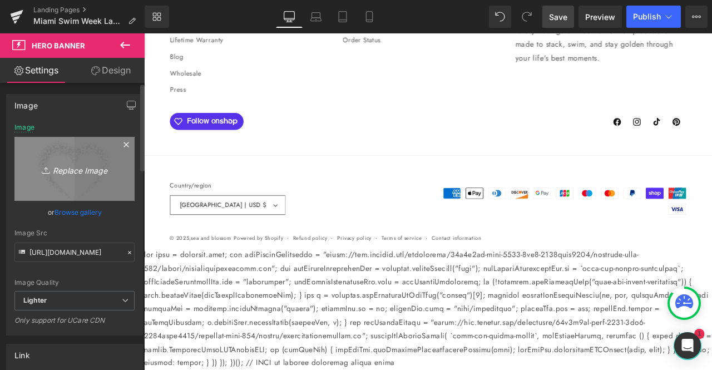
click at [68, 166] on icon "Replace Image" at bounding box center [74, 169] width 89 height 14
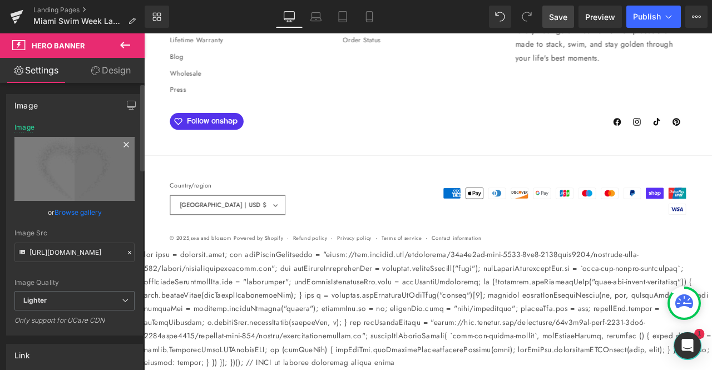
click at [121, 146] on icon at bounding box center [126, 144] width 13 height 13
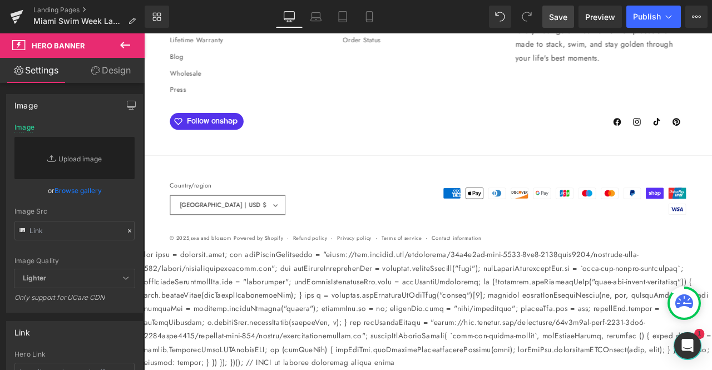
click at [108, 73] on link "Design" at bounding box center [111, 70] width 72 height 25
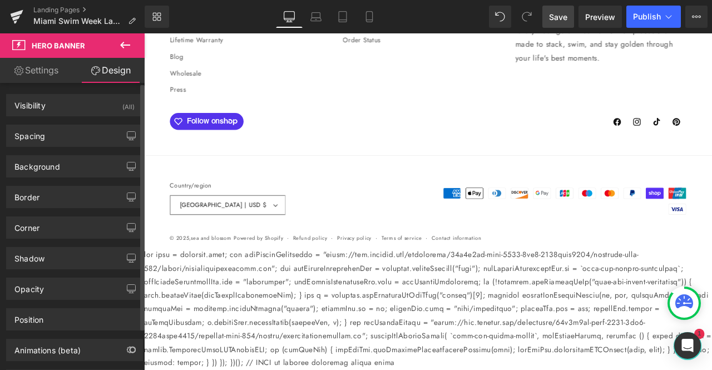
type input "#d3d3d3"
type input "100"
click at [52, 163] on div "Background" at bounding box center [37, 164] width 46 height 16
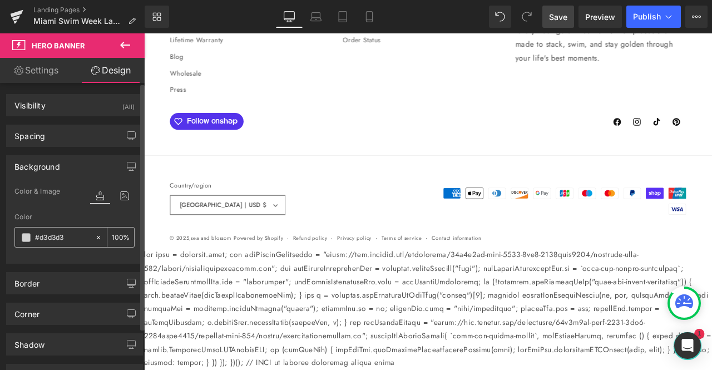
click at [25, 237] on span at bounding box center [26, 237] width 9 height 9
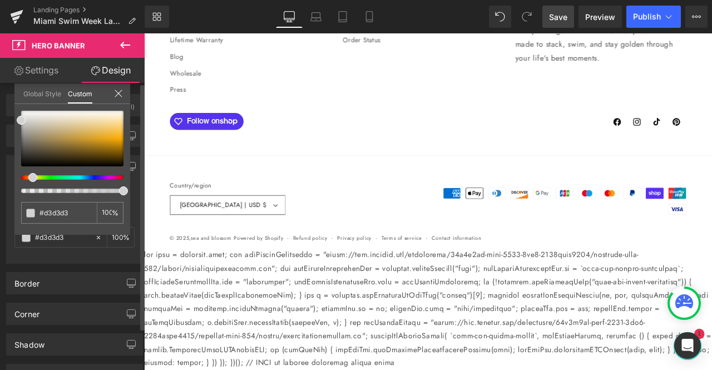
drag, startPoint x: 23, startPoint y: 178, endPoint x: 31, endPoint y: 178, distance: 8.3
click at [31, 178] on span at bounding box center [32, 177] width 9 height 9
type input "#fbfaf8"
click at [61, 112] on div at bounding box center [72, 139] width 102 height 56
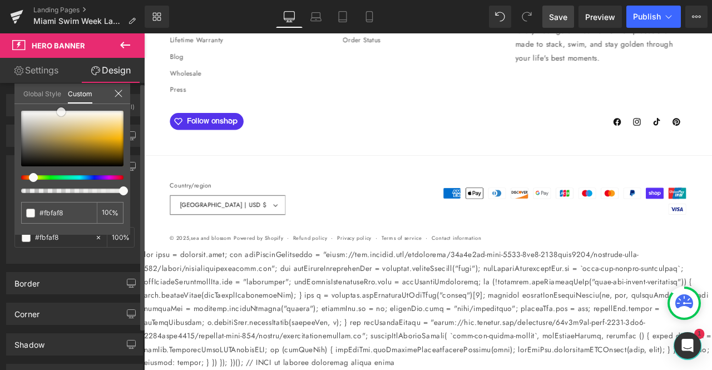
type input "#f9f6f0"
click at [77, 113] on div at bounding box center [72, 139] width 102 height 56
type input "#f4e8d1"
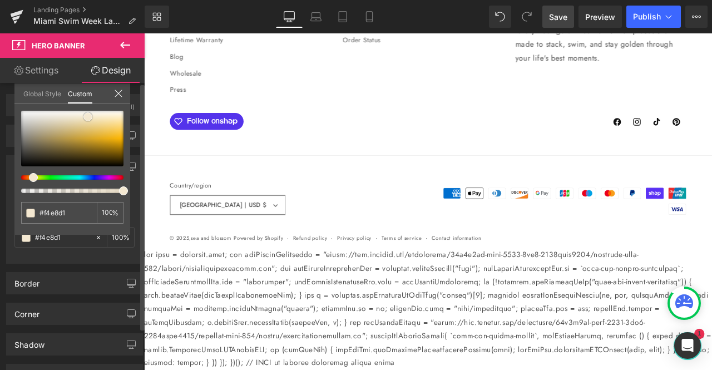
click at [88, 117] on div at bounding box center [72, 139] width 102 height 56
type input "#f3e9d7"
click at [77, 116] on div at bounding box center [72, 139] width 102 height 56
type input "#fcfaf7"
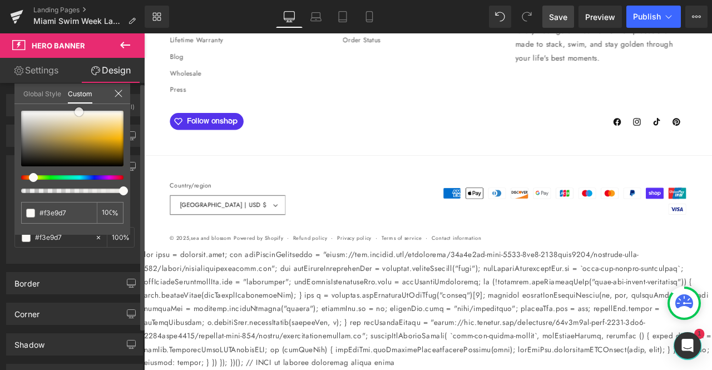
type input "#fcfaf7"
click at [79, 112] on div at bounding box center [72, 139] width 102 height 56
type input "#faf7f4"
type input "#faf4ef"
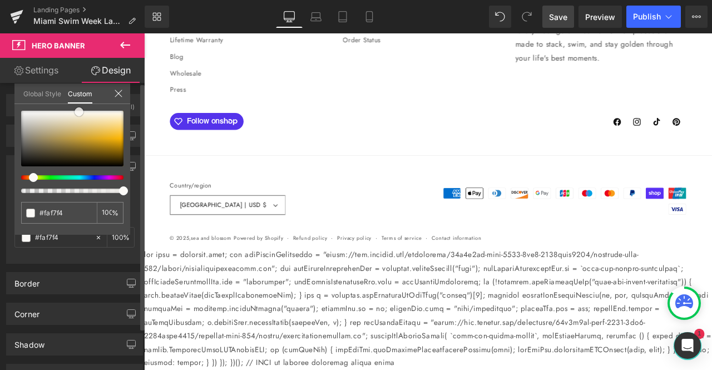
type input "#faf4ef"
type input "#f7eee8"
type input "#f6ebe3"
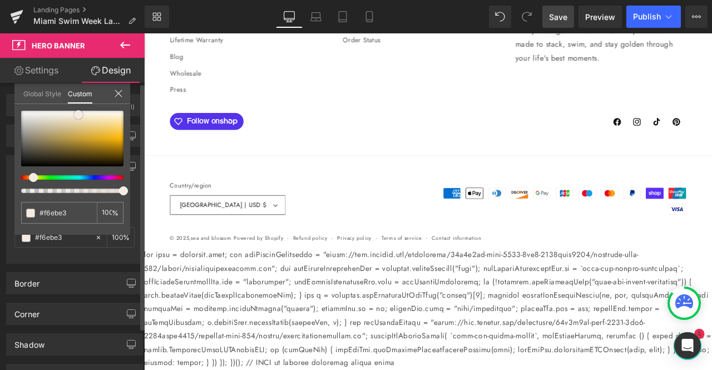
type input "#f6e8df"
type input "#f5e7df"
type input "#f3e5dc"
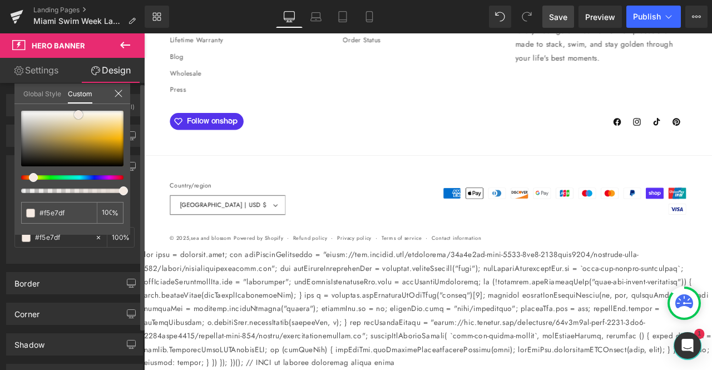
type input "#f3e5dc"
type input "#f4e5db"
click at [77, 116] on span at bounding box center [77, 115] width 9 height 9
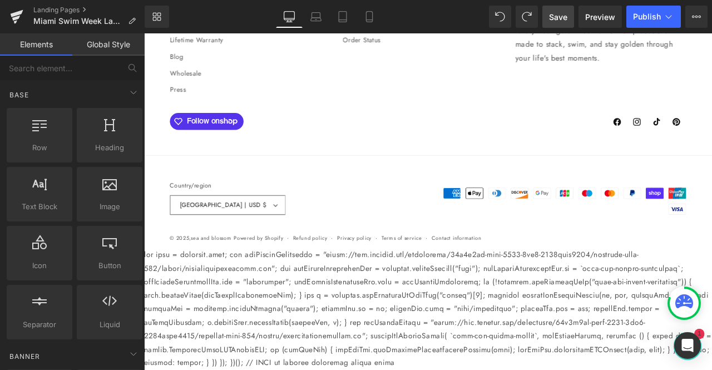
click at [557, 18] on span "Save" at bounding box center [558, 17] width 18 height 12
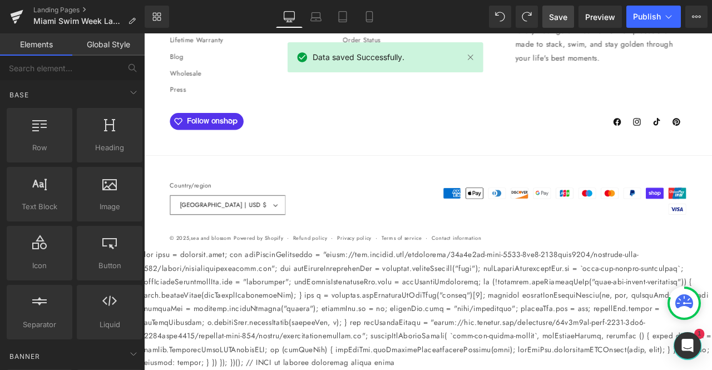
scroll to position [5961, 0]
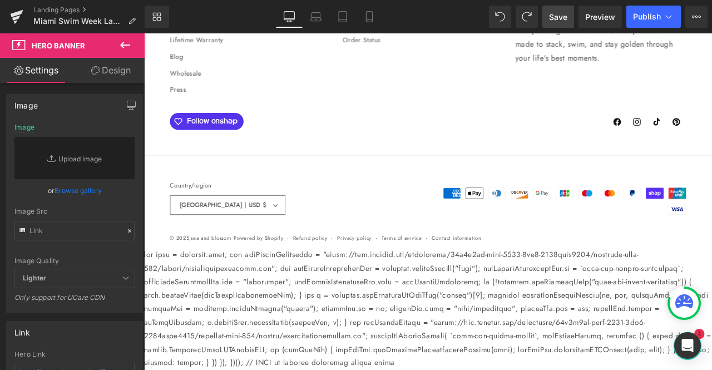
click at [128, 41] on icon at bounding box center [124, 44] width 13 height 13
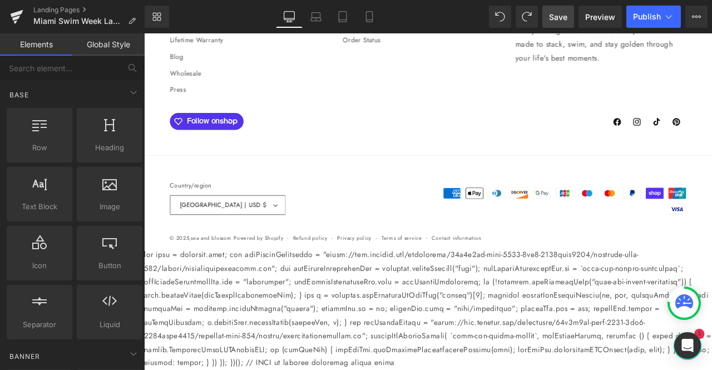
scroll to position [6223, 0]
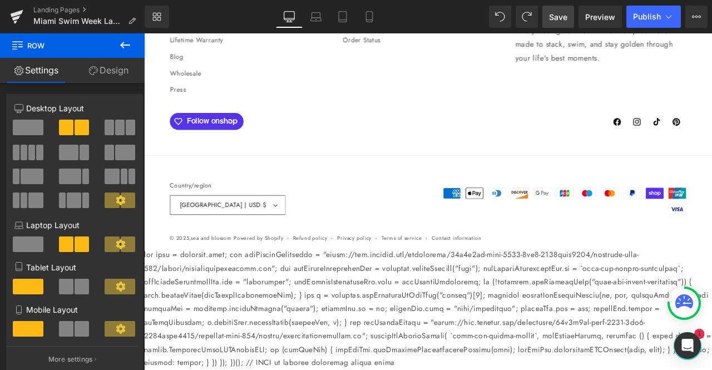
click at [590, 14] on span "Preview" at bounding box center [600, 17] width 30 height 12
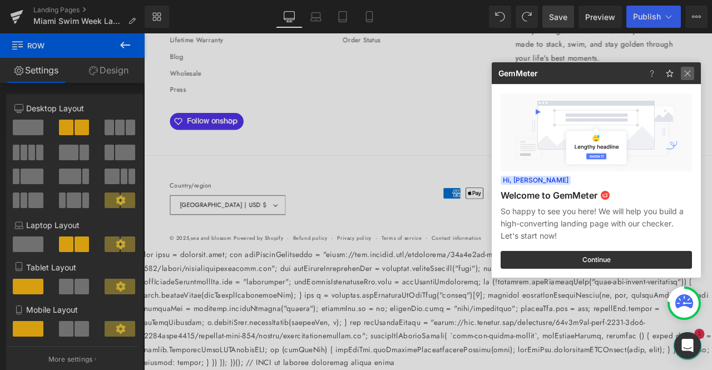
click at [682, 72] on img at bounding box center [687, 73] width 13 height 13
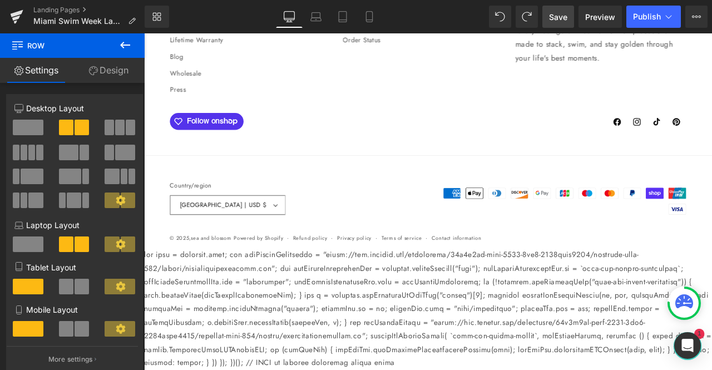
scroll to position [6389, 0]
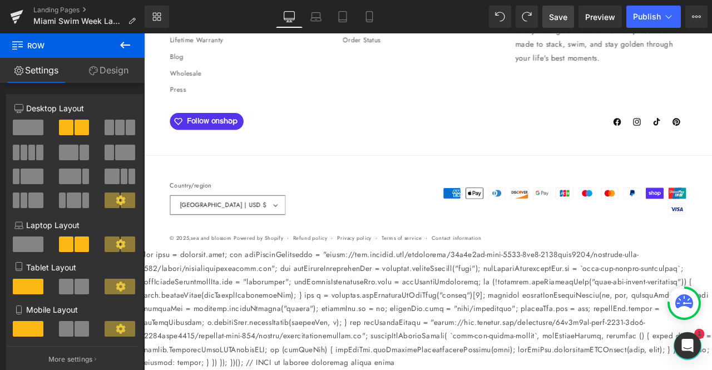
click at [125, 46] on icon at bounding box center [124, 44] width 13 height 13
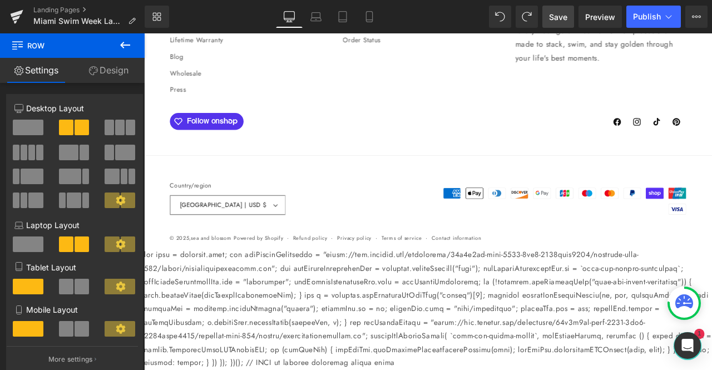
click at [108, 76] on link "Design" at bounding box center [108, 70] width 72 height 25
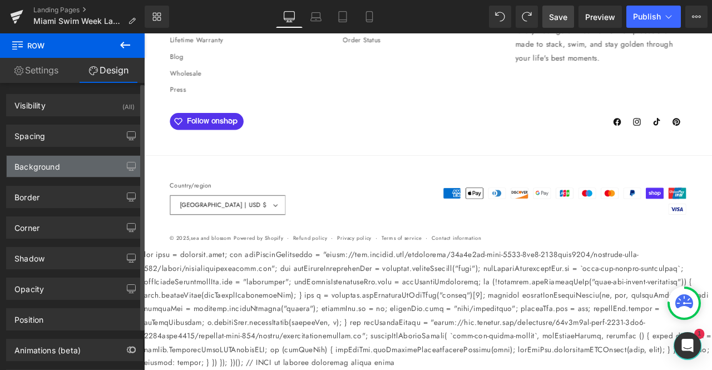
click at [86, 164] on div "Background" at bounding box center [75, 166] width 136 height 21
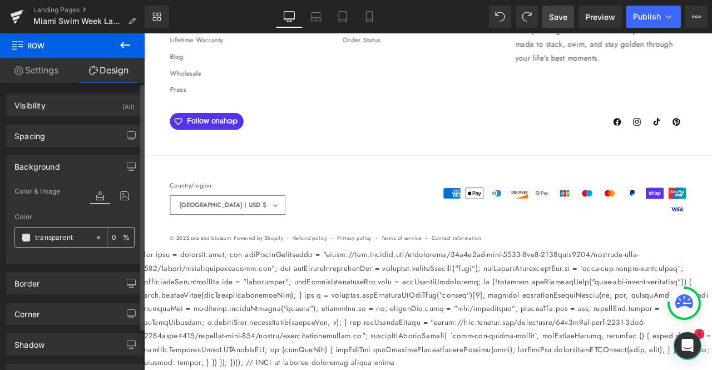
click at [73, 236] on input "transparent" at bounding box center [62, 237] width 54 height 12
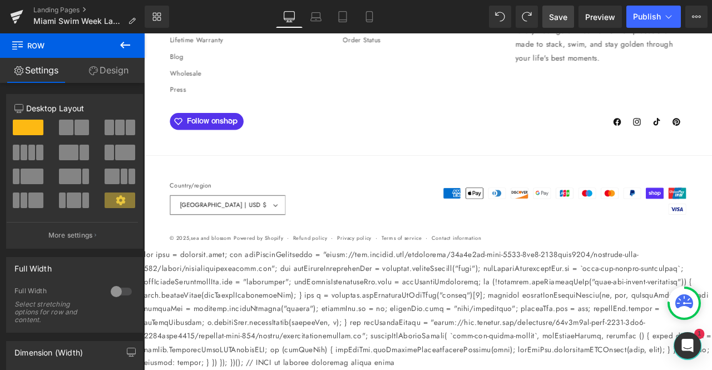
click at [100, 72] on link "Design" at bounding box center [108, 70] width 72 height 25
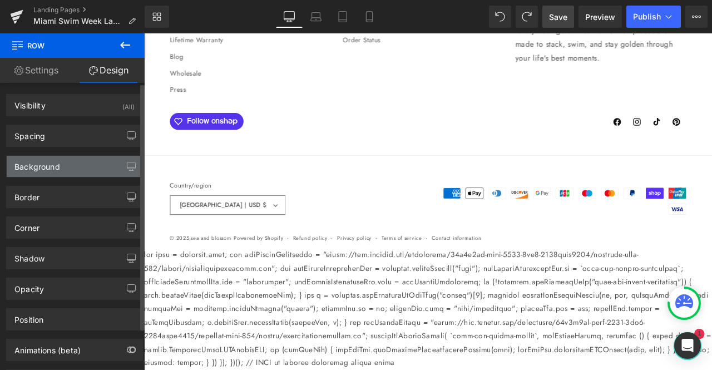
click at [64, 170] on div "Background" at bounding box center [75, 166] width 136 height 21
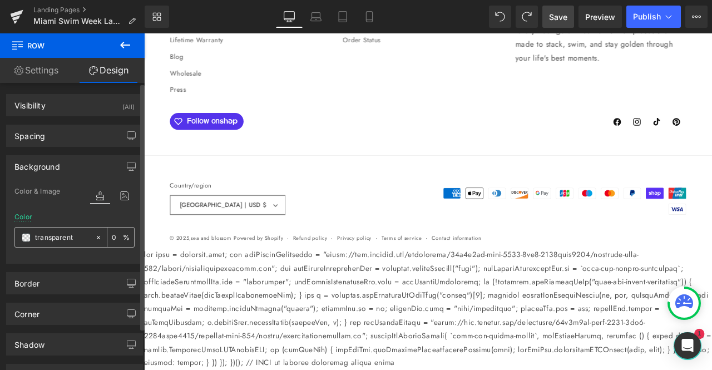
click at [56, 234] on input "transparent" at bounding box center [62, 237] width 54 height 12
click at [24, 234] on span at bounding box center [26, 237] width 9 height 9
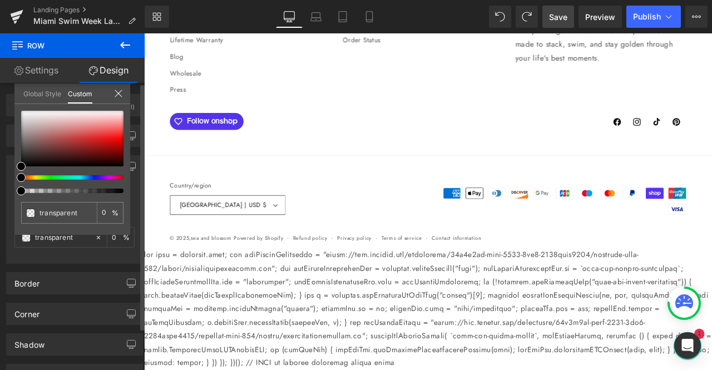
type input "#000000"
type input "100"
type input "#000000"
type input "100"
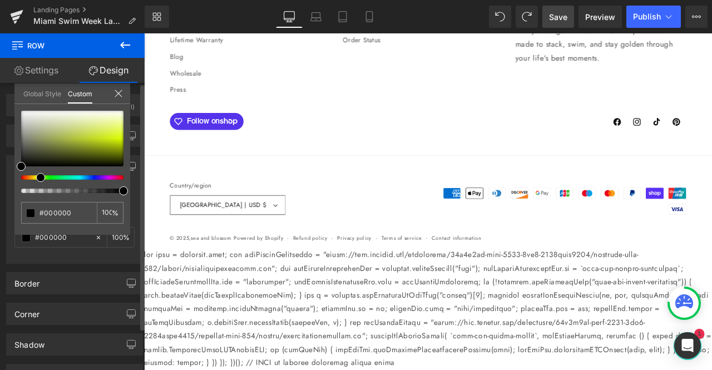
drag, startPoint x: 21, startPoint y: 178, endPoint x: 37, endPoint y: 178, distance: 15.6
click at [37, 178] on span at bounding box center [40, 177] width 9 height 9
type input "#fbfbf8"
click at [62, 112] on div at bounding box center [72, 139] width 102 height 56
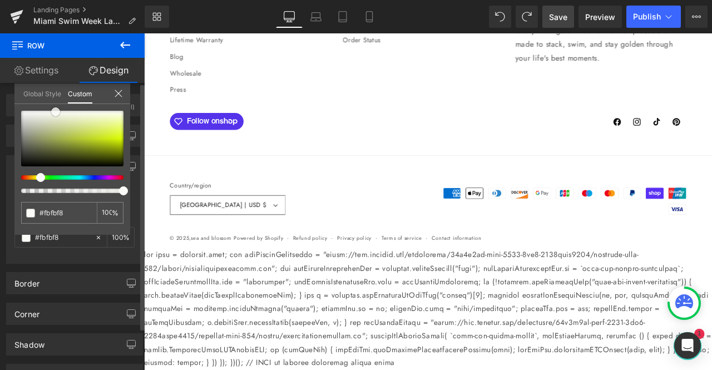
drag, startPoint x: 64, startPoint y: 111, endPoint x: 58, endPoint y: 111, distance: 6.1
click at [58, 111] on span at bounding box center [55, 111] width 9 height 9
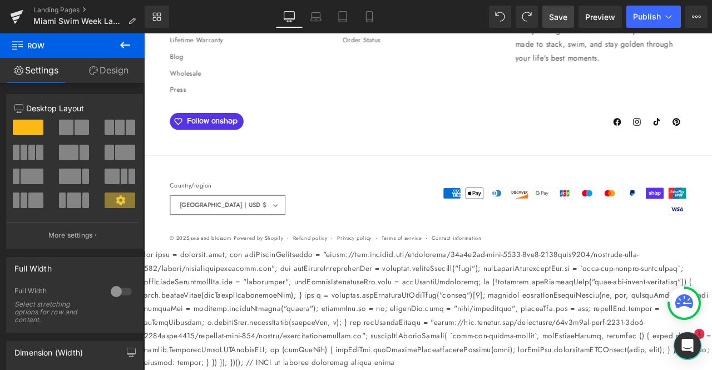
click at [119, 70] on link "Design" at bounding box center [108, 70] width 72 height 25
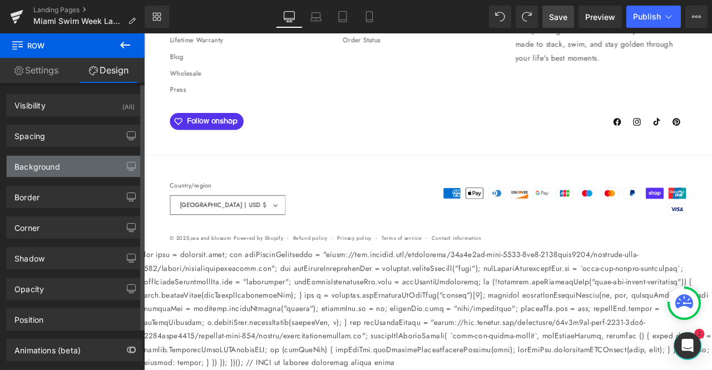
click at [77, 158] on div "Background" at bounding box center [75, 166] width 136 height 21
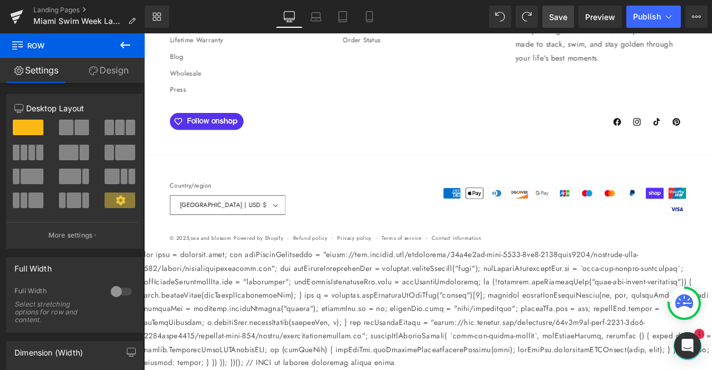
click at [34, 125] on span at bounding box center [28, 128] width 31 height 16
click at [107, 68] on link "Design" at bounding box center [108, 70] width 72 height 25
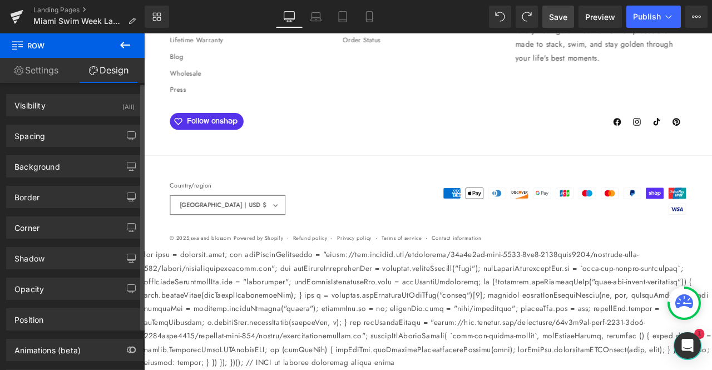
type input "transparent"
type input "0"
click at [109, 166] on div "Background" at bounding box center [75, 166] width 136 height 21
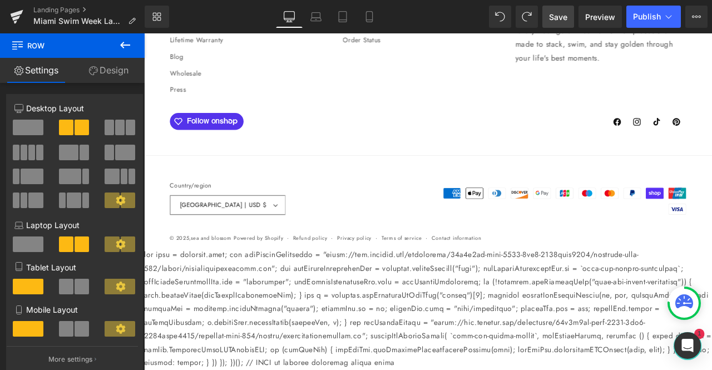
click at [112, 78] on link "Design" at bounding box center [108, 70] width 72 height 25
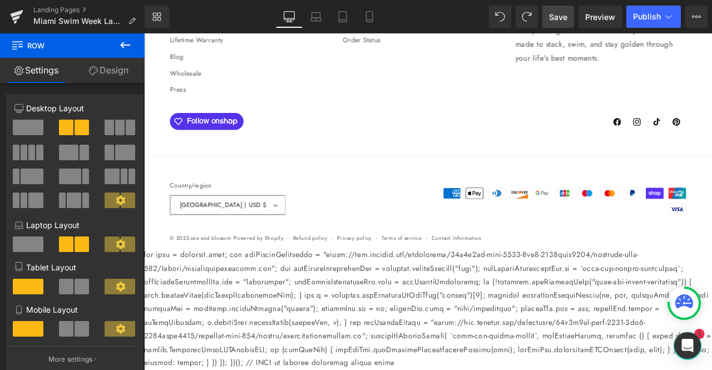
click at [117, 78] on link "Design" at bounding box center [108, 70] width 72 height 25
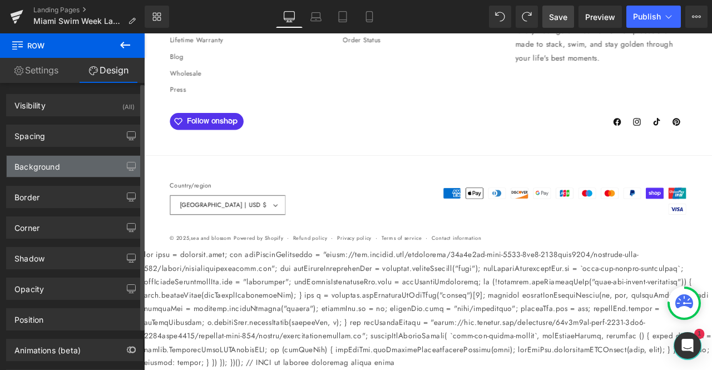
click at [56, 163] on div "Background" at bounding box center [37, 164] width 46 height 16
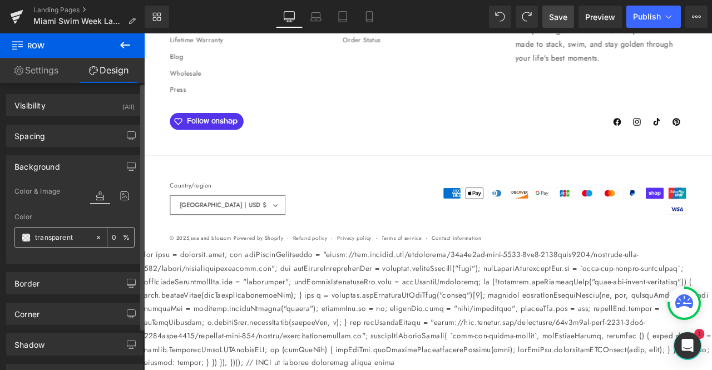
click at [28, 236] on span at bounding box center [26, 237] width 9 height 9
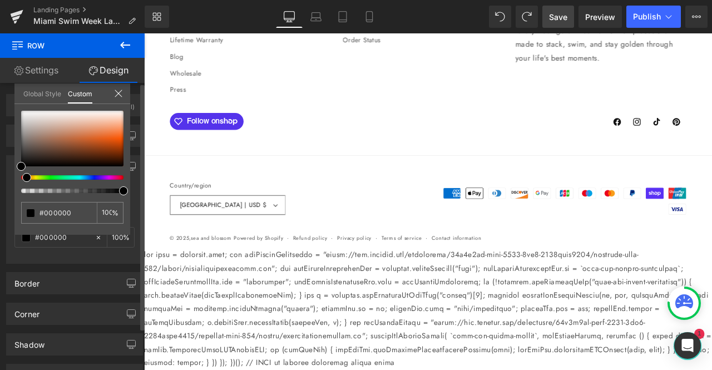
type input "#000000"
type input "100"
type input "#000000"
type input "100"
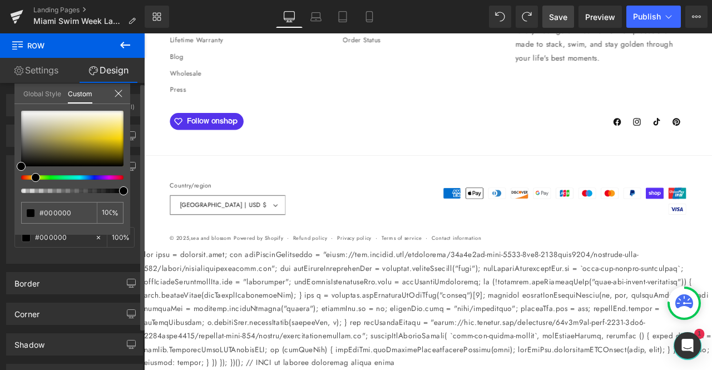
drag, startPoint x: 23, startPoint y: 175, endPoint x: 34, endPoint y: 175, distance: 10.6
click at [34, 175] on span at bounding box center [35, 177] width 9 height 9
type input "#fdfdfb"
click at [68, 111] on div at bounding box center [72, 139] width 102 height 56
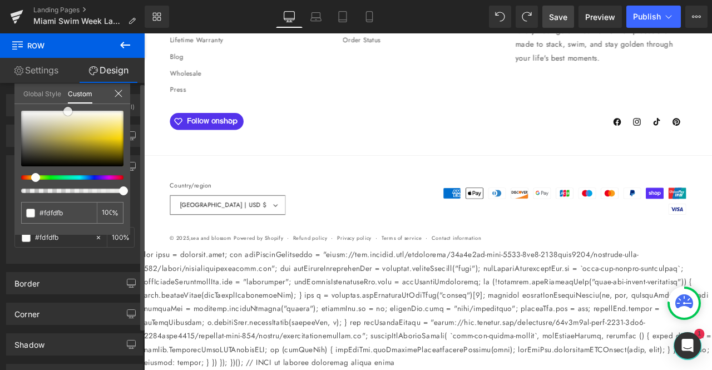
type input "#ededdd"
click at [73, 116] on div at bounding box center [72, 139] width 102 height 56
type input "#f4f4e0"
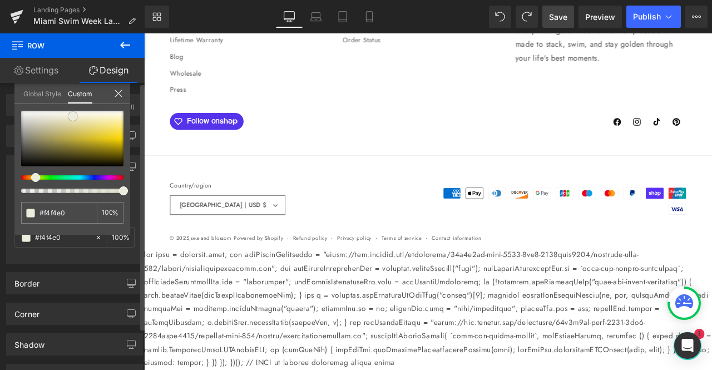
type input "#f7f7e7"
type input "#f7f7e8"
type input "#f8f8e7"
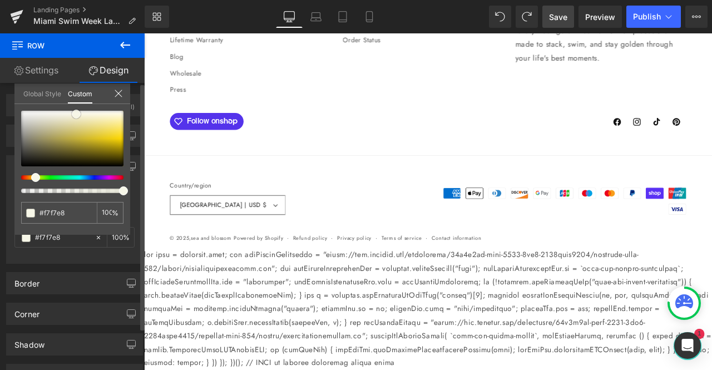
type input "#f8f8e7"
type input "#f9f9e6"
type input "#fafae5"
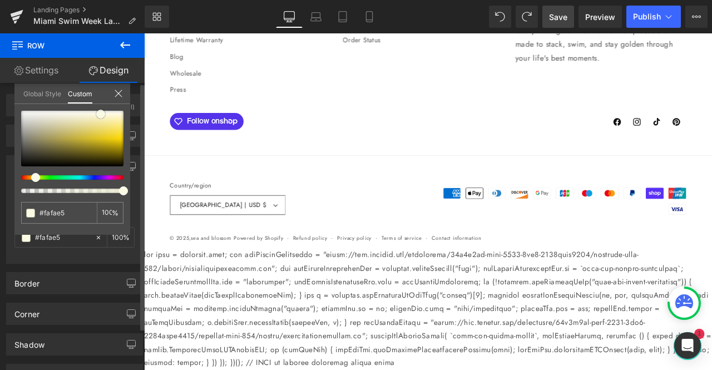
type input "#fbfbe4"
type input "#fbfbde"
type input "#fbfbd9"
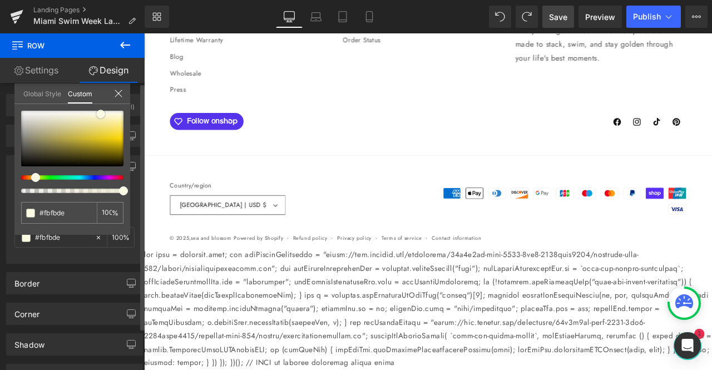
type input "#fbfbd9"
type input "#fcfcd9"
type input "#fcfcd8"
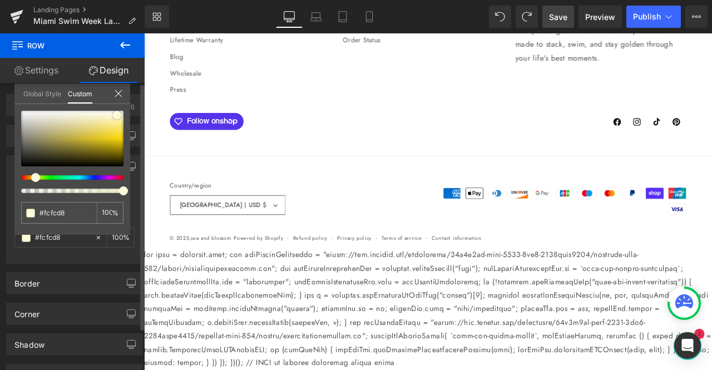
type input "#fdfdd7"
type input "#fcfcd8"
type input "#fcfcd3"
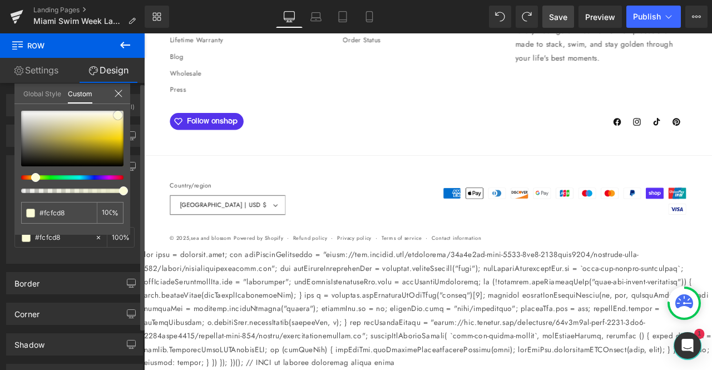
type input "#fcfcd3"
type input "#fcfcd4"
drag, startPoint x: 70, startPoint y: 116, endPoint x: 111, endPoint y: 116, distance: 40.6
click at [111, 116] on span at bounding box center [113, 115] width 9 height 9
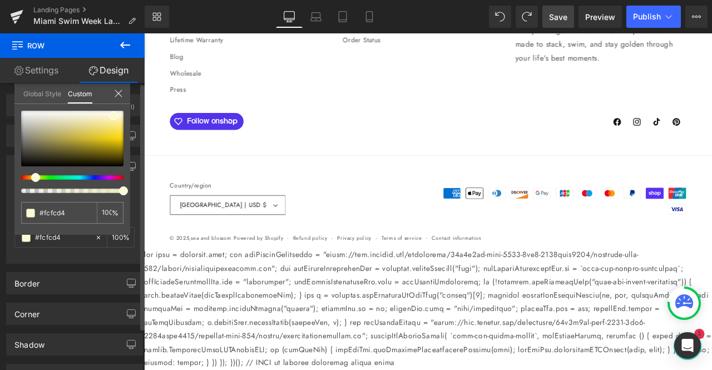
type input "#f8fcd4"
type input "#fafcd4"
type input "#fbfcd4"
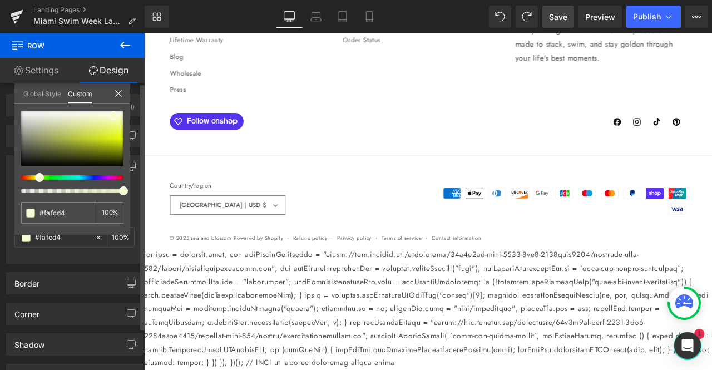
type input "#fbfcd4"
type input "#fcfbd4"
type input "#fcfad4"
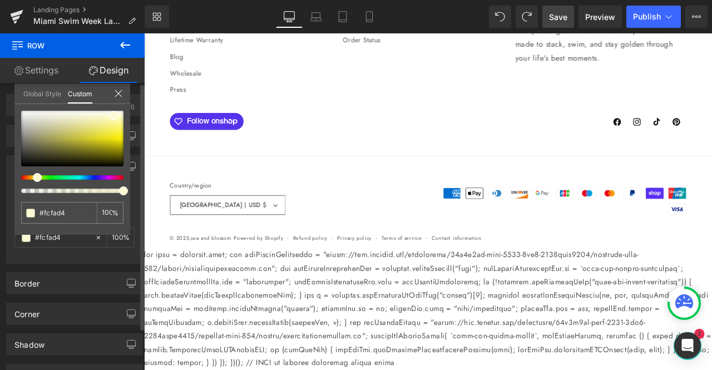
type input "#fcf8d4"
type input "#fcf7d4"
type input "#fcf6d4"
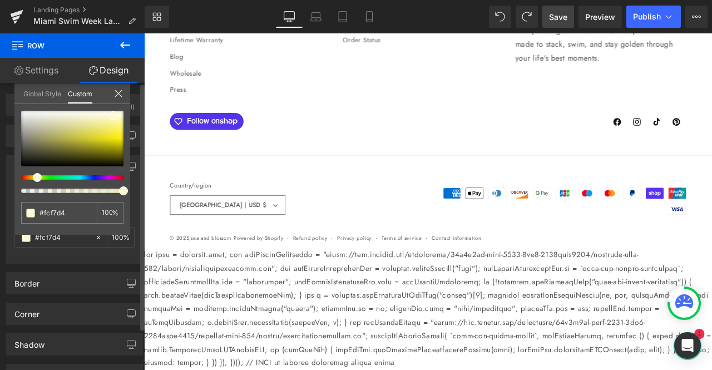
type input "#fcf6d4"
type input "#fcf4d4"
type input "#fcf3d4"
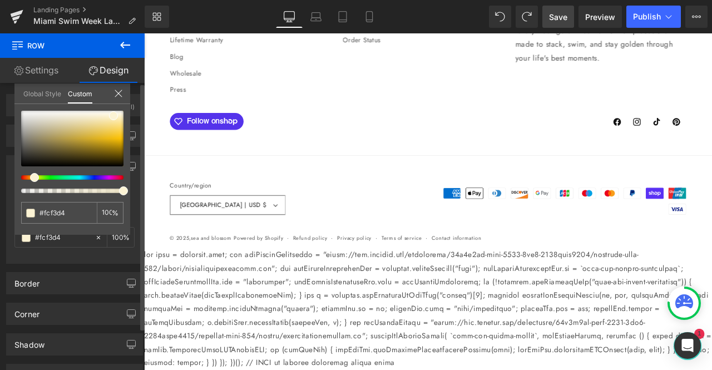
click at [31, 177] on span at bounding box center [34, 177] width 9 height 9
type input "#fdecb4"
click at [121, 119] on div at bounding box center [72, 139] width 102 height 56
type input "#fbebb6"
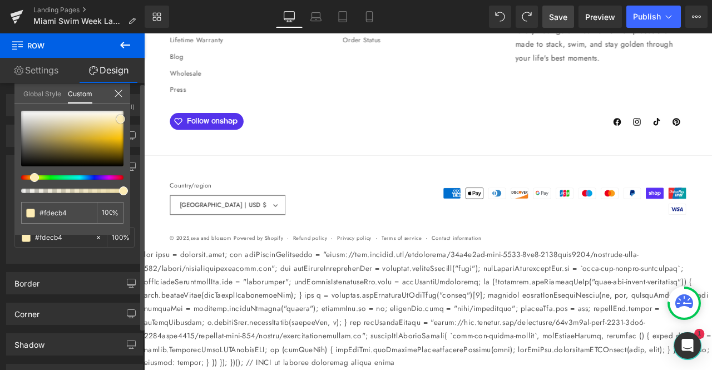
type input "#fbebb6"
type input "#f7e6af"
type input "#f7e6b0"
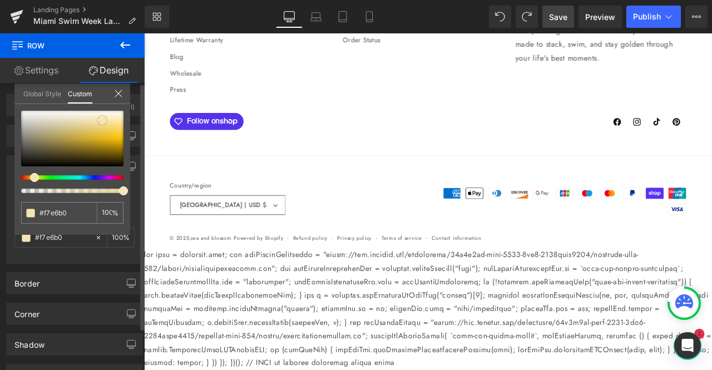
type input "#f5e5b2"
type input "#f2e1aa"
type input "#f1e1ab"
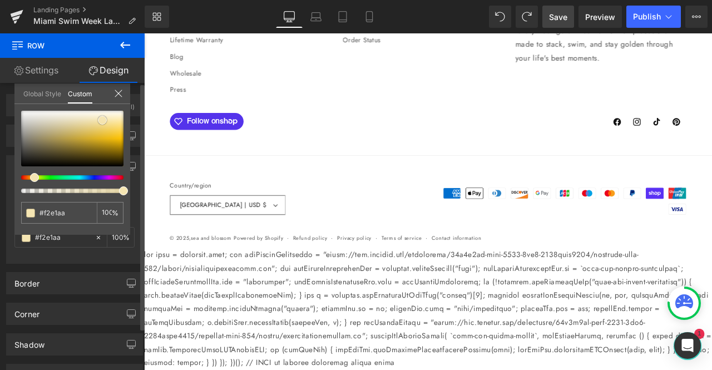
type input "#f1e1ab"
type input "#f0dfa7"
type input "#efdda3"
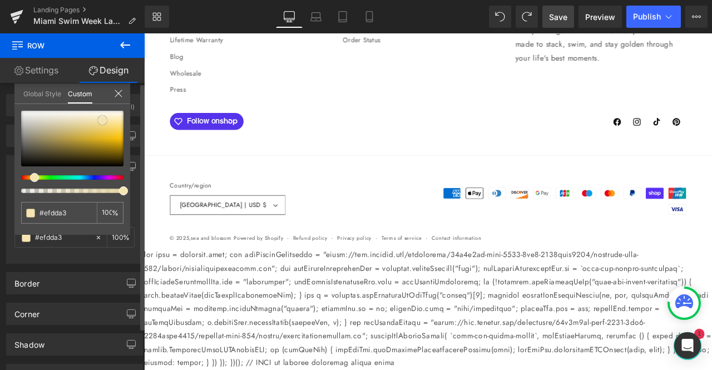
type input "#edda9b"
type input "#ebd58e"
type input "#ead389"
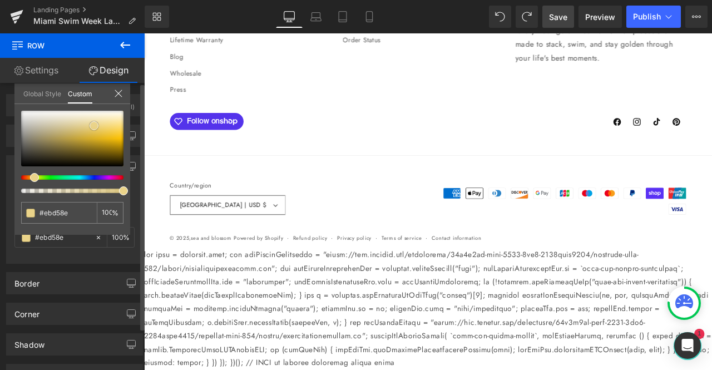
type input "#ead389"
type input "#e9d180"
type input "#e8ce77"
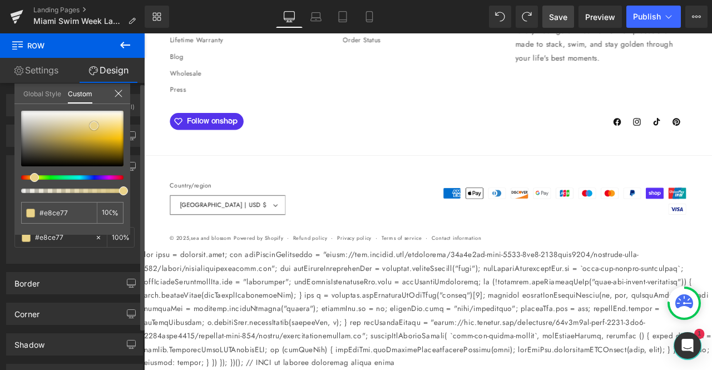
type input "#e9cd71"
type input "#e9cc6c"
type input "#e9c961"
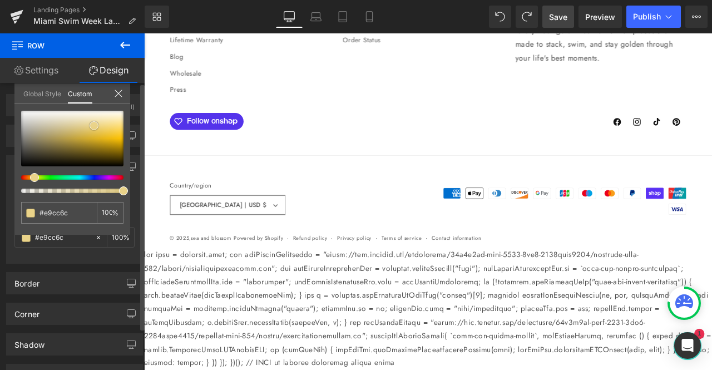
type input "#e9c961"
type input "#eaca61"
type input "#ebcd6a"
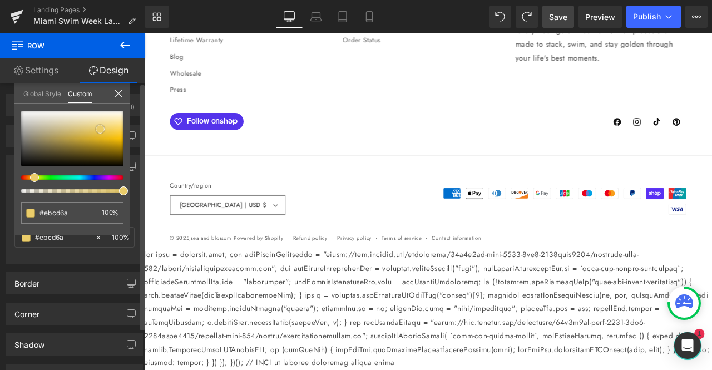
type input "#edcf6d"
type input "#eed171"
type input "#eed37b"
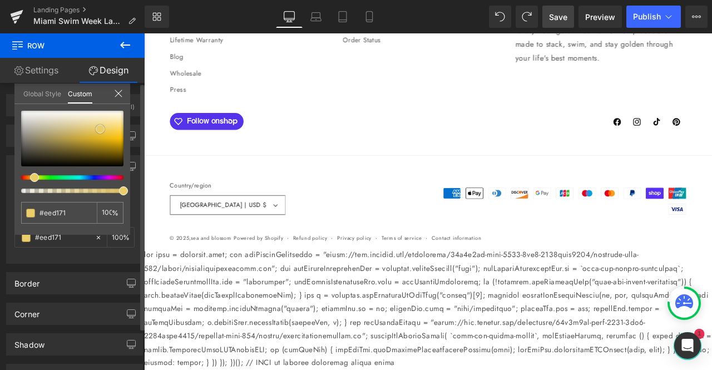
type input "#eed37b"
type input "#f0d57f"
type input "#f0d783"
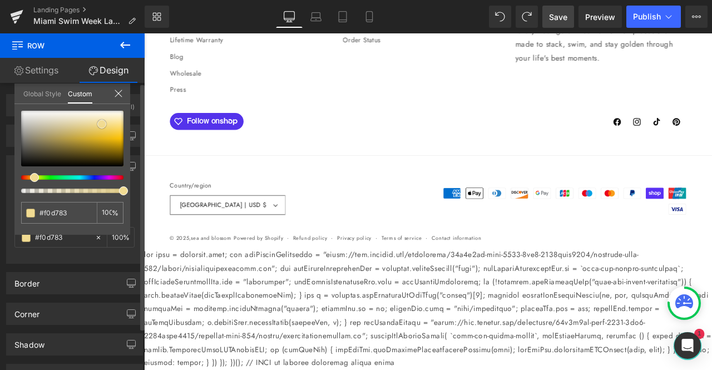
type input "#f1db92"
type input "#f2de9b"
type input "#f4e2a8"
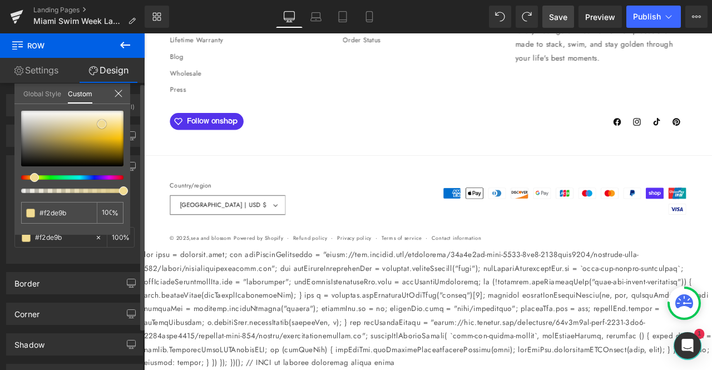
type input "#f4e2a8"
type input "#f4e4ad"
type input "#f5e6b6"
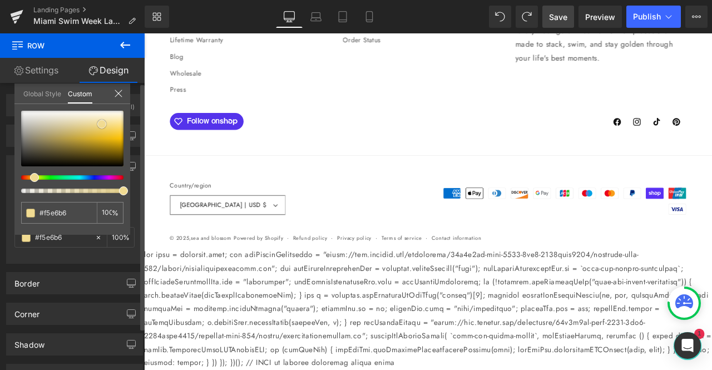
type input "#f7ebc4"
type input "#f9eecc"
type input "#f9f0d6"
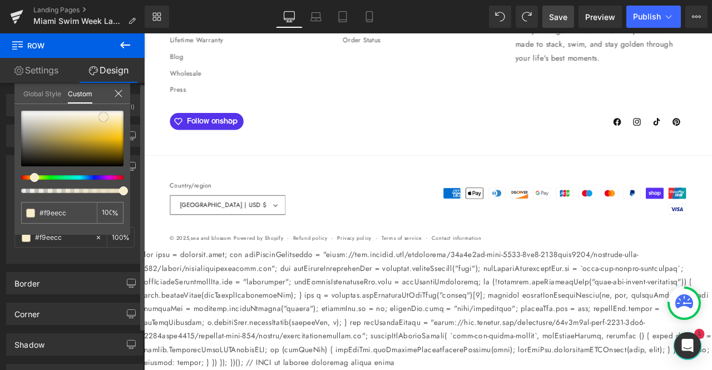
type input "#f9f0d6"
type input "#faf3e0"
type input "#fbf6e9"
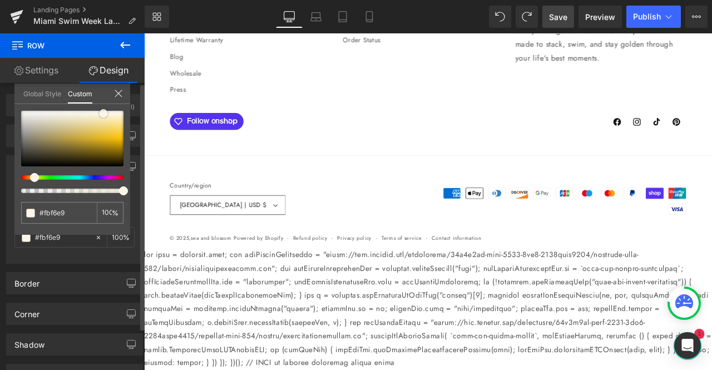
type input "#fcf6e8"
type input "#fbf4e4"
type input "#faf2df"
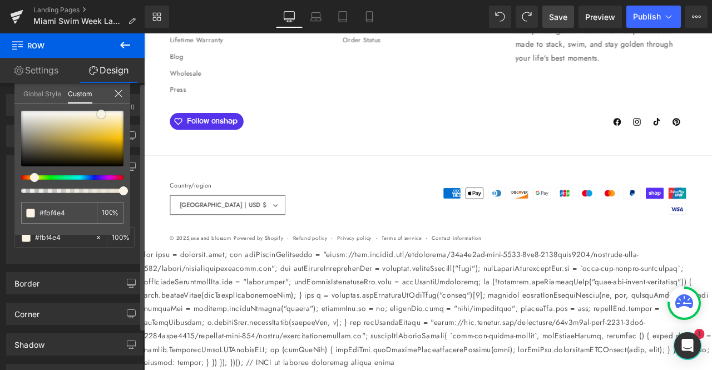
type input "#faf2df"
type input "#faf2e0"
type input "#f9f0db"
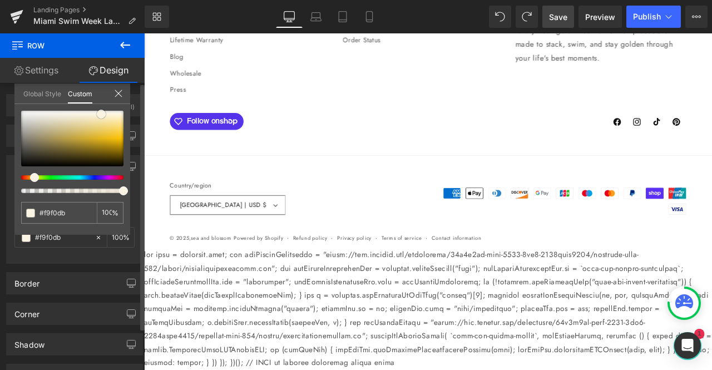
type input "#faf0db"
type input "#f9f0dc"
type input "#f8edd7"
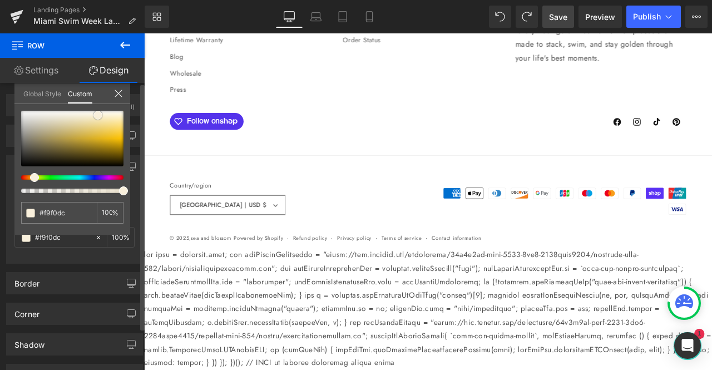
type input "#f8edd7"
type input "#f9edd7"
type input "#f8ecd7"
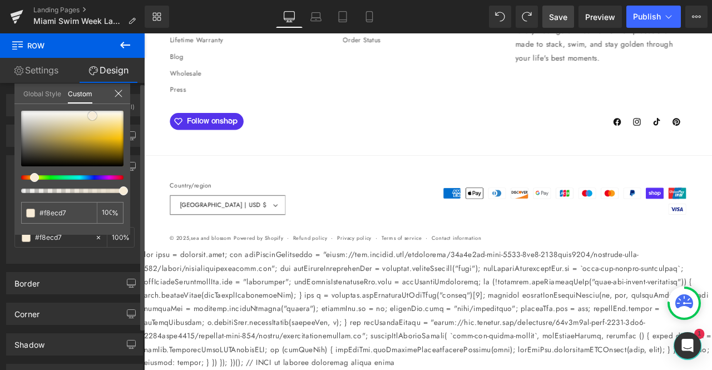
type input "#f7ecd8"
drag, startPoint x: 121, startPoint y: 117, endPoint x: 91, endPoint y: 114, distance: 29.7
click at [91, 114] on span at bounding box center [91, 115] width 9 height 9
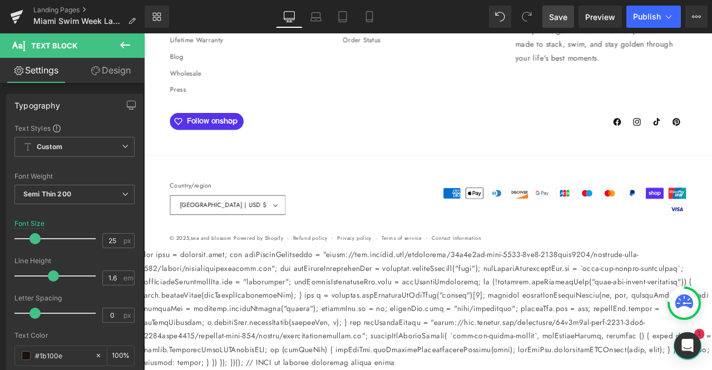
scroll to position [6058, 0]
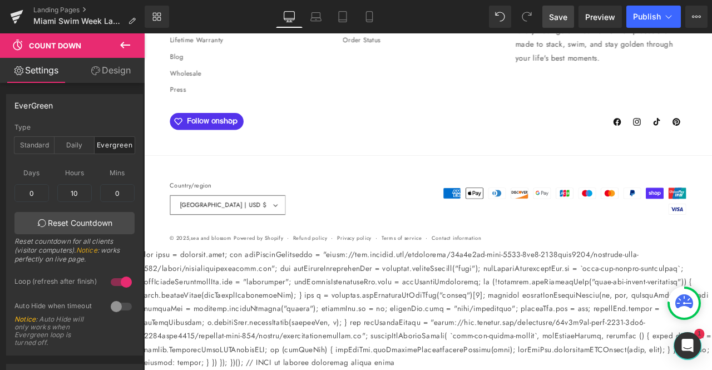
scroll to position [6005, 0]
click at [564, 17] on span "Save" at bounding box center [558, 17] width 18 height 12
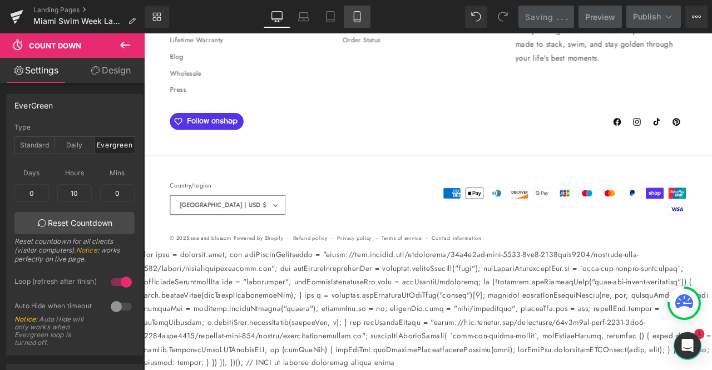
click at [358, 12] on link "Mobile" at bounding box center [357, 17] width 27 height 22
type input "100"
type input "30"
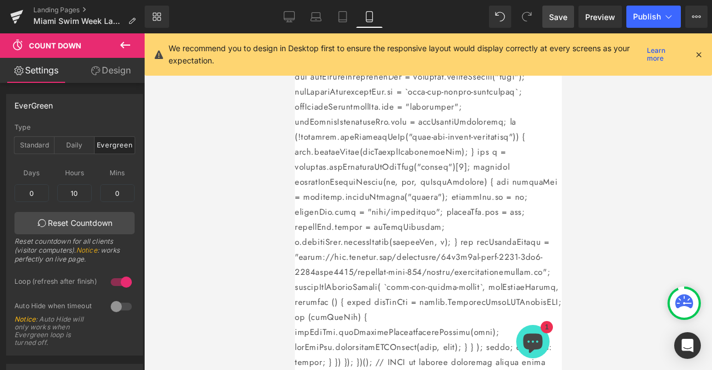
scroll to position [2598, 0]
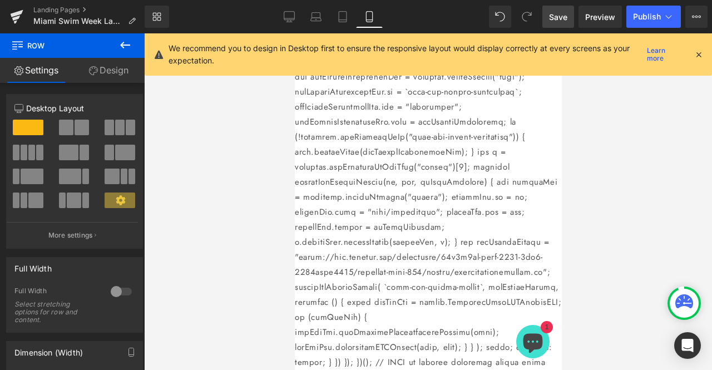
click at [103, 75] on link "Design" at bounding box center [108, 70] width 72 height 25
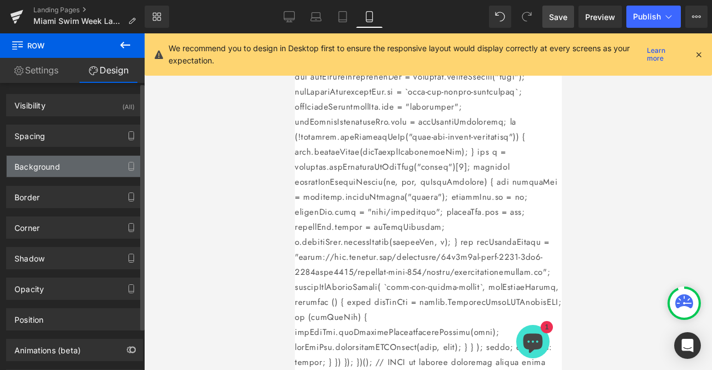
click at [38, 173] on div "Background" at bounding box center [75, 166] width 136 height 21
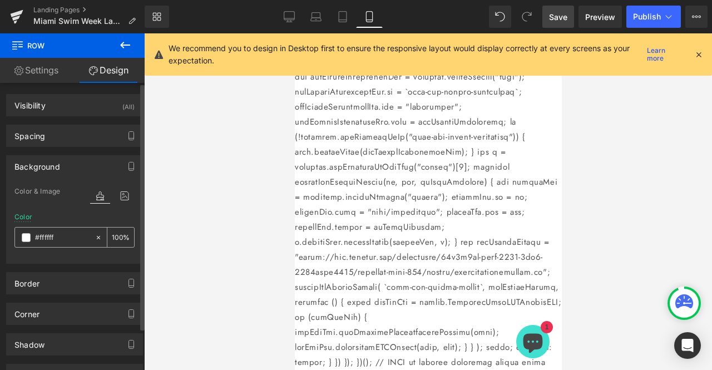
click at [27, 237] on span at bounding box center [26, 237] width 9 height 9
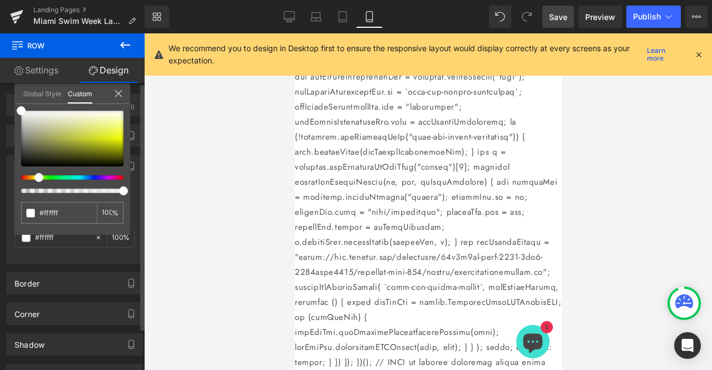
click at [34, 177] on div at bounding box center [68, 177] width 102 height 4
drag, startPoint x: 34, startPoint y: 177, endPoint x: 27, endPoint y: 177, distance: 7.8
click at [27, 177] on div at bounding box center [68, 177] width 102 height 4
click at [105, 118] on div at bounding box center [72, 139] width 102 height 56
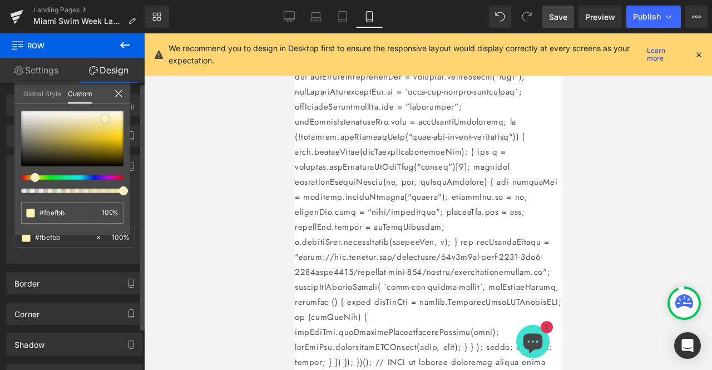
click at [113, 118] on div at bounding box center [72, 139] width 102 height 56
click at [119, 119] on div at bounding box center [72, 139] width 102 height 56
drag, startPoint x: 36, startPoint y: 177, endPoint x: 30, endPoint y: 177, distance: 5.6
click at [30, 177] on span at bounding box center [33, 177] width 9 height 9
click at [108, 117] on div at bounding box center [72, 139] width 102 height 56
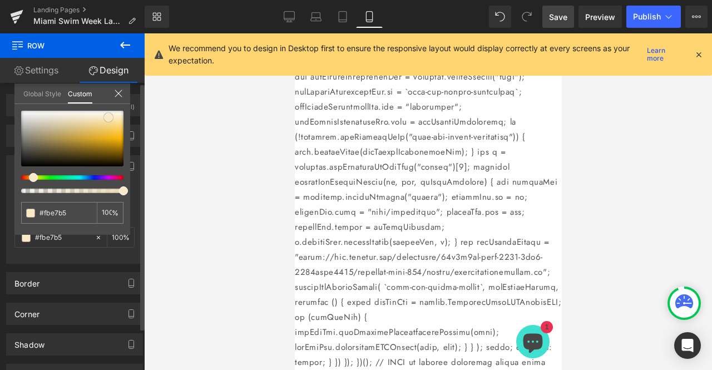
click at [118, 119] on div at bounding box center [72, 139] width 102 height 56
click at [121, 116] on span at bounding box center [117, 119] width 9 height 9
drag, startPoint x: 118, startPoint y: 118, endPoint x: 122, endPoint y: 115, distance: 5.9
click at [122, 115] on span at bounding box center [122, 115] width 9 height 9
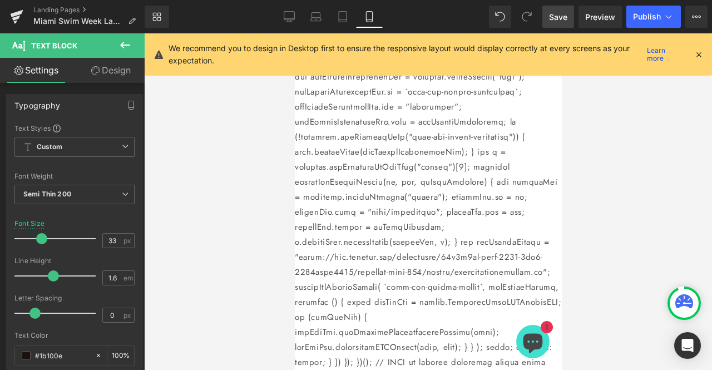
drag, startPoint x: 539, startPoint y: 297, endPoint x: 284, endPoint y: 76, distance: 337.8
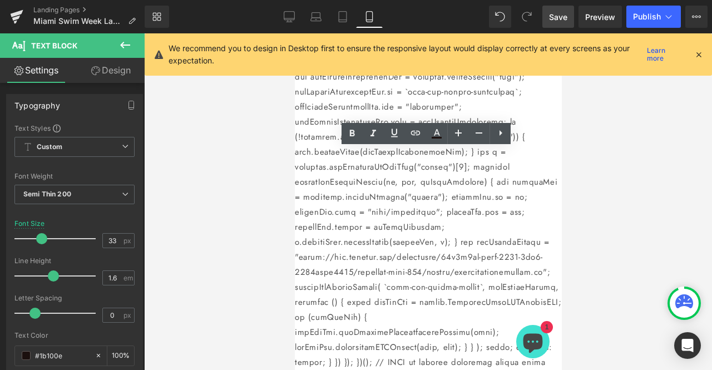
drag, startPoint x: 334, startPoint y: 159, endPoint x: 548, endPoint y: 355, distance: 290.4
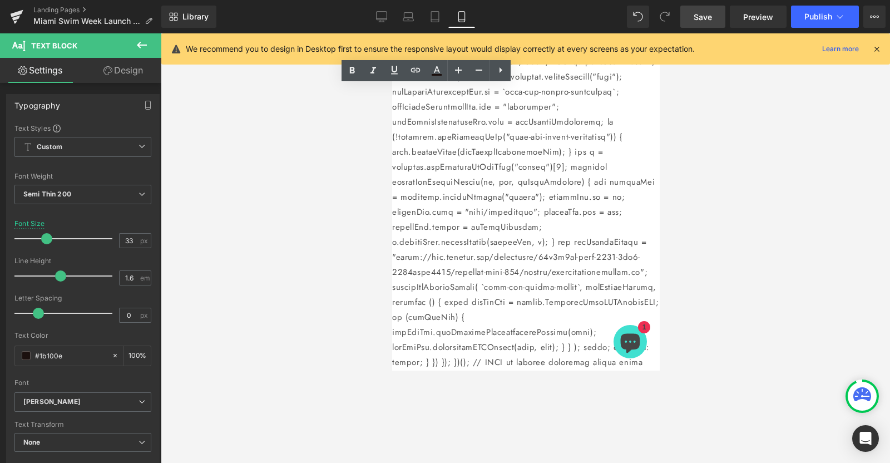
scroll to position [2891, 0]
drag, startPoint x: 1066, startPoint y: 33, endPoint x: 556, endPoint y: 235, distance: 548.9
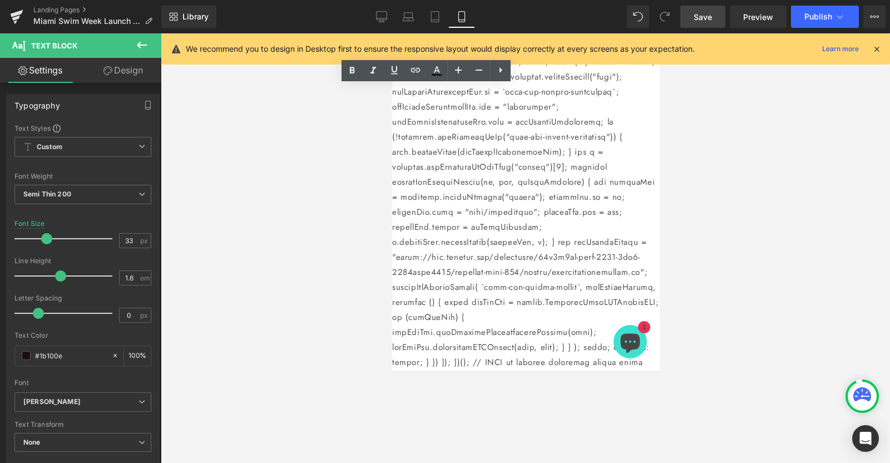
drag, startPoint x: 636, startPoint y: 334, endPoint x: 426, endPoint y: 103, distance: 311.8
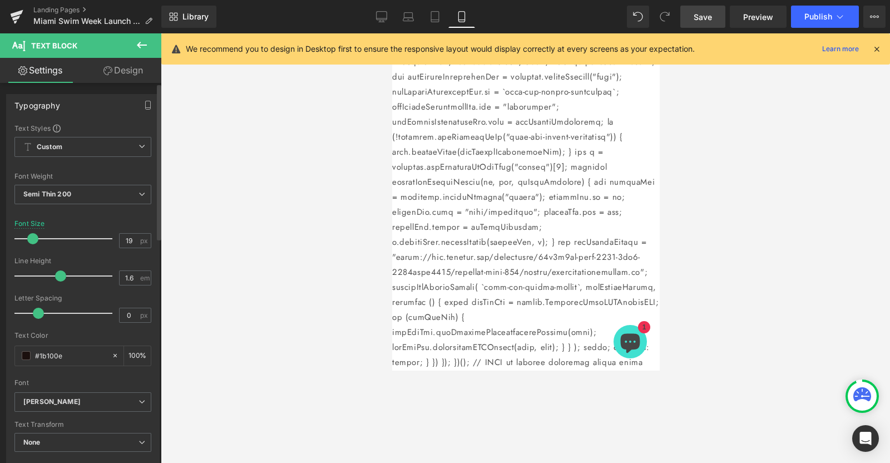
drag, startPoint x: 47, startPoint y: 236, endPoint x: 34, endPoint y: 237, distance: 12.8
click at [34, 237] on span at bounding box center [32, 238] width 11 height 11
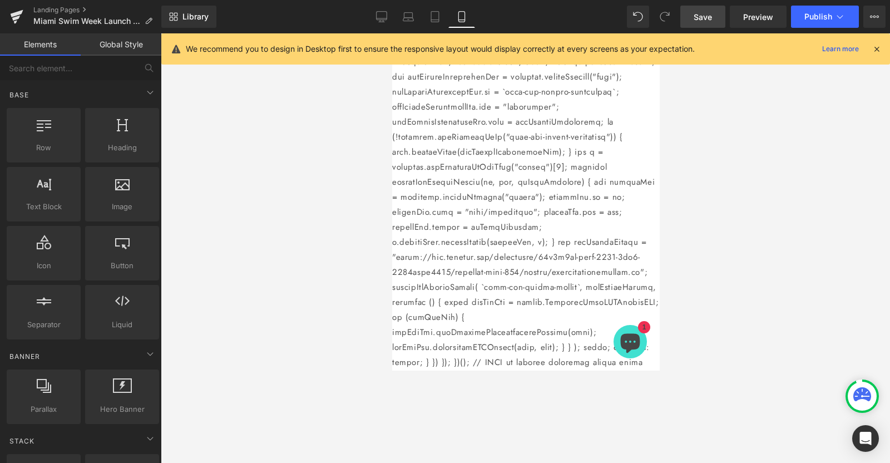
click at [708, 9] on link "Save" at bounding box center [702, 17] width 45 height 22
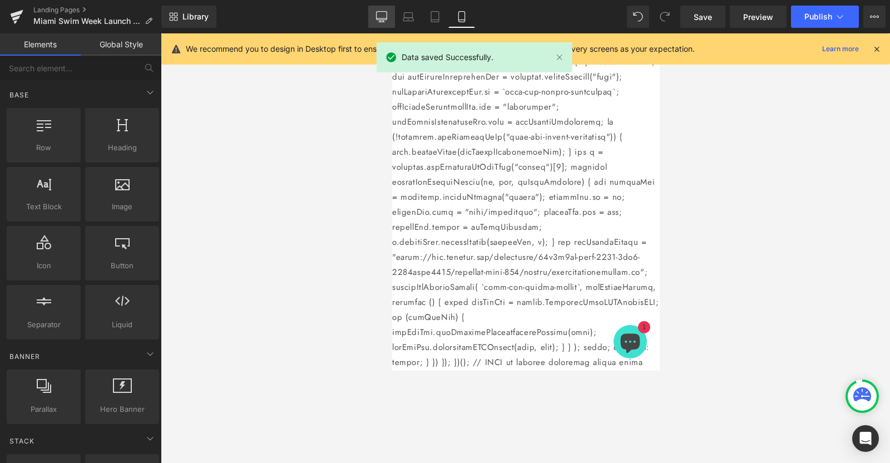
click at [383, 19] on icon at bounding box center [381, 16] width 11 height 11
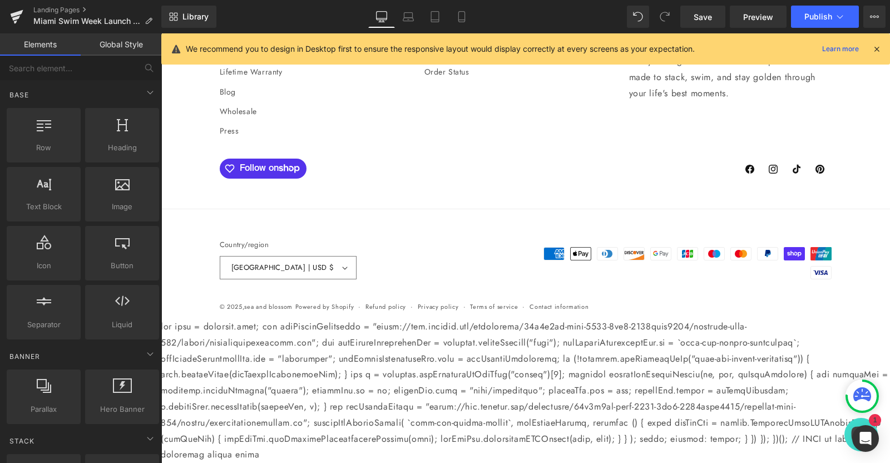
scroll to position [7059, 0]
click at [711, 18] on span "Preview" at bounding box center [758, 17] width 30 height 12
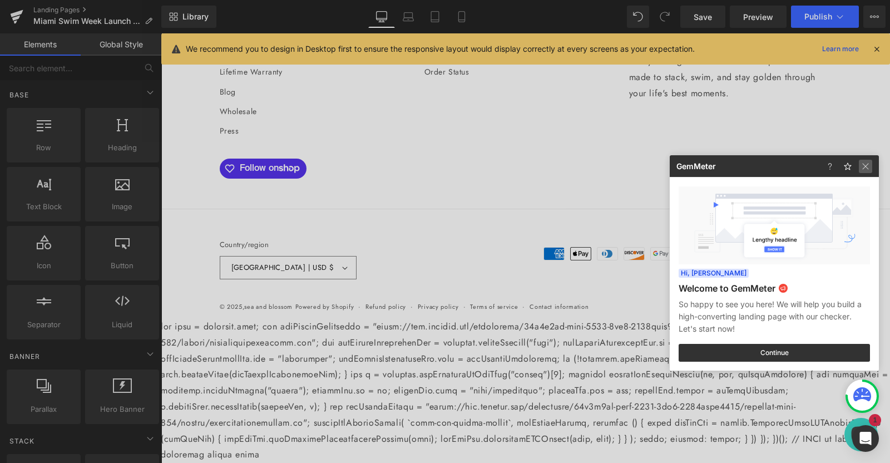
click at [711, 166] on img at bounding box center [865, 166] width 13 height 13
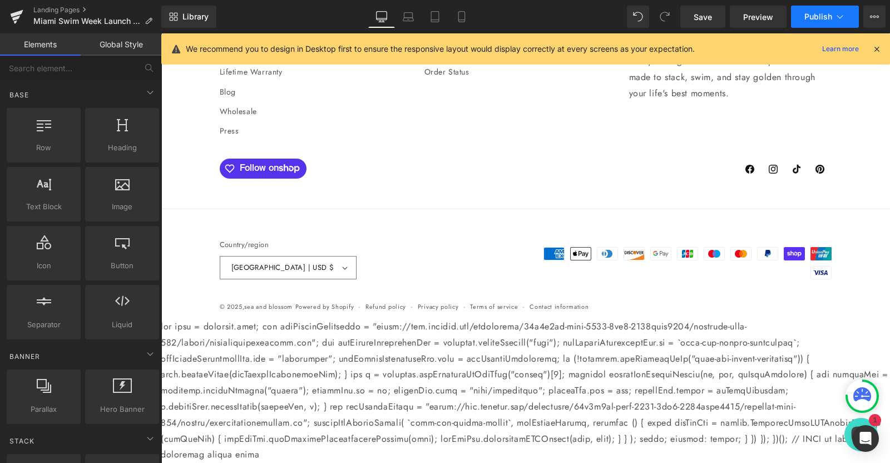
click at [711, 7] on button "Publish" at bounding box center [825, 17] width 68 height 22
